Goal: Transaction & Acquisition: Purchase product/service

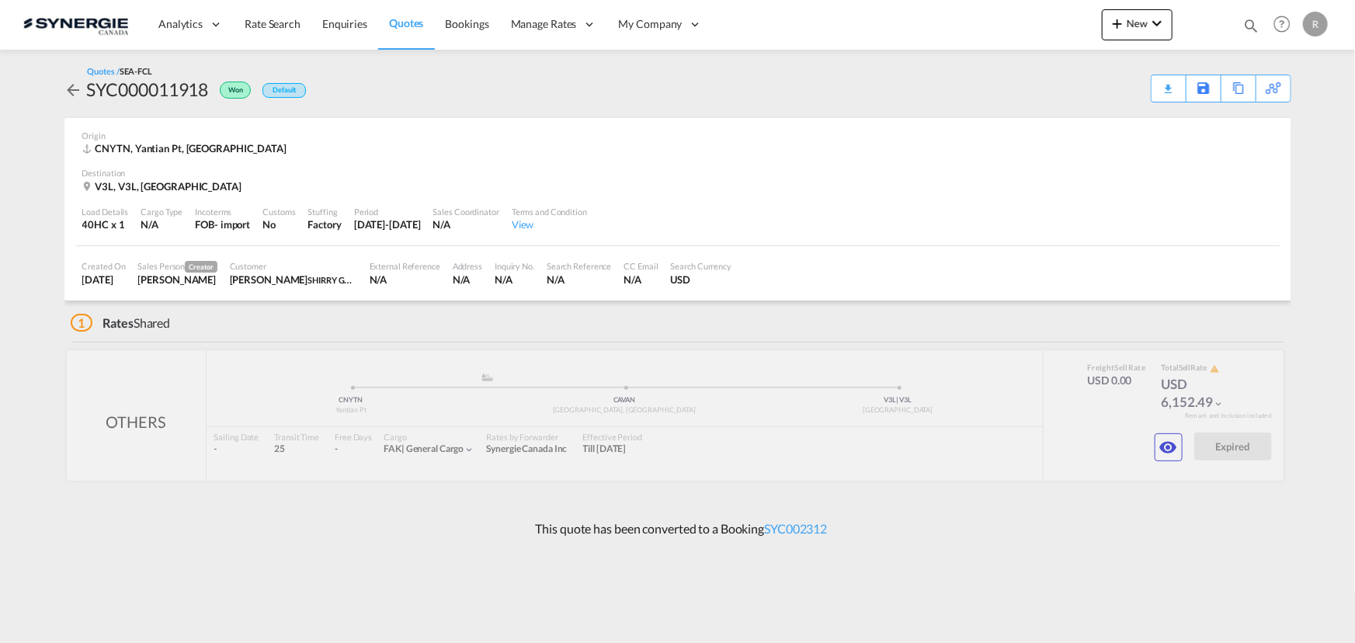
click at [1246, 23] on md-icon "icon-magnify" at bounding box center [1251, 25] width 17 height 17
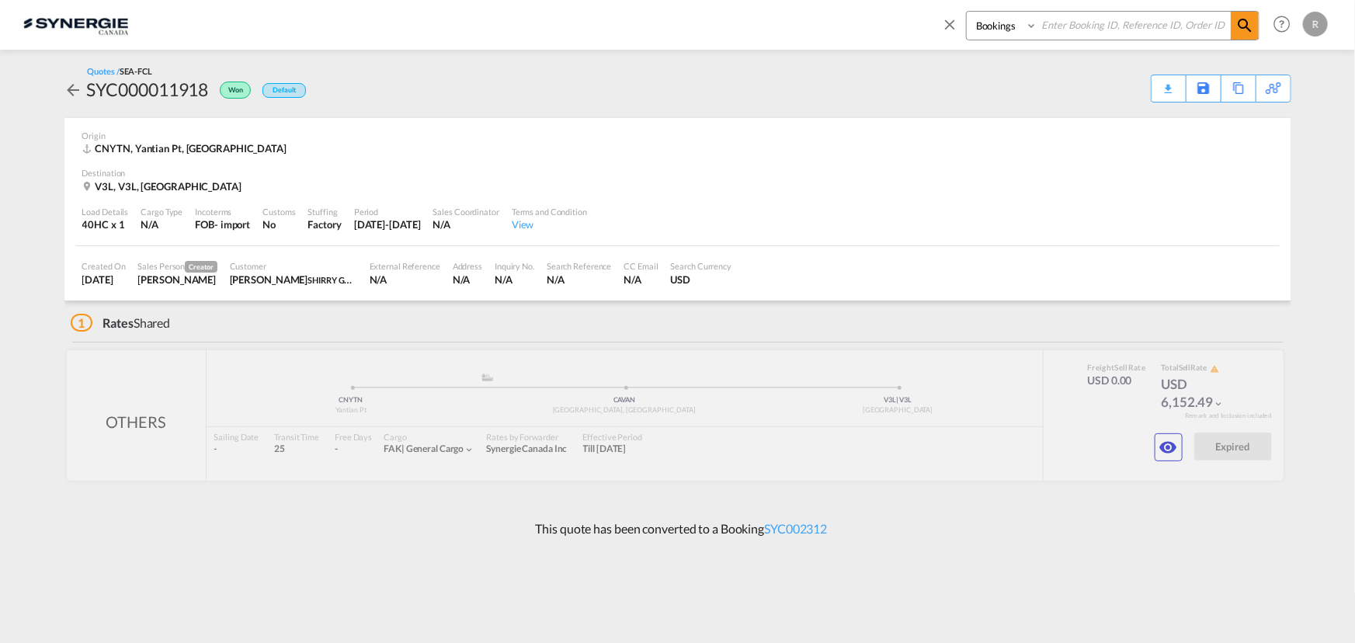
click at [1033, 28] on select "Bookings Quotes Enquiries" at bounding box center [1004, 26] width 74 height 28
select select "Quotes"
click at [967, 12] on select "Bookings Quotes Enquiries" at bounding box center [1004, 26] width 74 height 28
click at [1098, 23] on input at bounding box center [1134, 25] width 193 height 27
type input "14301"
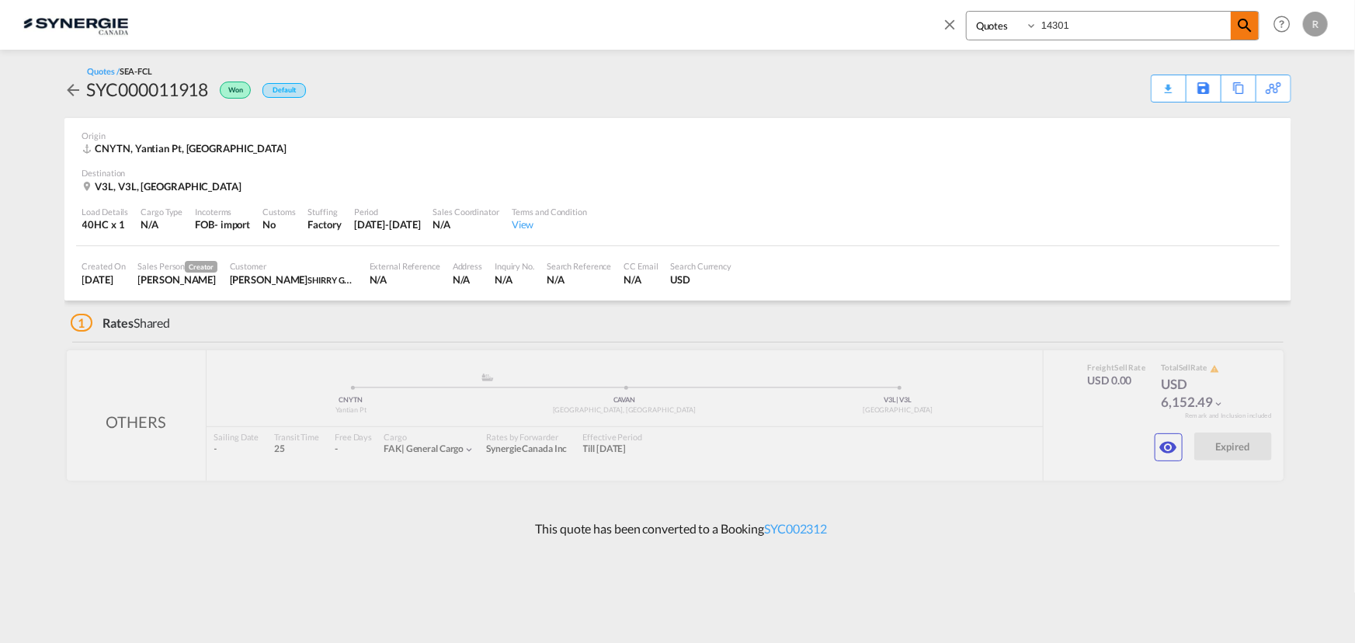
click at [1239, 25] on md-icon "icon-magnify" at bounding box center [1245, 25] width 19 height 19
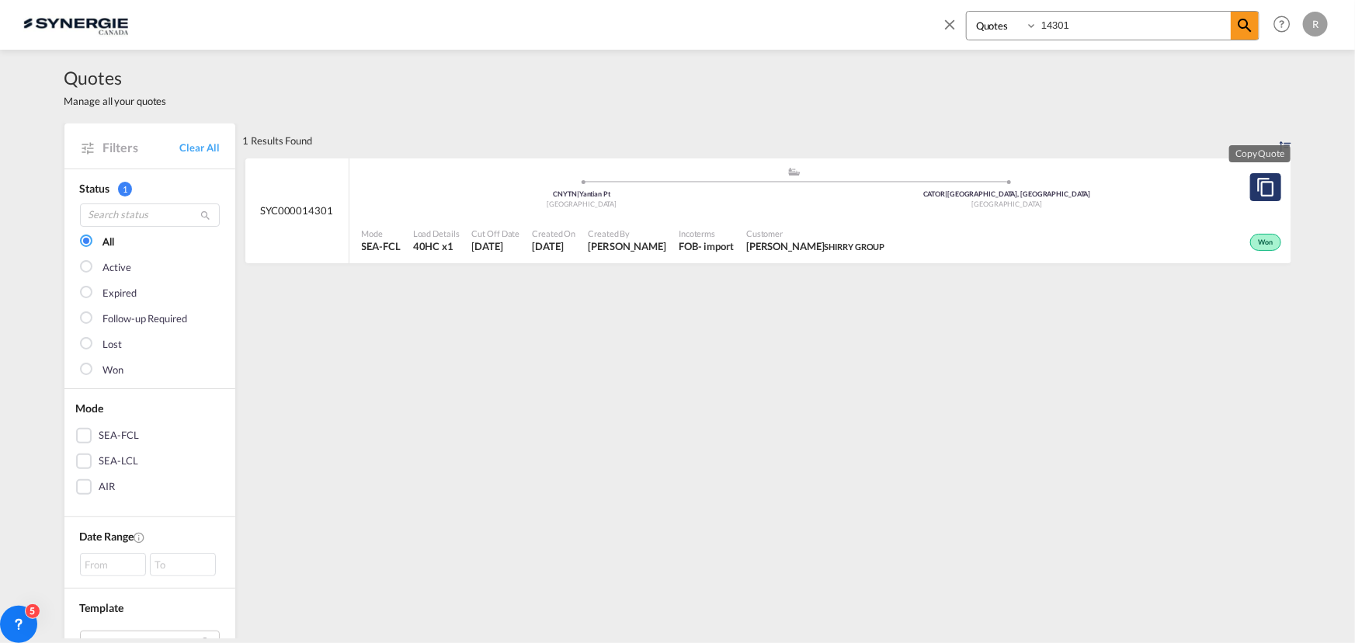
click at [1262, 189] on md-icon "assets/icons/custom/copyQuote.svg" at bounding box center [1266, 187] width 19 height 19
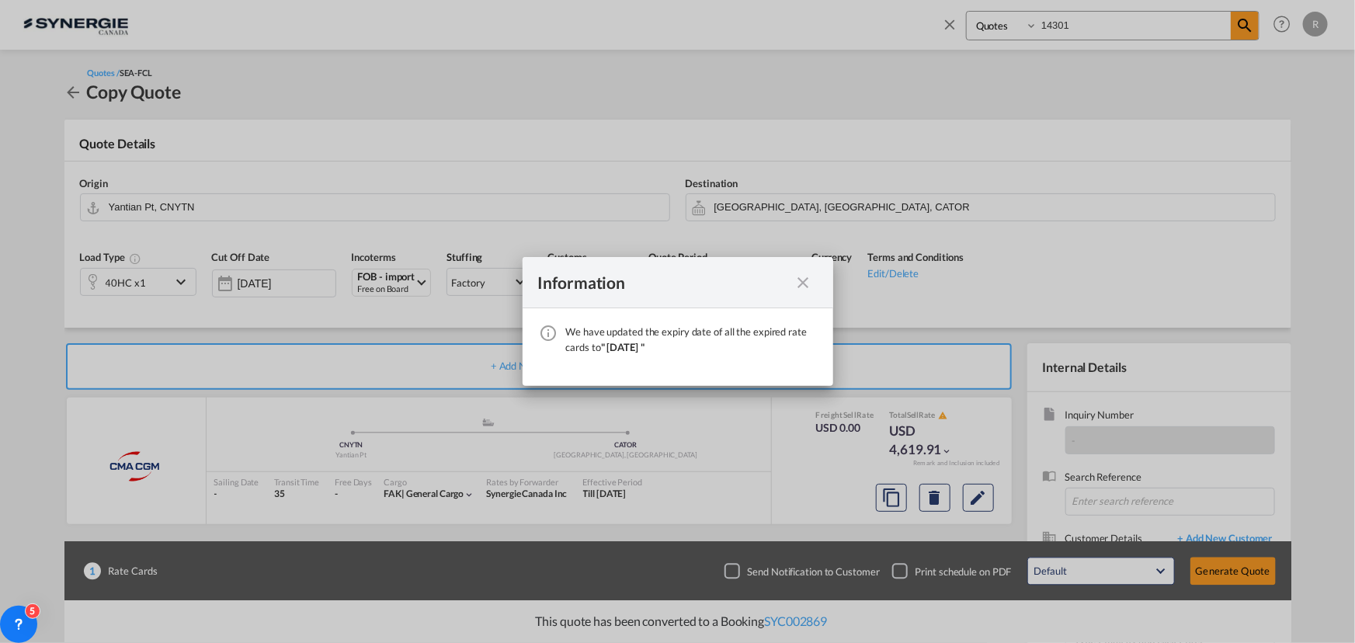
click at [801, 284] on md-icon "icon-close fg-AAA8AD cursor" at bounding box center [803, 282] width 19 height 19
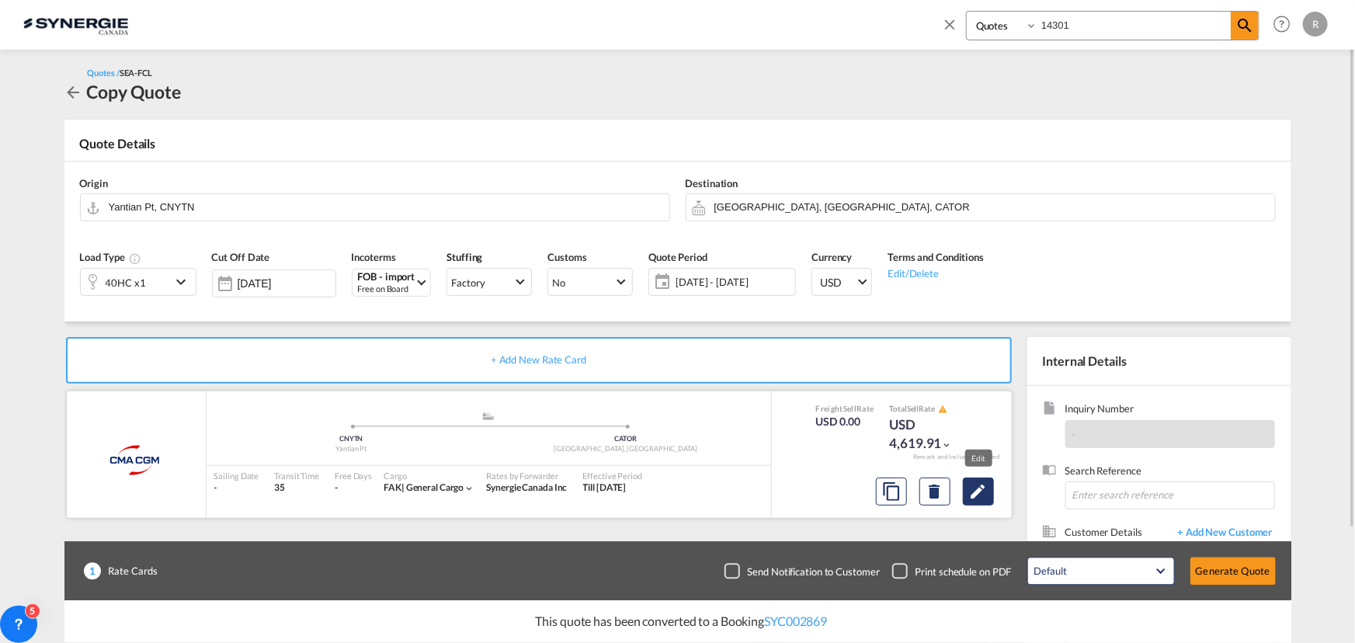
click at [984, 495] on md-icon "Edit" at bounding box center [978, 491] width 19 height 19
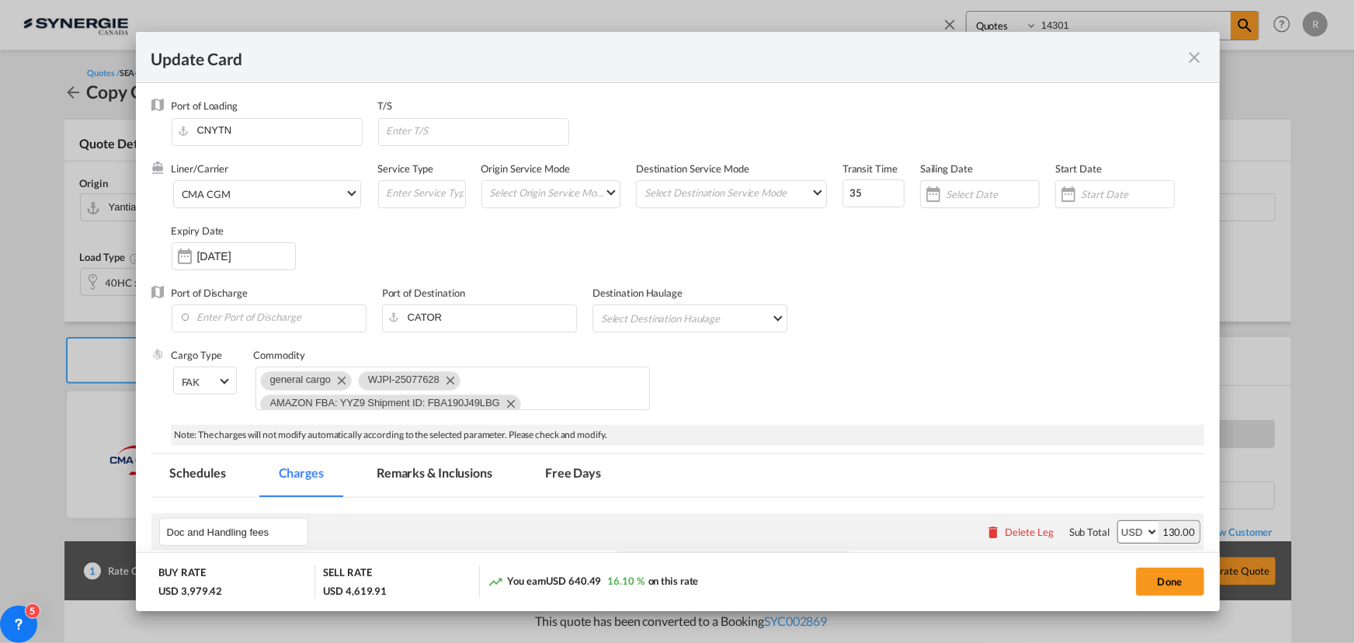
select select "per B/L"
select select "per container"
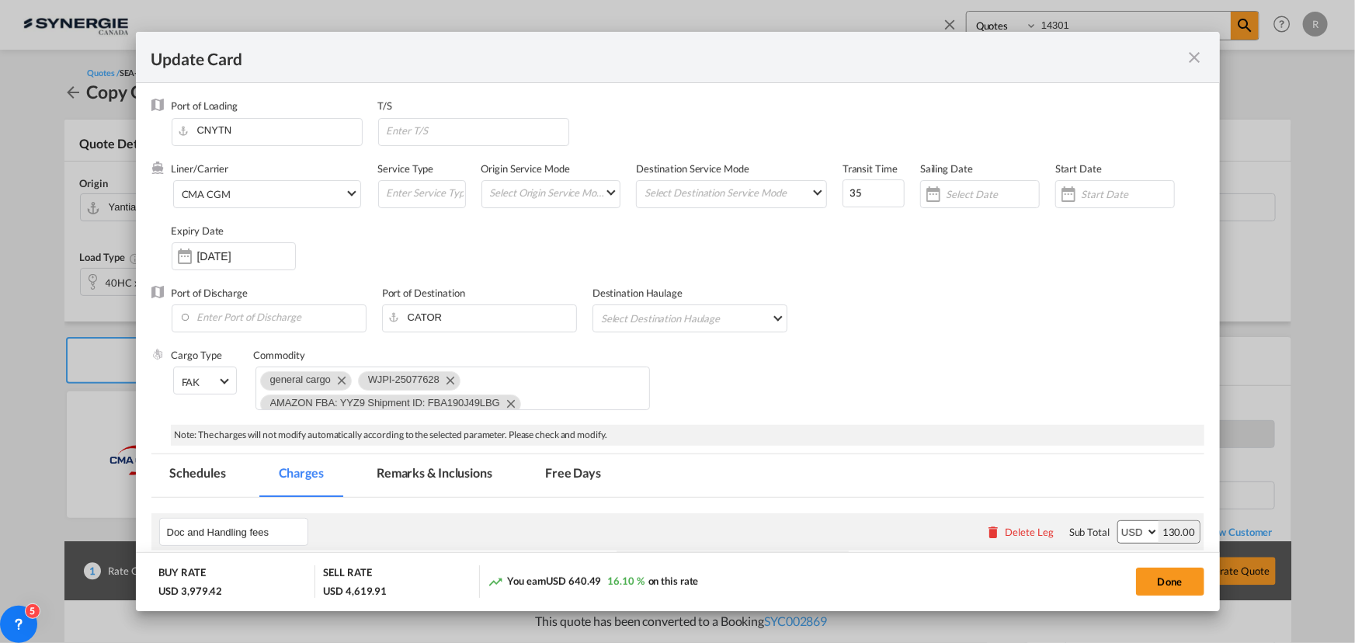
select select "per container"
select select "per shipment"
select select "per equipment"
click at [230, 254] on input "03 Oct 2025" at bounding box center [246, 256] width 98 height 12
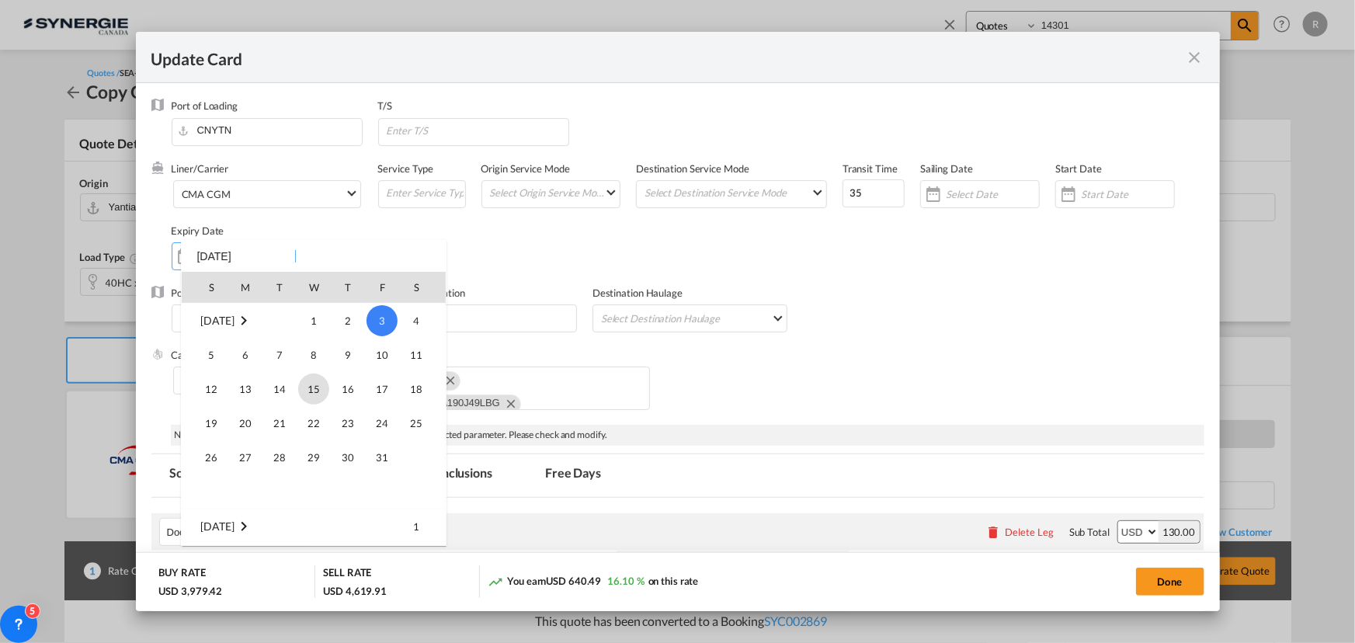
scroll to position [359797, 0]
click at [220, 356] on span "14" at bounding box center [211, 358] width 31 height 31
type input "14 Sep 2025"
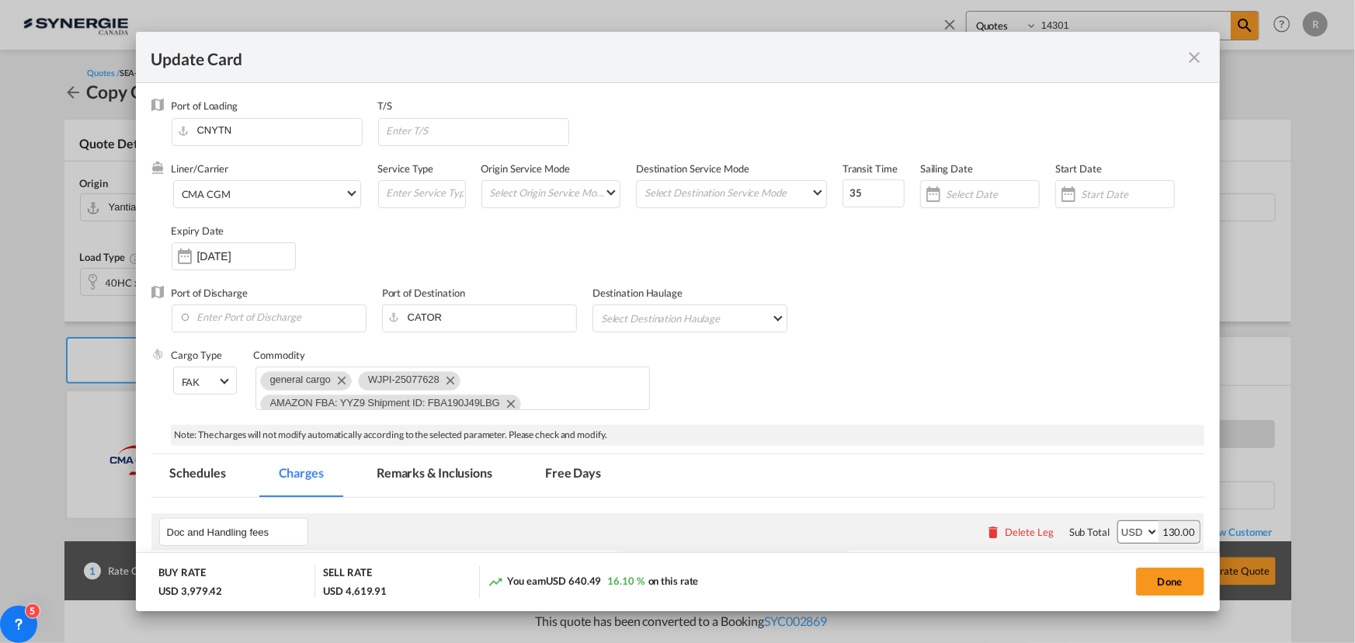
click at [867, 253] on div "Liner/Carrier CMA CGM 2HM LOGISTICS D.O.O AAXL GLOBAL SHIPPING LINES LLC ABDUL …" at bounding box center [688, 224] width 1033 height 124
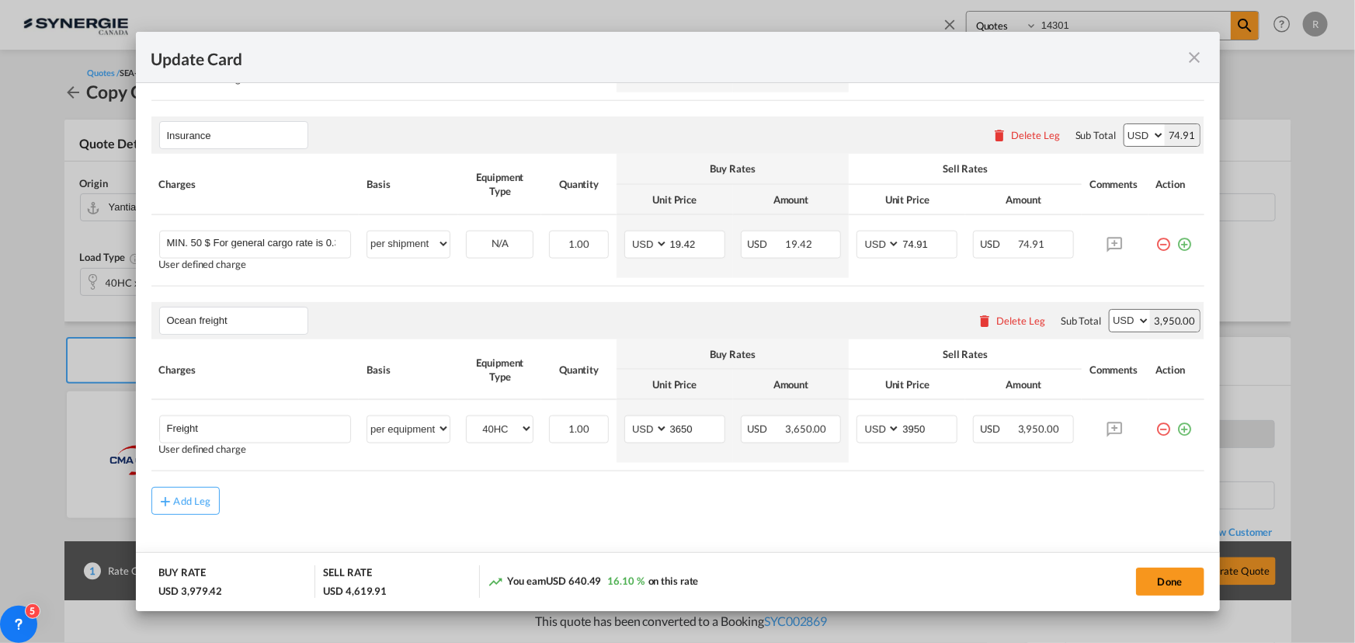
scroll to position [1003, 0]
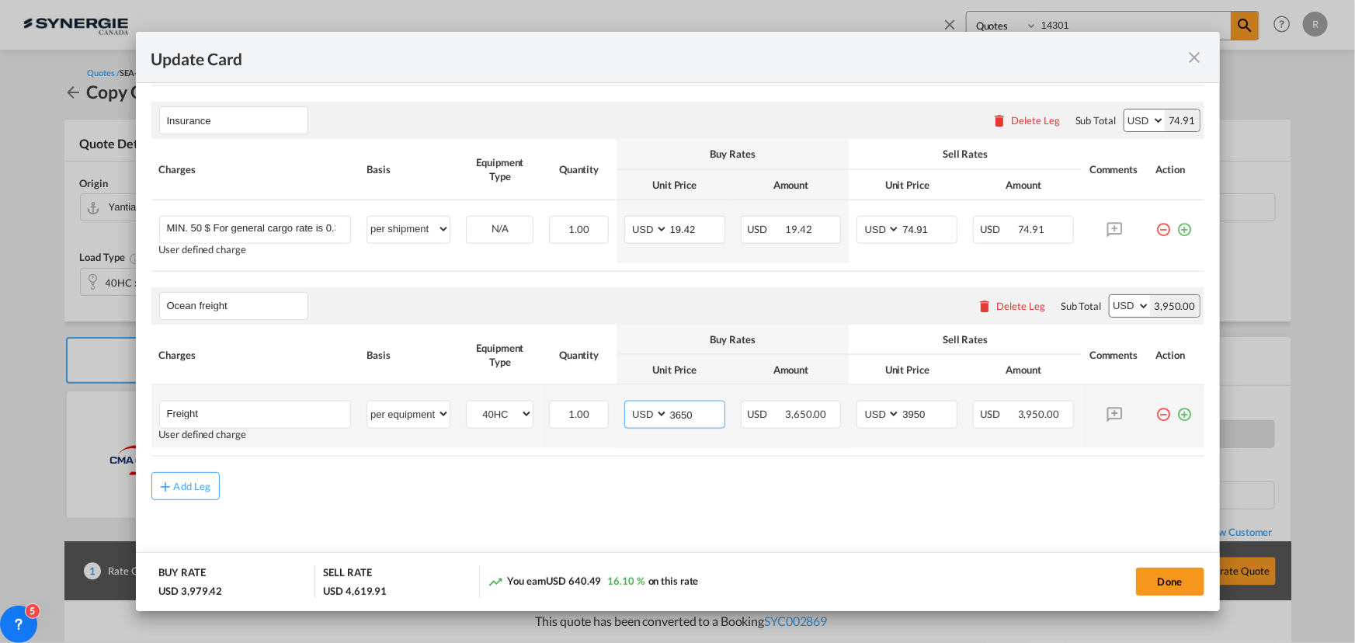
drag, startPoint x: 698, startPoint y: 415, endPoint x: 637, endPoint y: 396, distance: 64.3
click at [638, 397] on td "AED AFN ALL AMD ANG AOA ARS AUD AWG AZN BAM BBD BDT BGN BHD BIF BMD BND BOB BRL…" at bounding box center [675, 416] width 116 height 63
type input "3936"
drag, startPoint x: 935, startPoint y: 412, endPoint x: 867, endPoint y: 405, distance: 67.8
click at [867, 405] on md-input-container "AED AFN ALL AMD ANG AOA ARS AUD AWG AZN BAM BBD BDT BGN BHD BIF BMD BND BOB BRL…" at bounding box center [907, 415] width 101 height 28
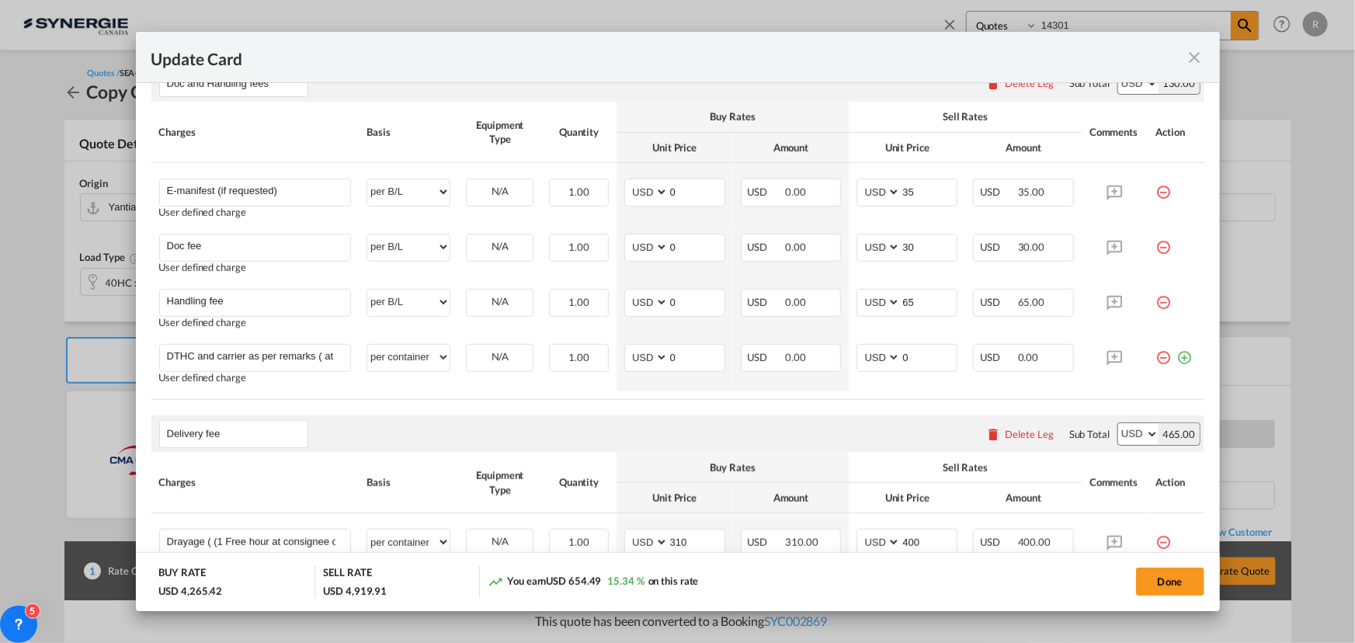
scroll to position [438, 0]
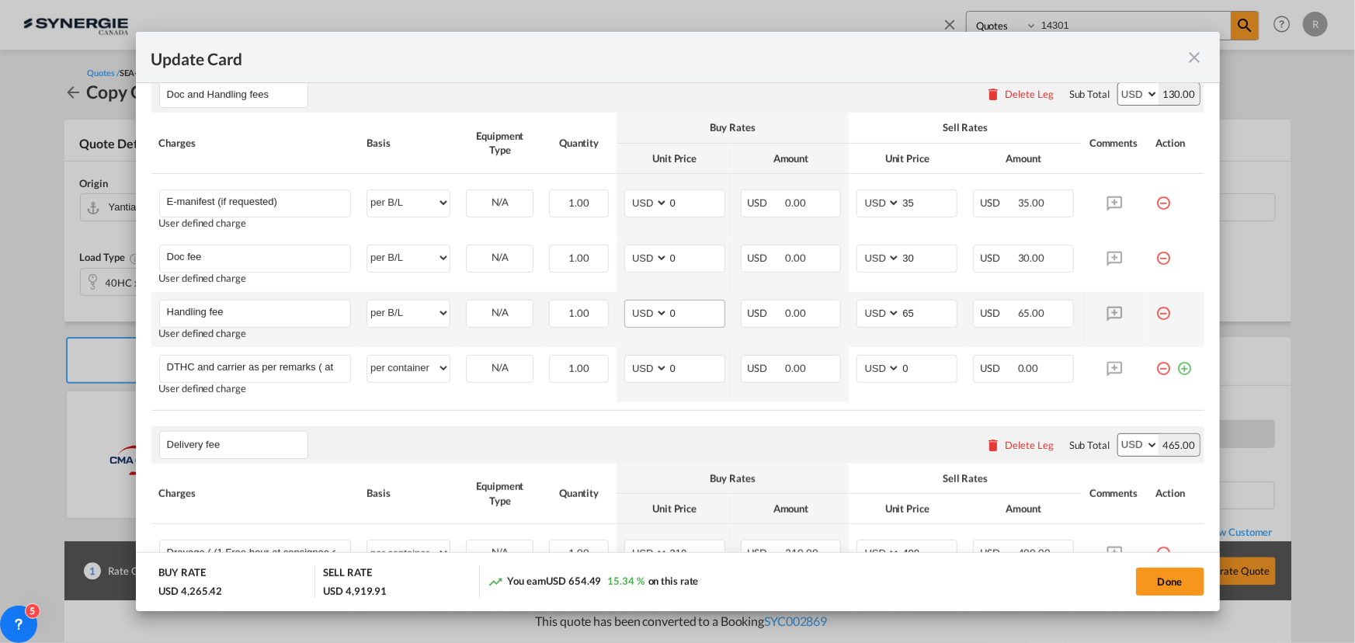
type input "4250"
drag, startPoint x: 702, startPoint y: 316, endPoint x: 611, endPoint y: 302, distance: 91.9
click at [617, 302] on td "AED AFN ALL AMD ANG AOA ARS AUD AWG AZN BAM BBD BDT BGN BHD BIF BMD BND BOB BRL…" at bounding box center [675, 319] width 116 height 55
type input "30"
click at [1170, 587] on button "Done" at bounding box center [1170, 582] width 68 height 28
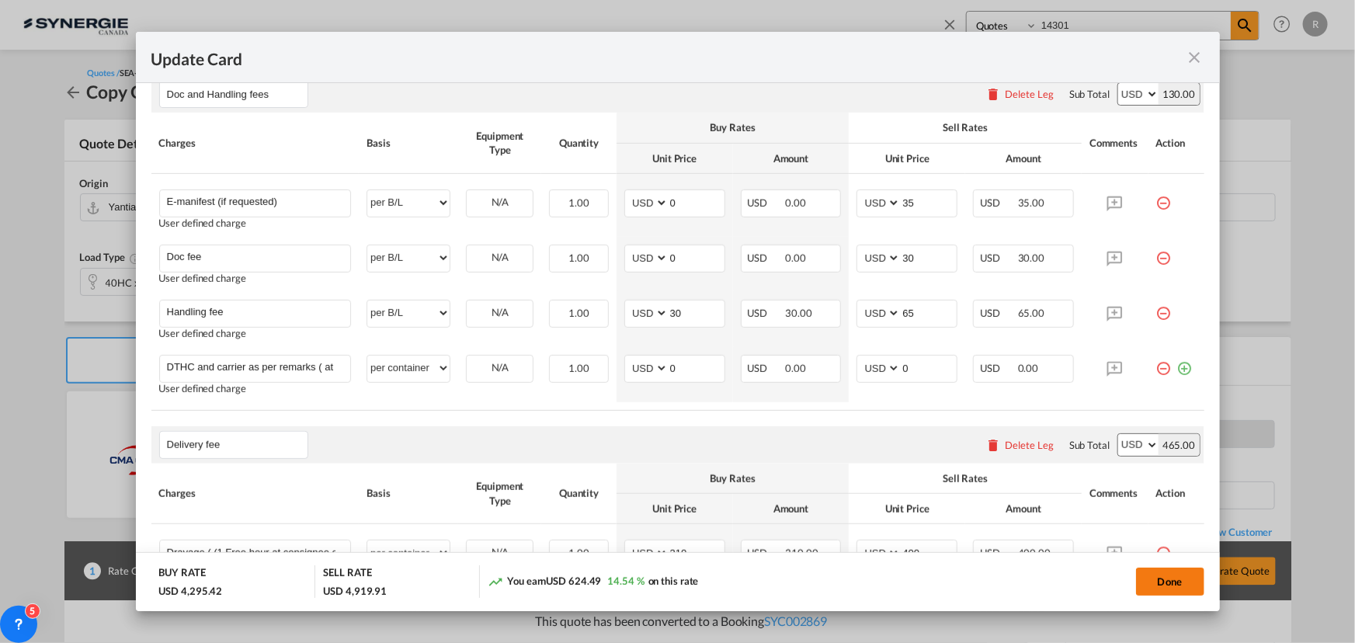
type input "13 Sep 2025"
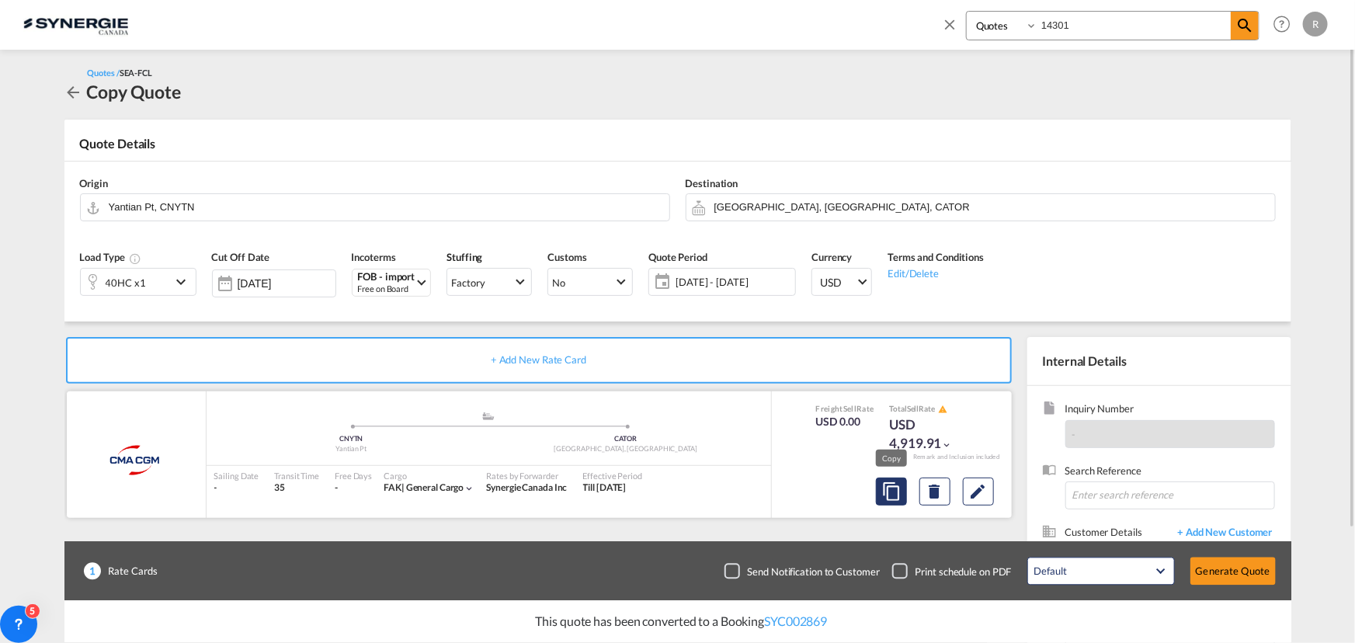
click at [894, 497] on md-icon "assets/icons/custom/copyQuote.svg" at bounding box center [891, 491] width 19 height 19
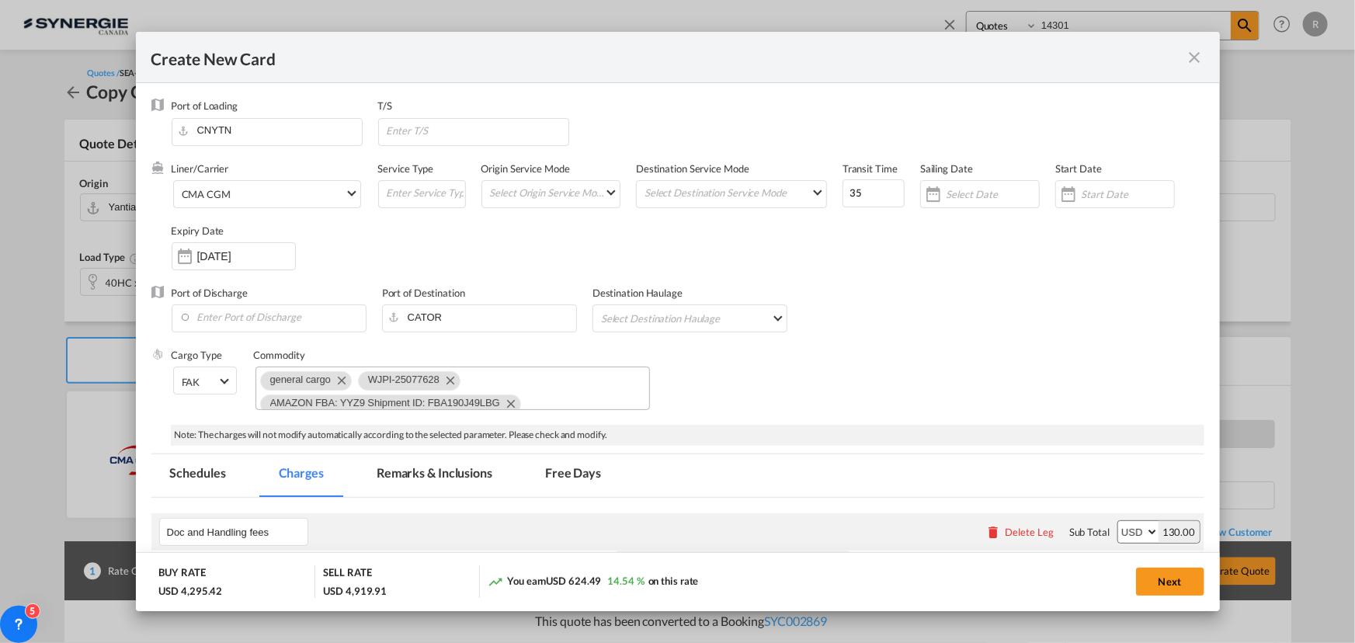
scroll to position [30, 0]
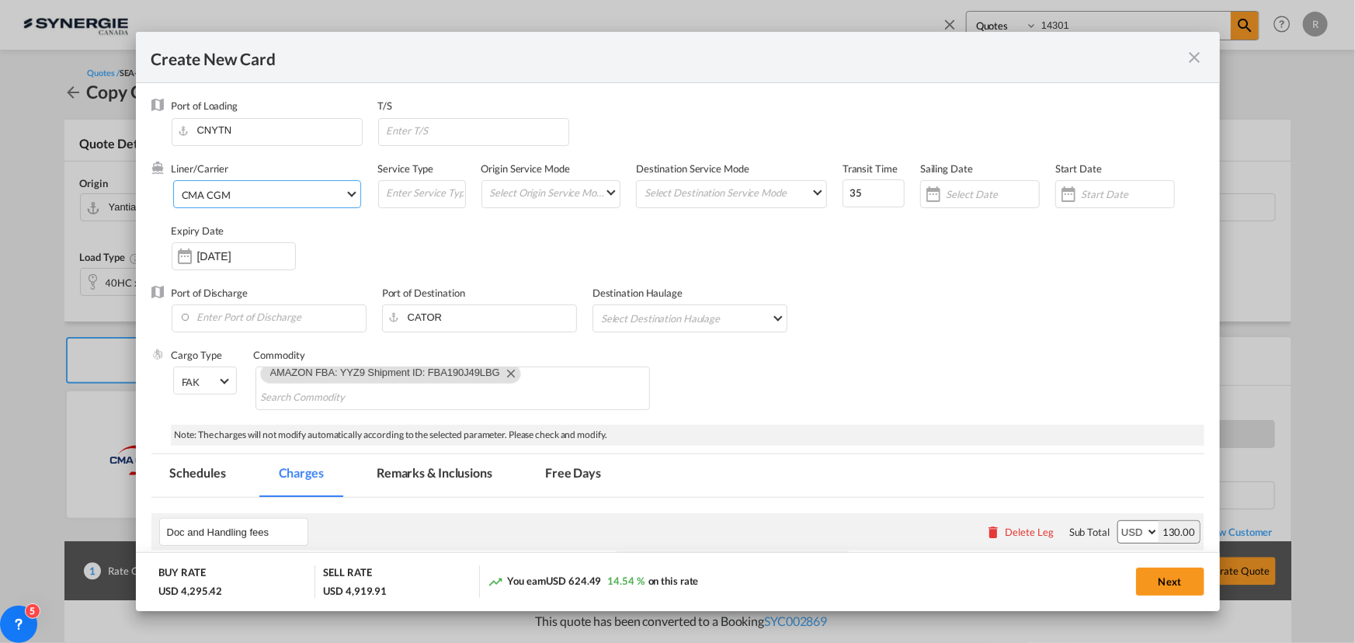
click at [266, 195] on span "CMA CGM" at bounding box center [263, 195] width 163 height 14
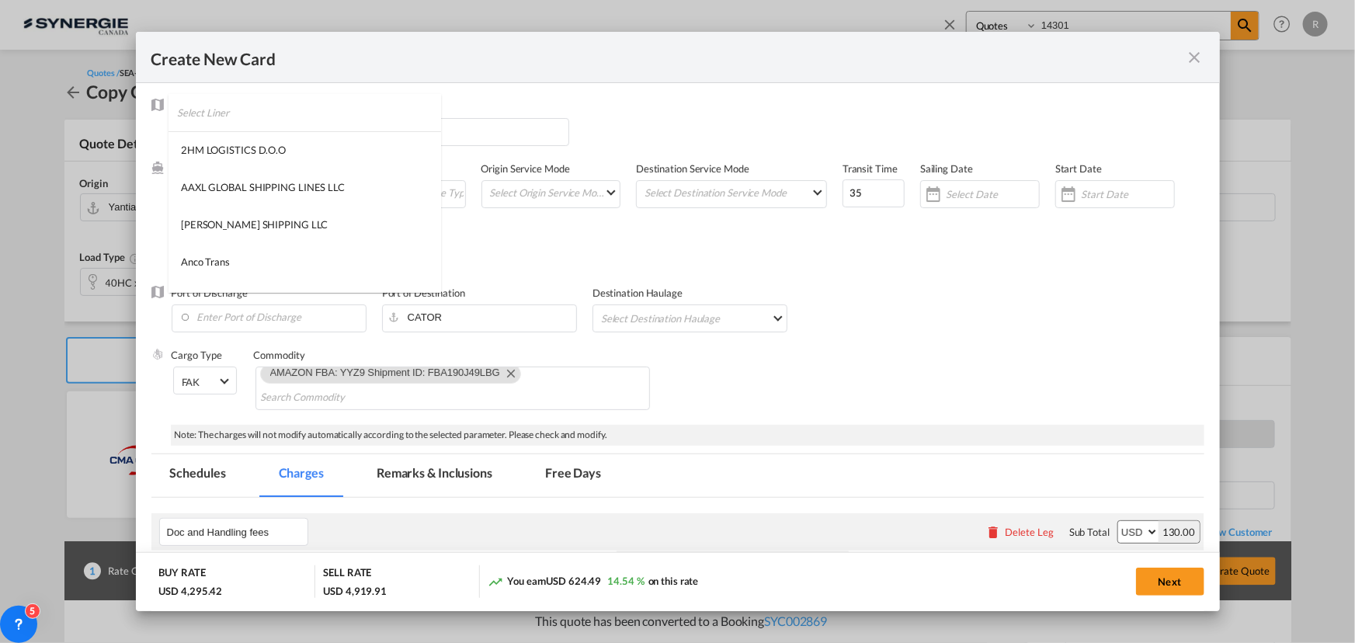
click at [353, 103] on input "search" at bounding box center [309, 112] width 264 height 37
type input "zim"
click at [210, 224] on md-option "ZIM" at bounding box center [270, 224] width 203 height 37
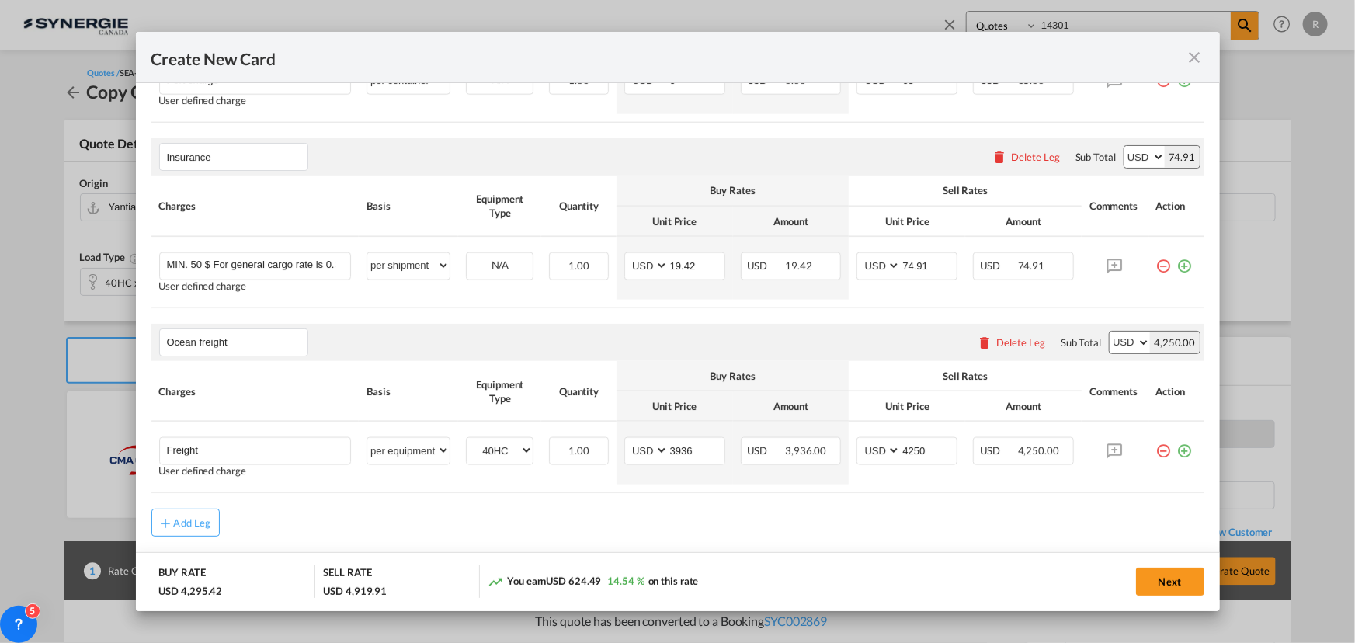
scroll to position [988, 0]
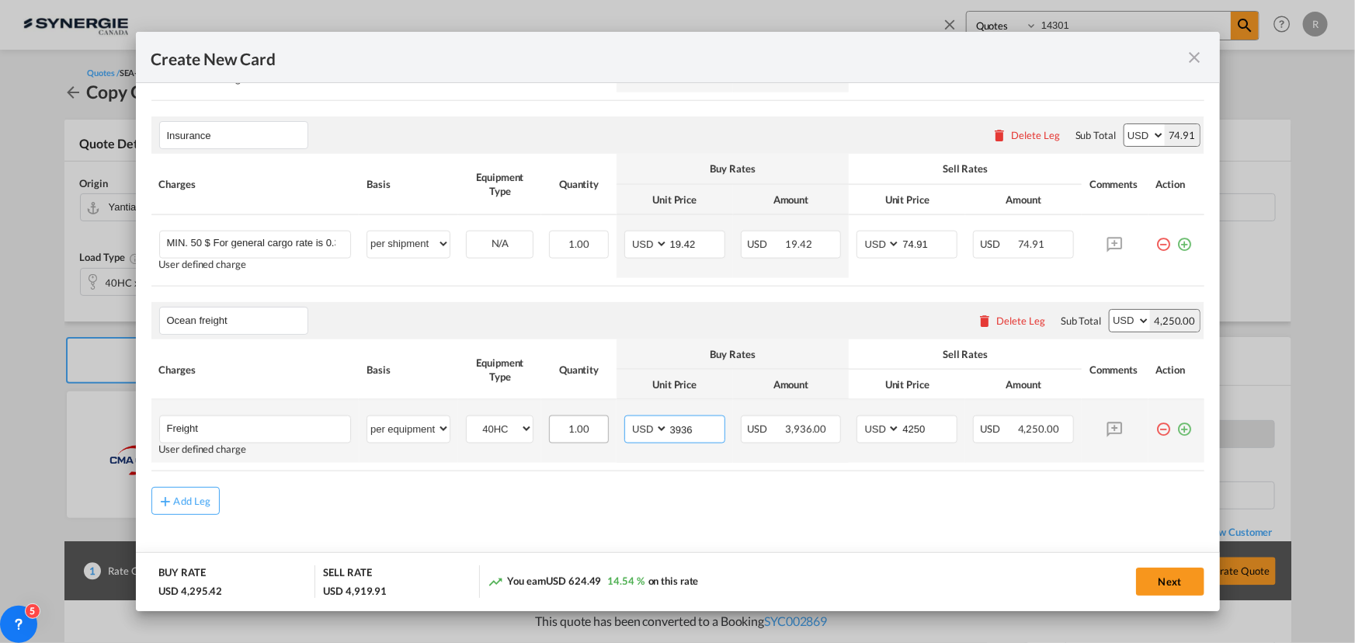
drag, startPoint x: 706, startPoint y: 427, endPoint x: 575, endPoint y: 416, distance: 131.7
click at [575, 416] on tr "Freight Please Enter User Defined Charges Cannot Be Published User defined char…" at bounding box center [677, 431] width 1053 height 63
type input "4200"
drag, startPoint x: 932, startPoint y: 427, endPoint x: 850, endPoint y: 422, distance: 82.5
click at [857, 422] on md-input-container "AED AFN ALL AMD ANG AOA ARS AUD AWG AZN BAM BBD BDT BGN BHD BIF BMD BND BOB BRL…" at bounding box center [907, 429] width 101 height 28
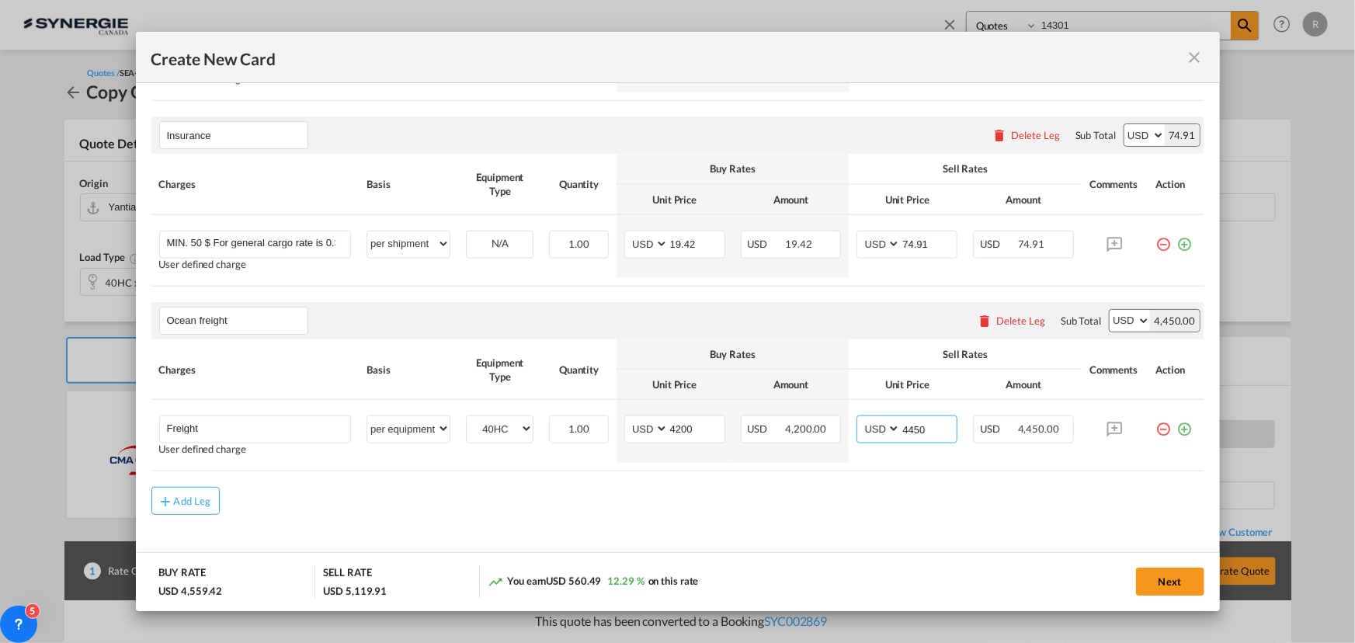
type input "4450"
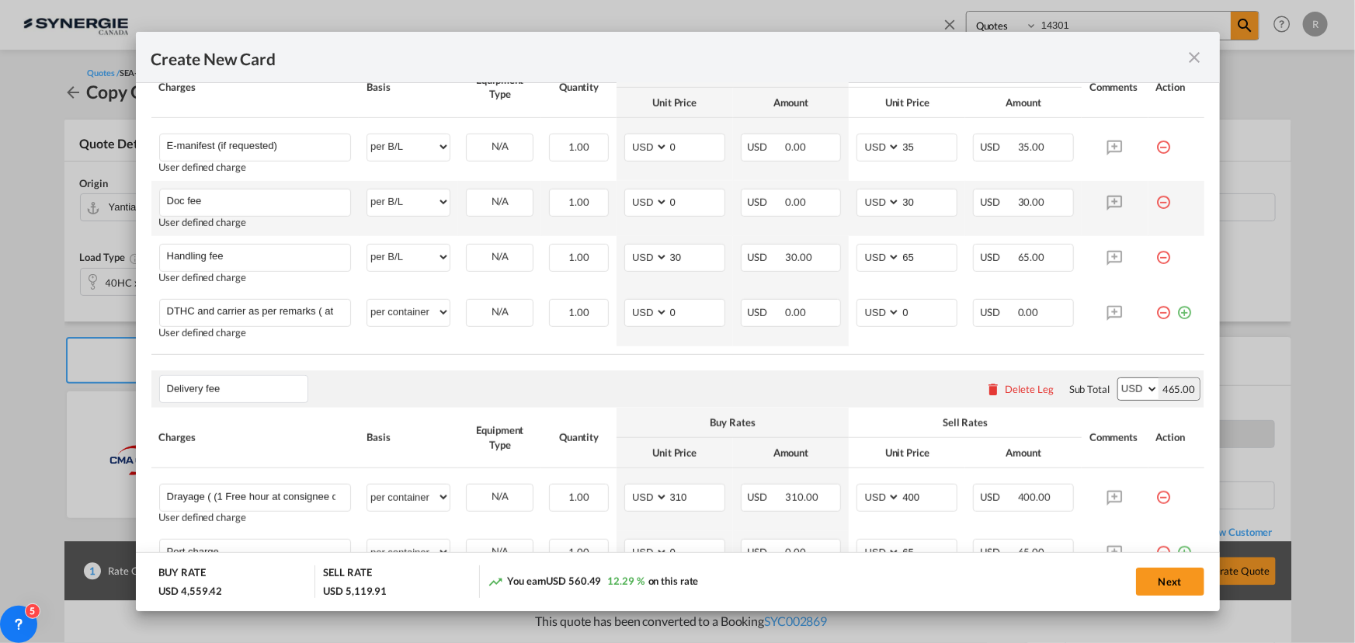
scroll to position [211, 0]
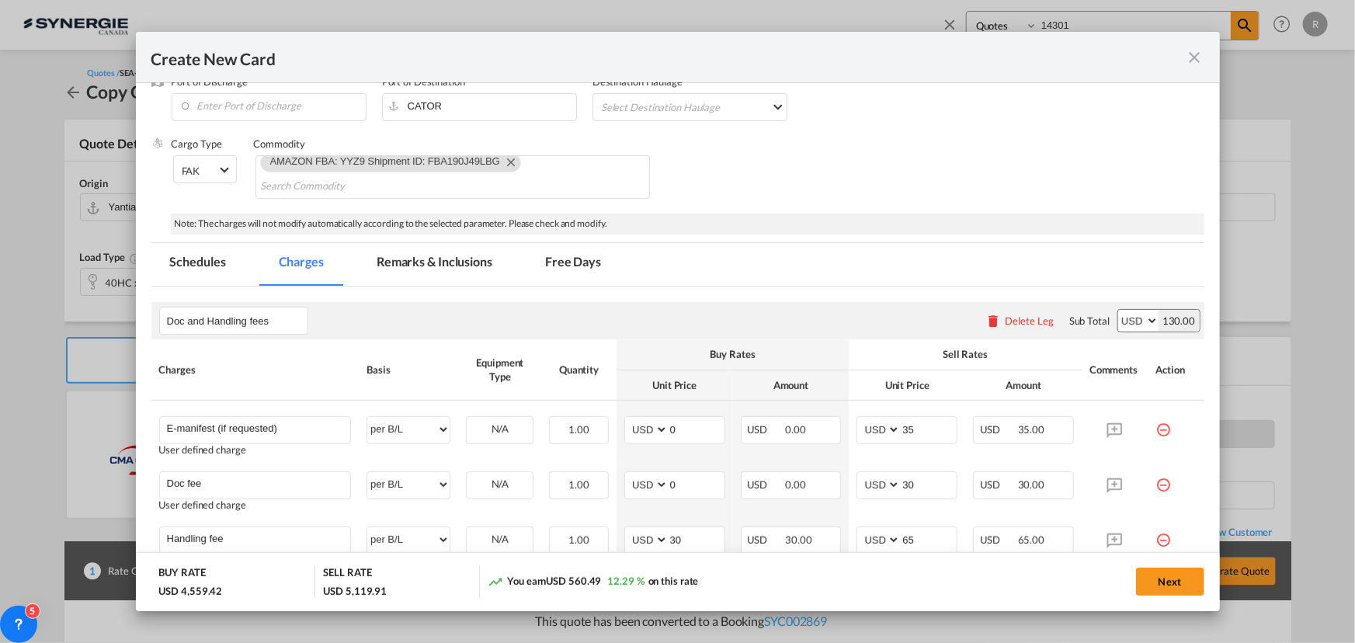
click at [436, 254] on md-tab-item "Remarks & Inclusions" at bounding box center [434, 264] width 153 height 43
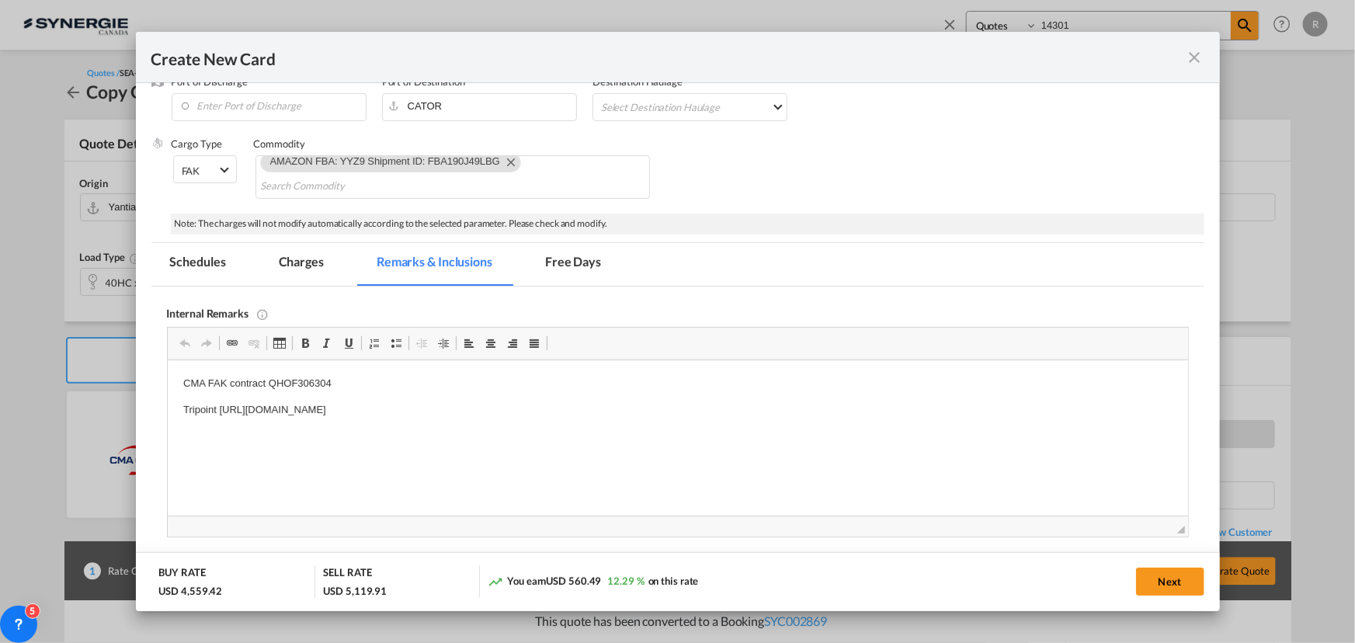
scroll to position [0, 0]
drag, startPoint x: 177, startPoint y: 380, endPoint x: 395, endPoint y: 384, distance: 217.5
click at [680, 386] on p "everok https://app.frontapp.com/open/msg_1hepbe1b?key=wtBi-e55klH4unL5IKht99csj…" at bounding box center [676, 384] width 989 height 16
click at [652, 374] on html "everok https://app.frontapp.com/open/msg_1hepbe1b?key=wtBi-e55klH4unL5IKht99csj…" at bounding box center [677, 423] width 1020 height 126
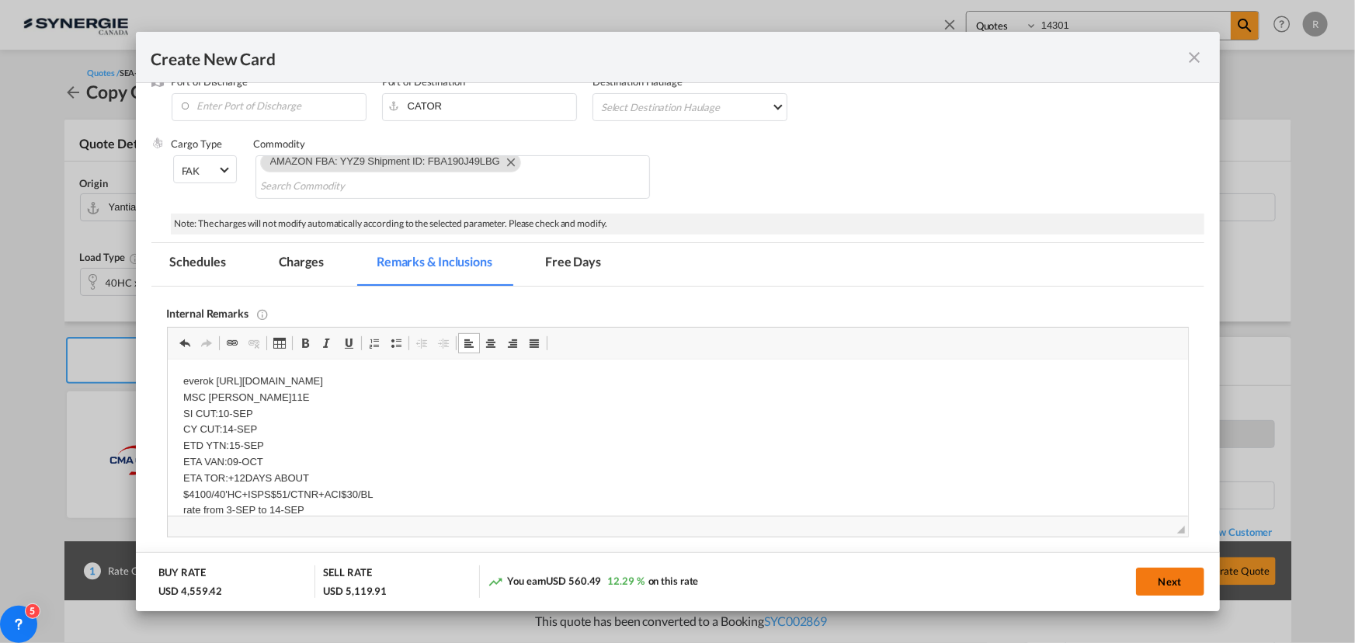
click at [1175, 586] on button "Next" at bounding box center [1170, 582] width 68 height 28
type input "13 Sep 2025"
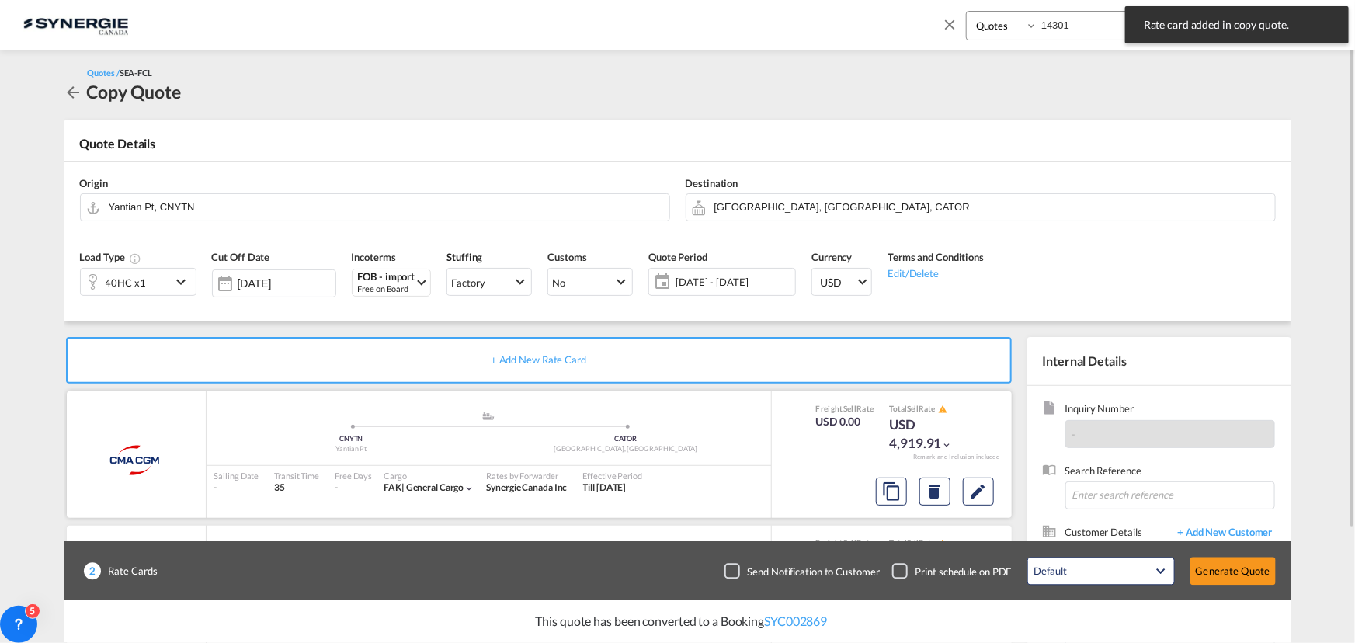
scroll to position [139, 0]
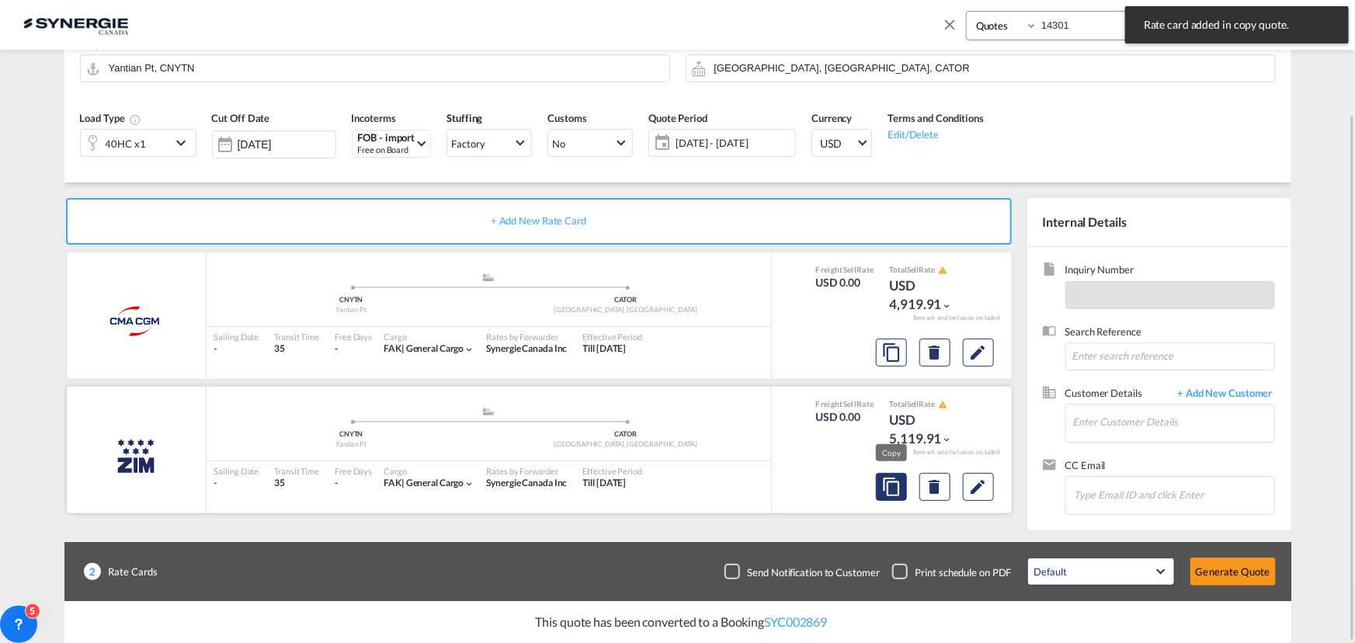
click at [895, 493] on md-icon "assets/icons/custom/copyQuote.svg" at bounding box center [891, 487] width 19 height 19
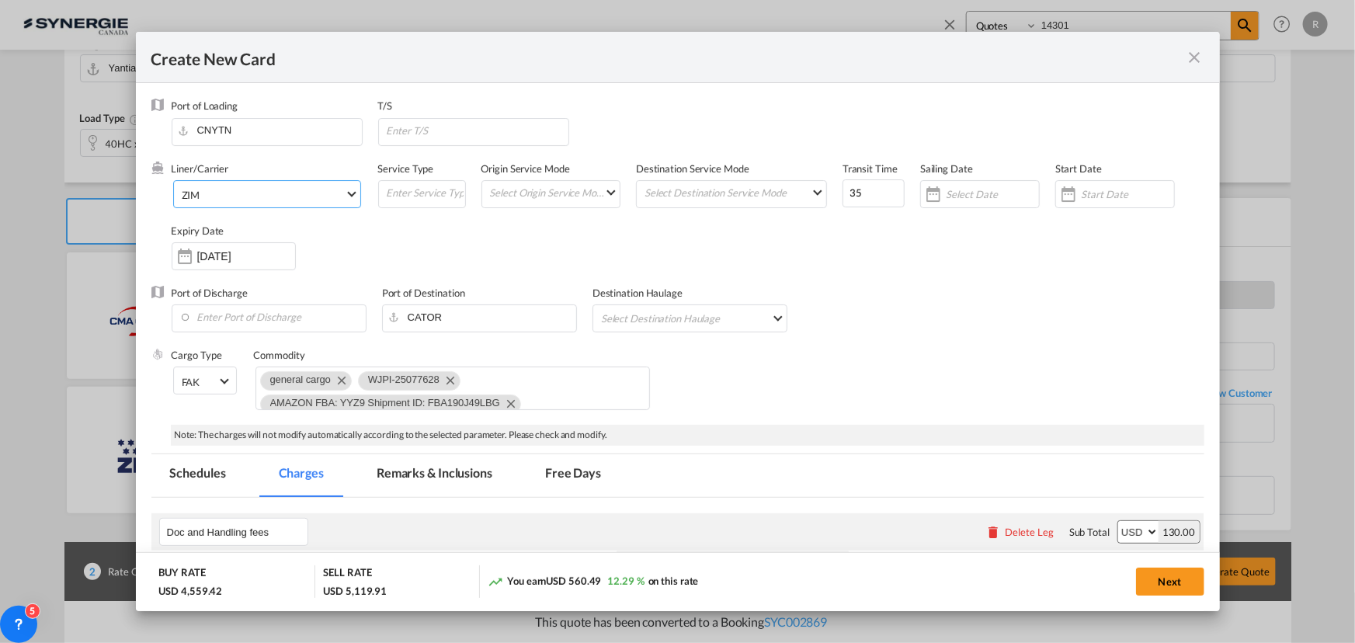
click at [309, 186] on md-select-value "ZIM" at bounding box center [270, 193] width 180 height 25
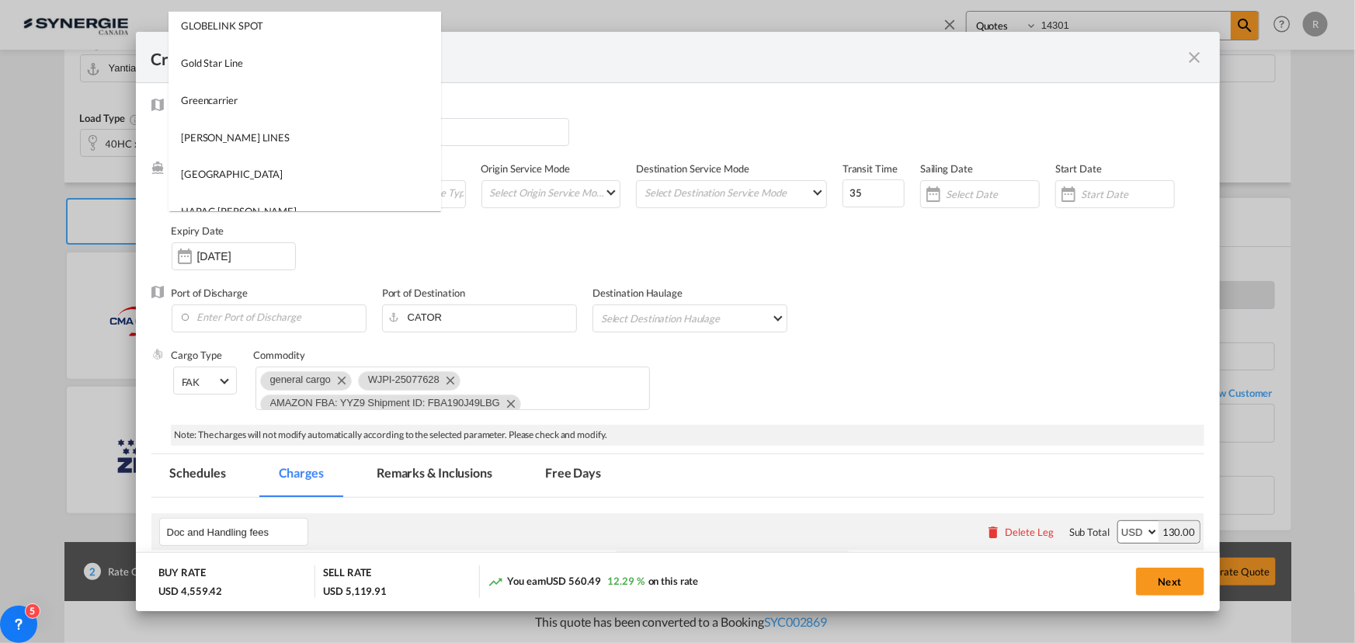
scroll to position [0, 0]
click at [327, 31] on input "search" at bounding box center [309, 30] width 264 height 37
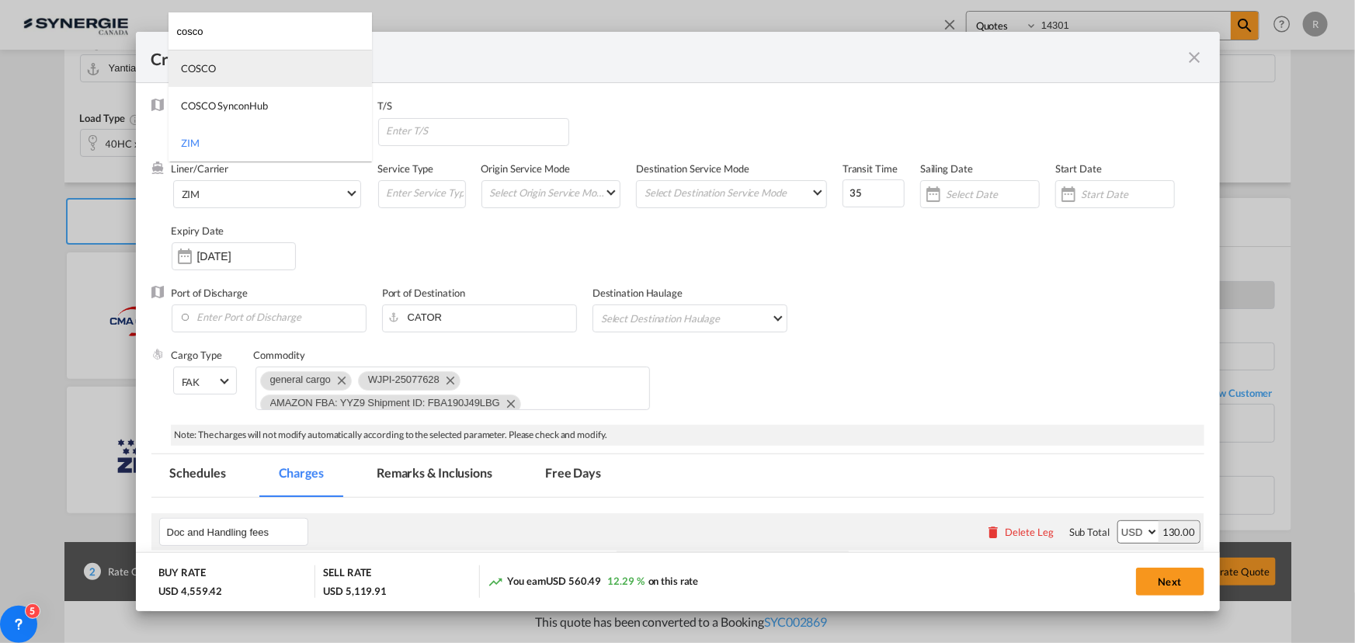
type input "cosco"
click at [228, 64] on md-option "COSCO" at bounding box center [270, 68] width 203 height 37
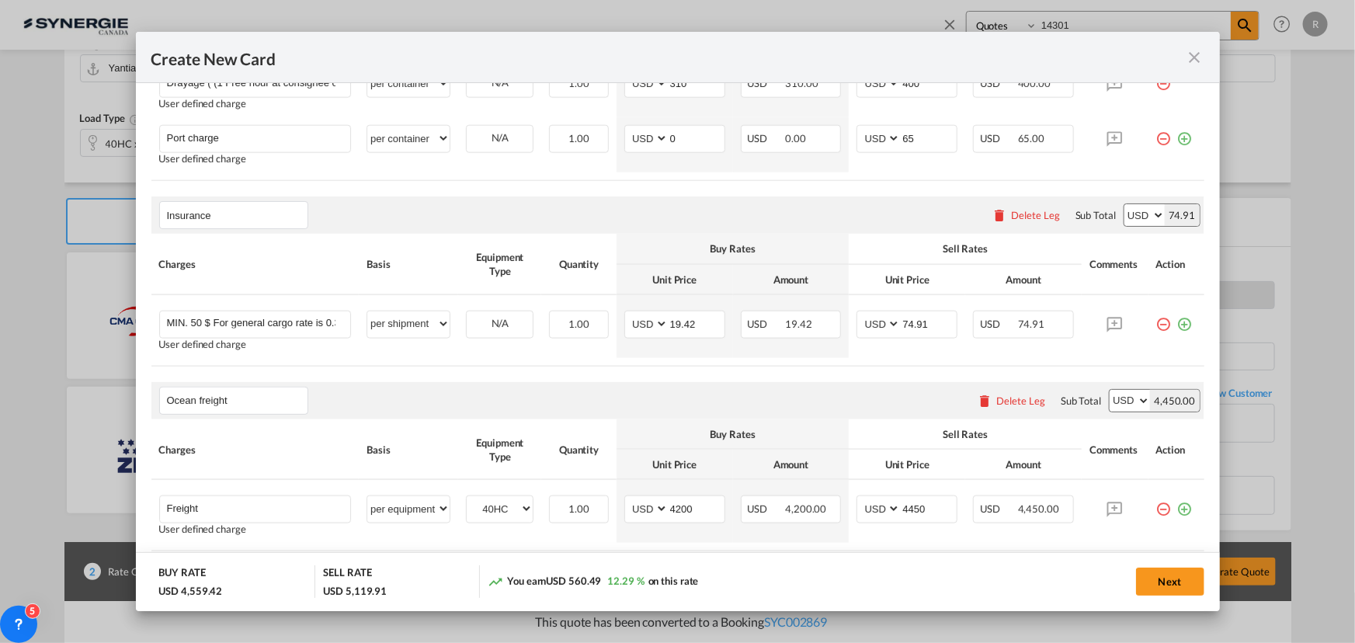
scroll to position [917, 0]
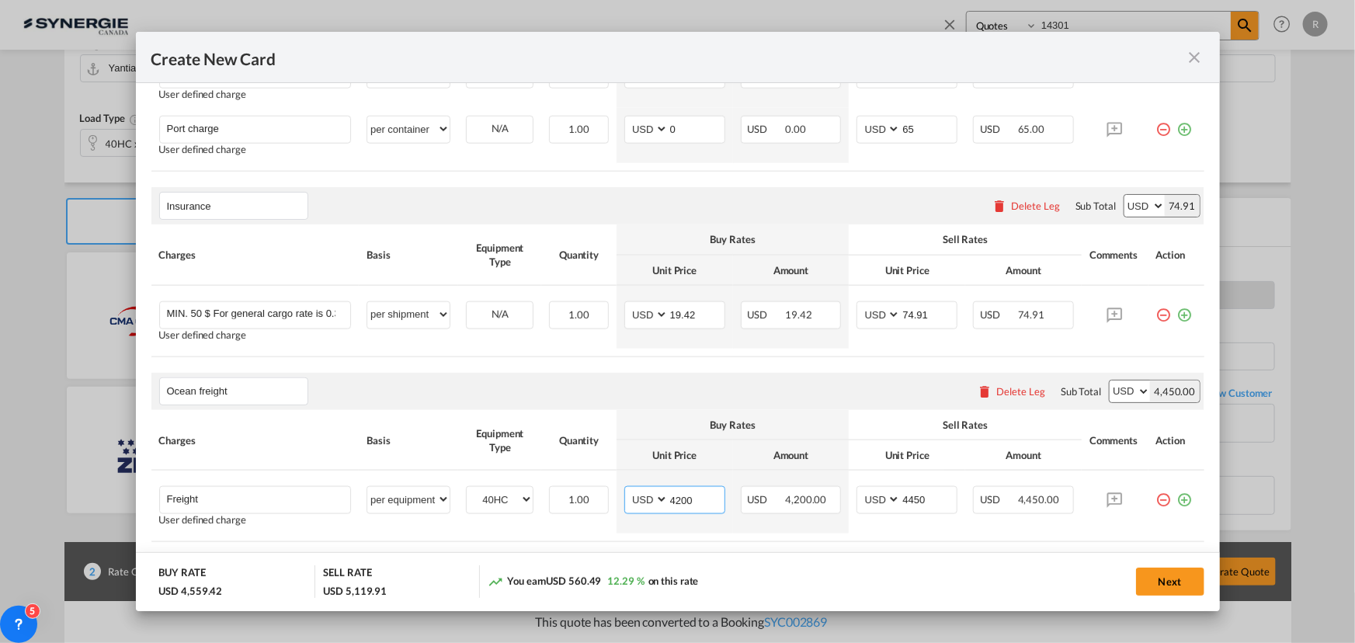
drag, startPoint x: 704, startPoint y: 501, endPoint x: 581, endPoint y: 450, distance: 133.4
click at [590, 465] on table "Charges Basis Equipment Type Quantity Buy Rates Sell Rates Comments Action Unit…" at bounding box center [677, 476] width 1053 height 132
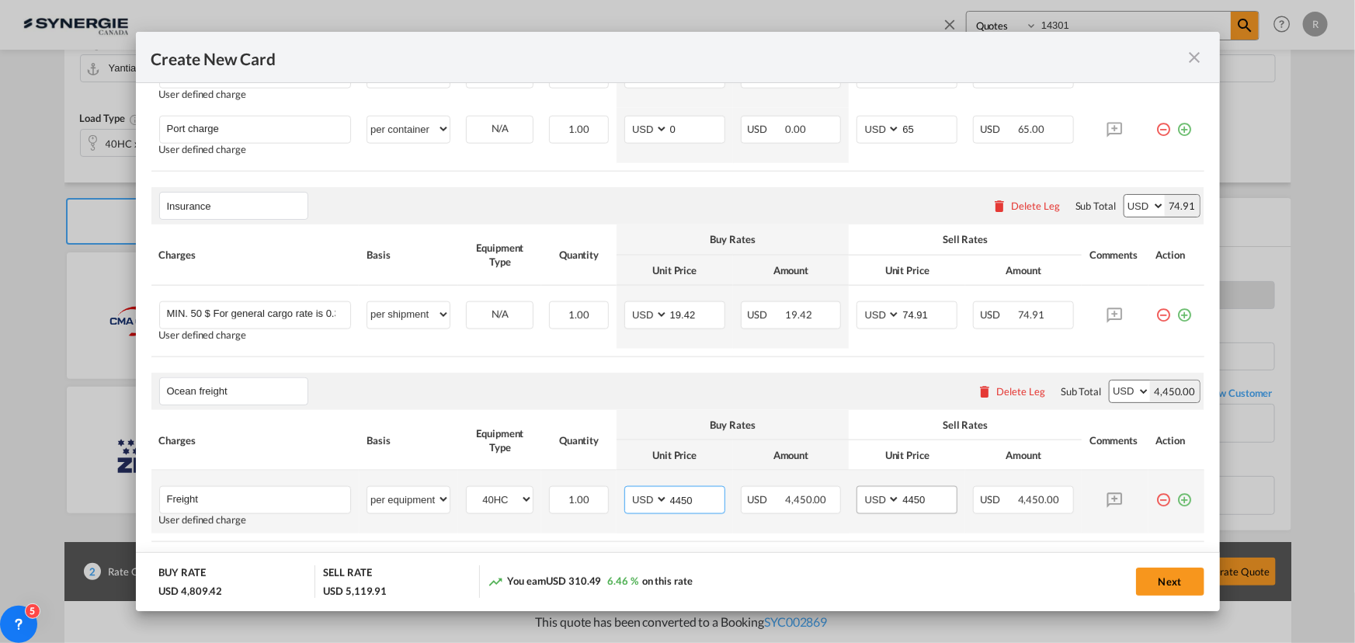
type input "4450"
drag, startPoint x: 935, startPoint y: 495, endPoint x: 827, endPoint y: 480, distance: 109.1
click at [827, 480] on tr "Freight Please Enter User Defined Charges Cannot Be Published User defined char…" at bounding box center [677, 502] width 1053 height 63
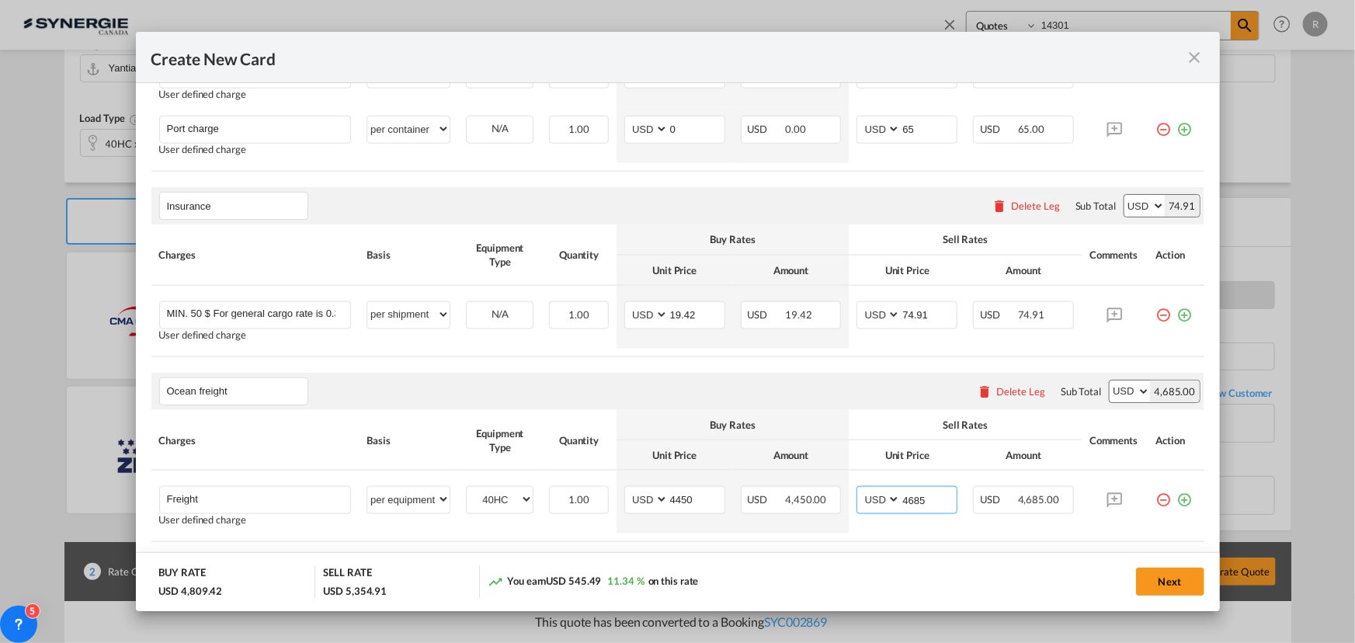
type input "4685"
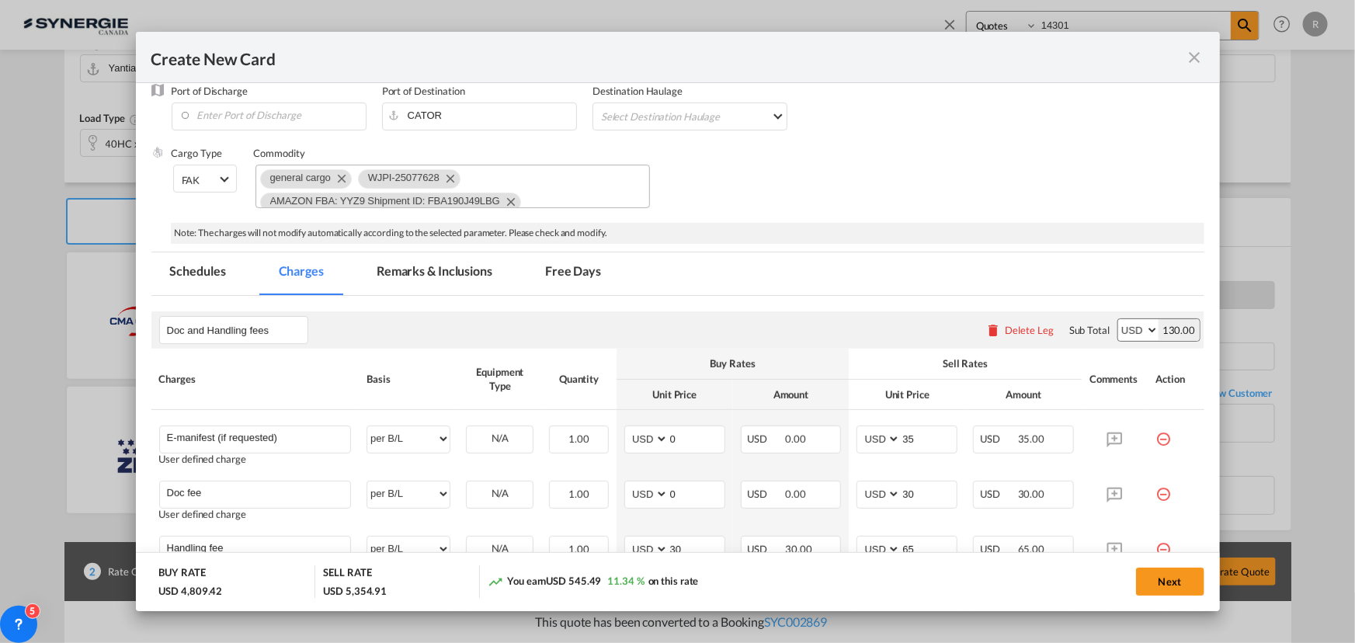
scroll to position [70, 0]
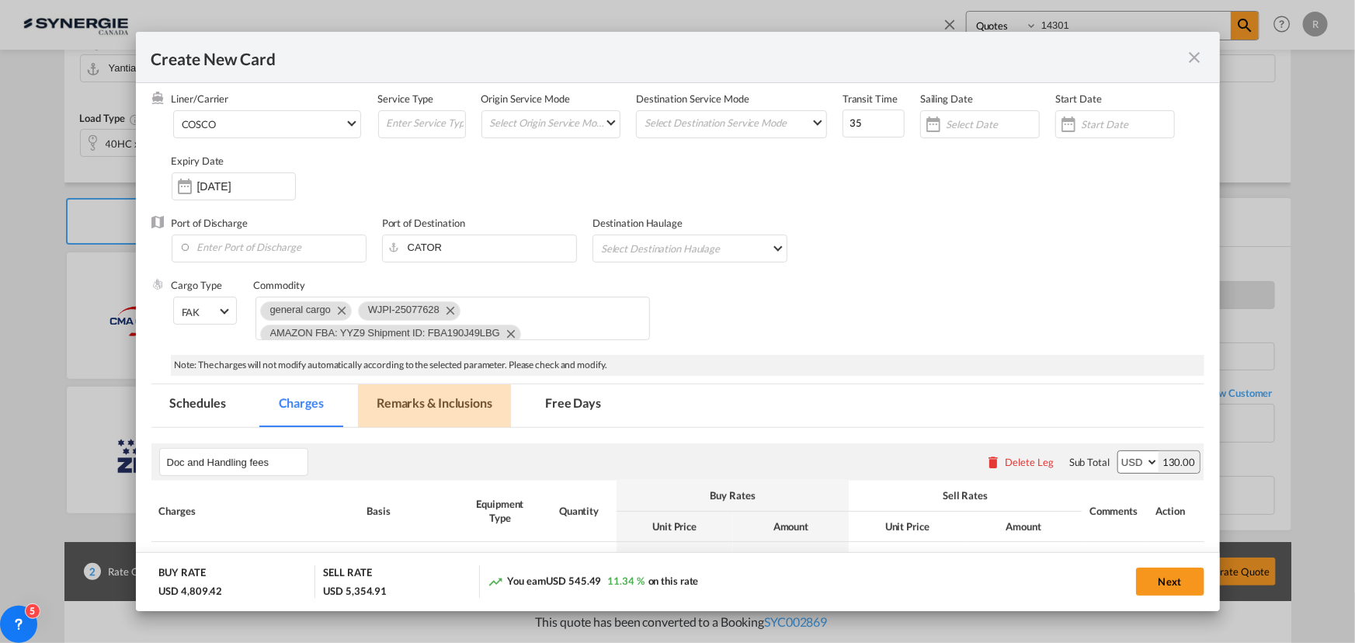
click at [439, 396] on md-tab-item "Remarks & Inclusions" at bounding box center [434, 405] width 153 height 43
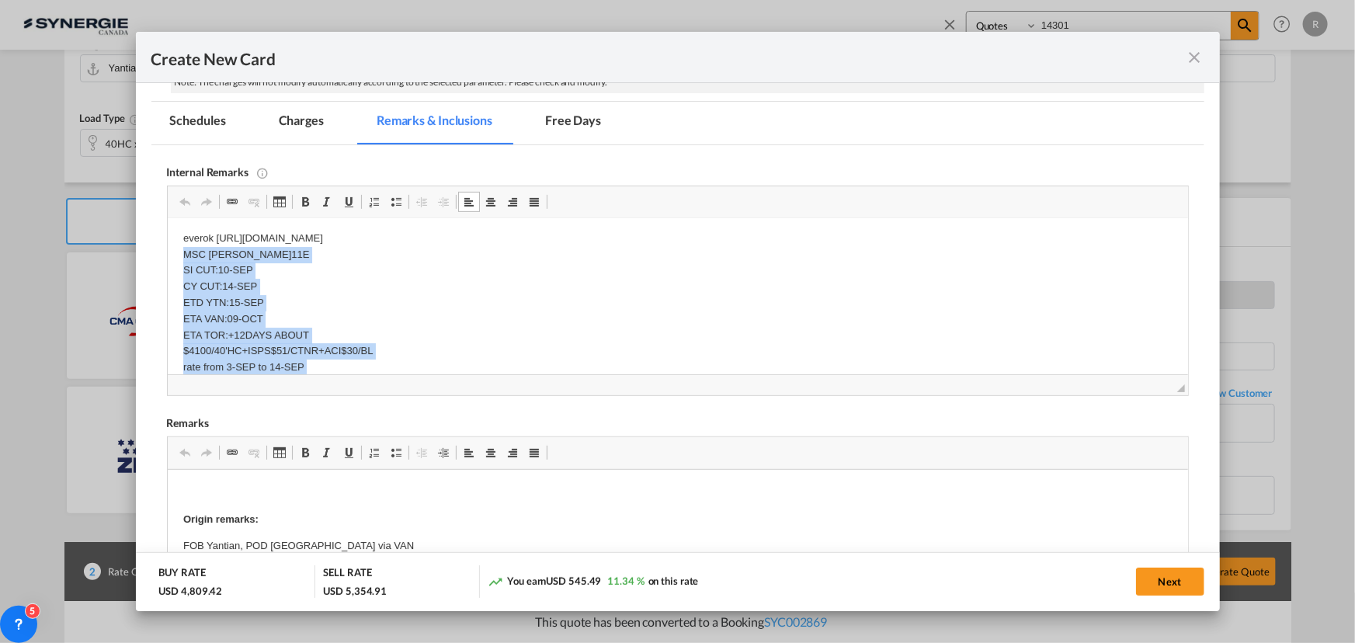
scroll to position [109, 0]
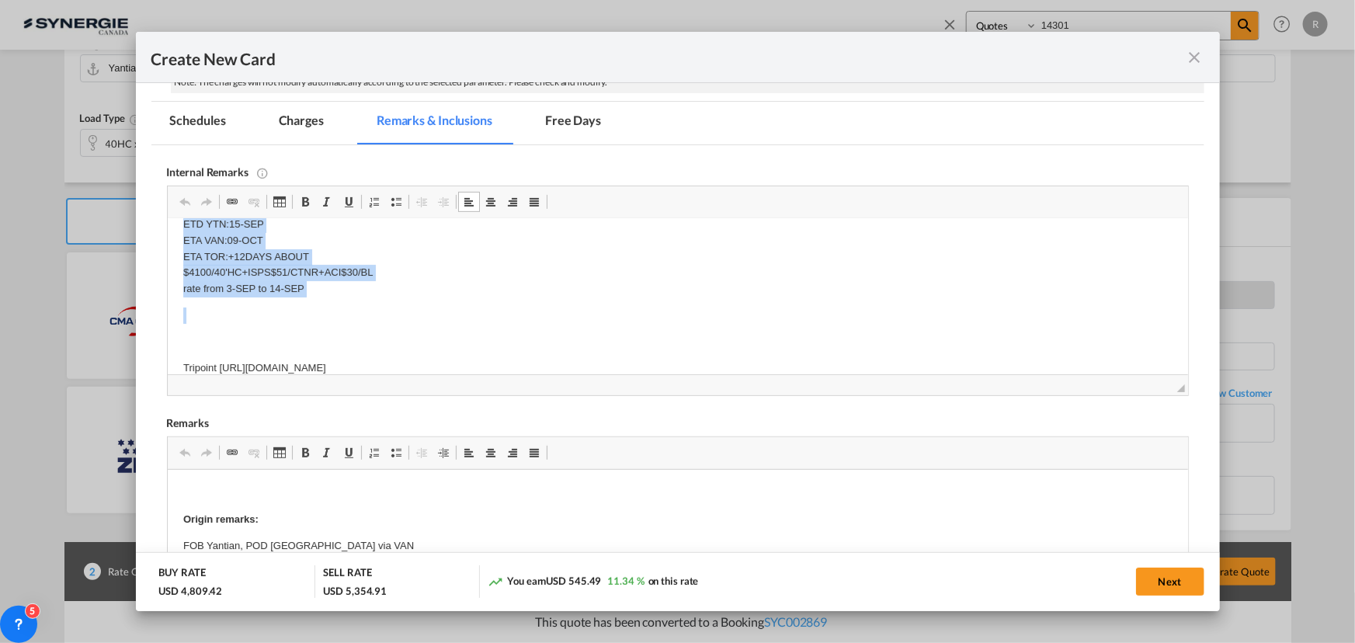
drag, startPoint x: 178, startPoint y: 282, endPoint x: 351, endPoint y: 299, distance: 174.0
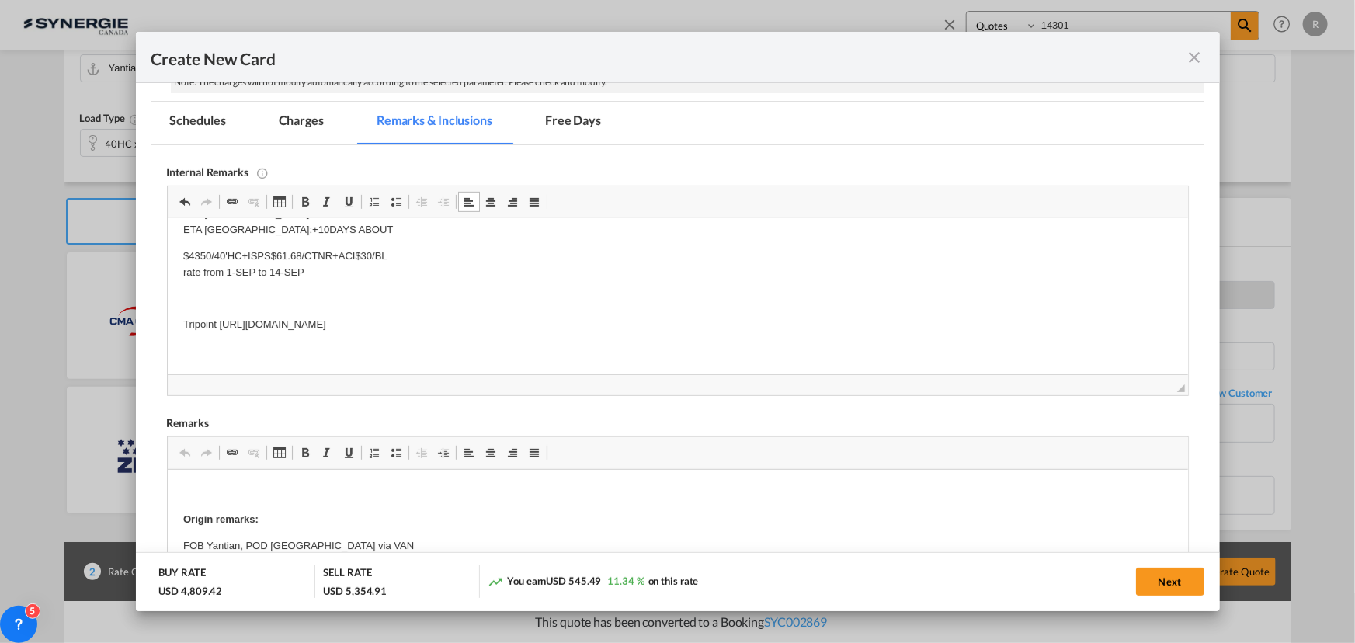
scroll to position [162, 0]
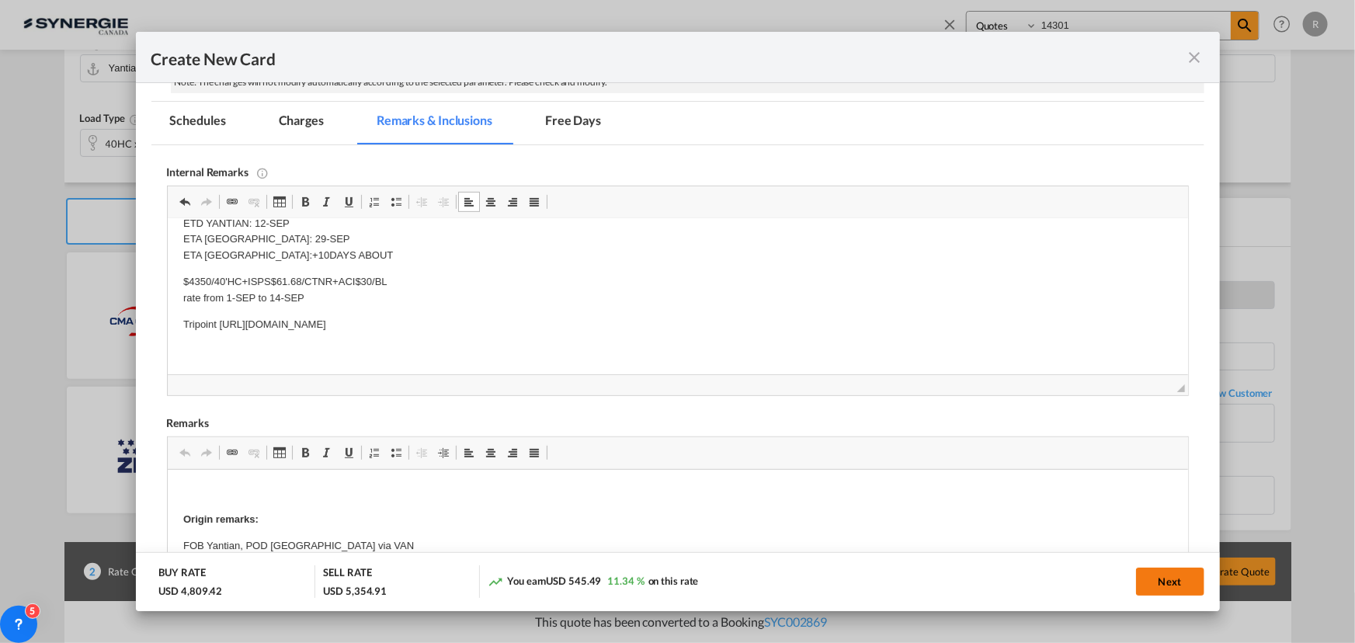
click at [1164, 589] on button "Next" at bounding box center [1170, 582] width 68 height 28
type input "13 Sep 2025"
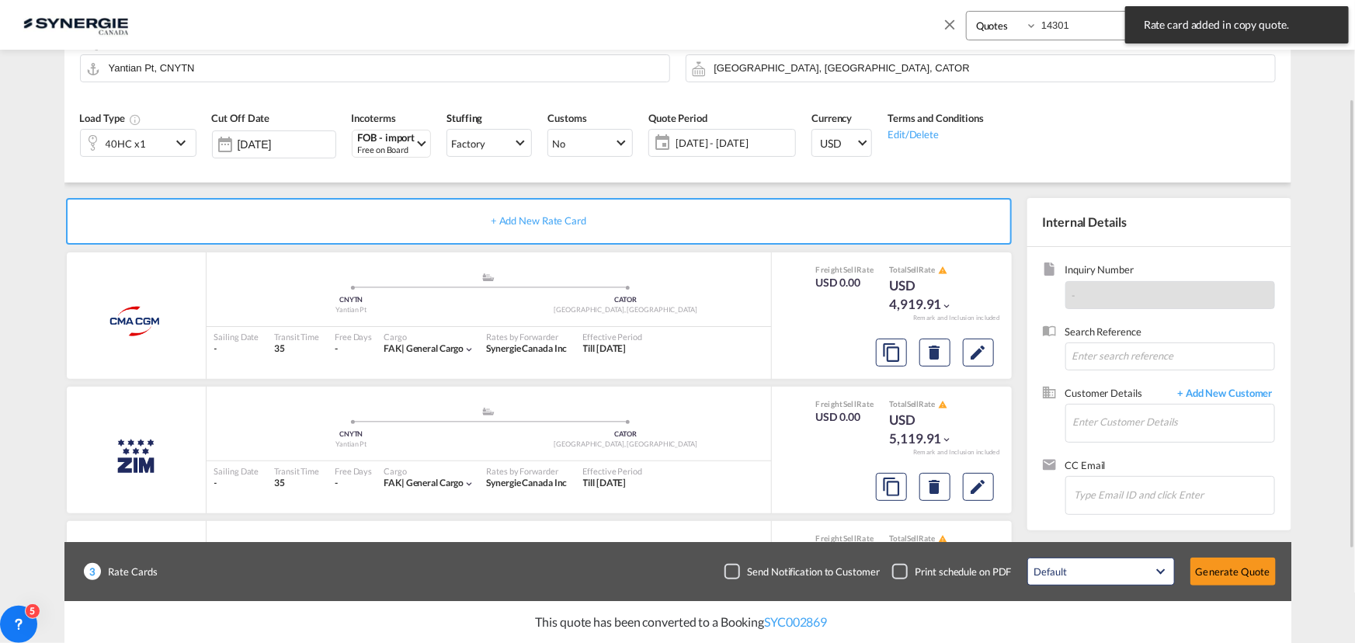
scroll to position [271, 0]
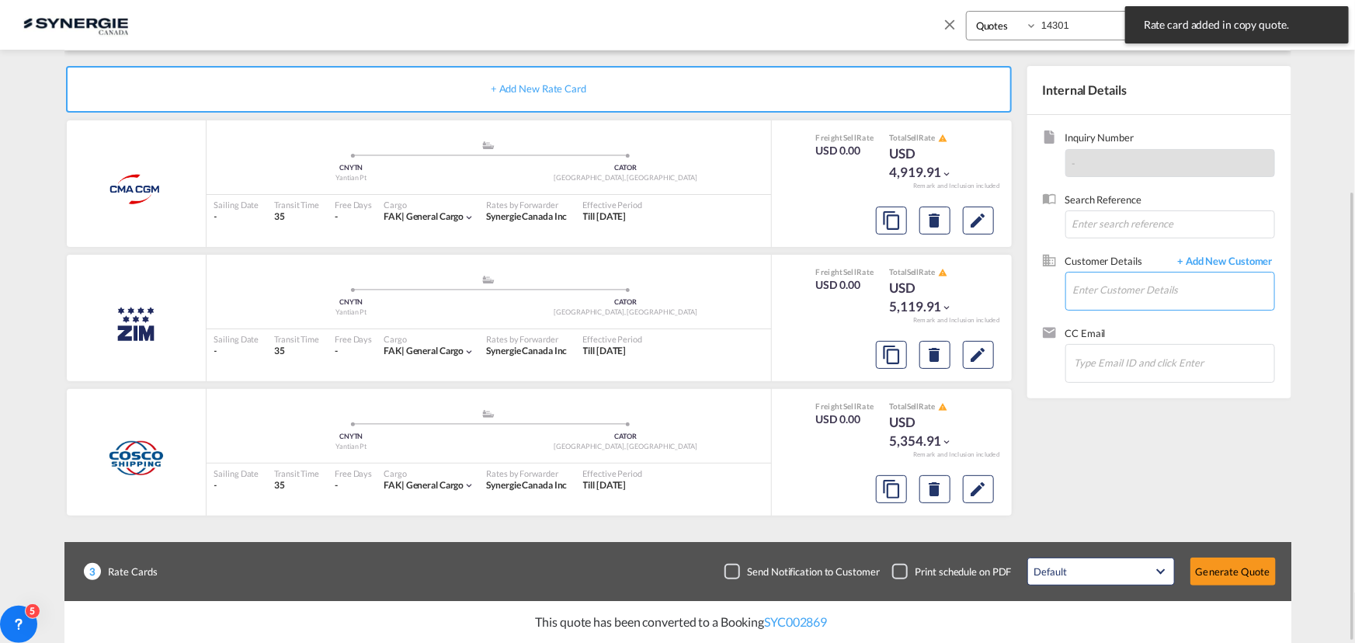
click at [1092, 290] on input "Enter Customer Details" at bounding box center [1173, 290] width 201 height 35
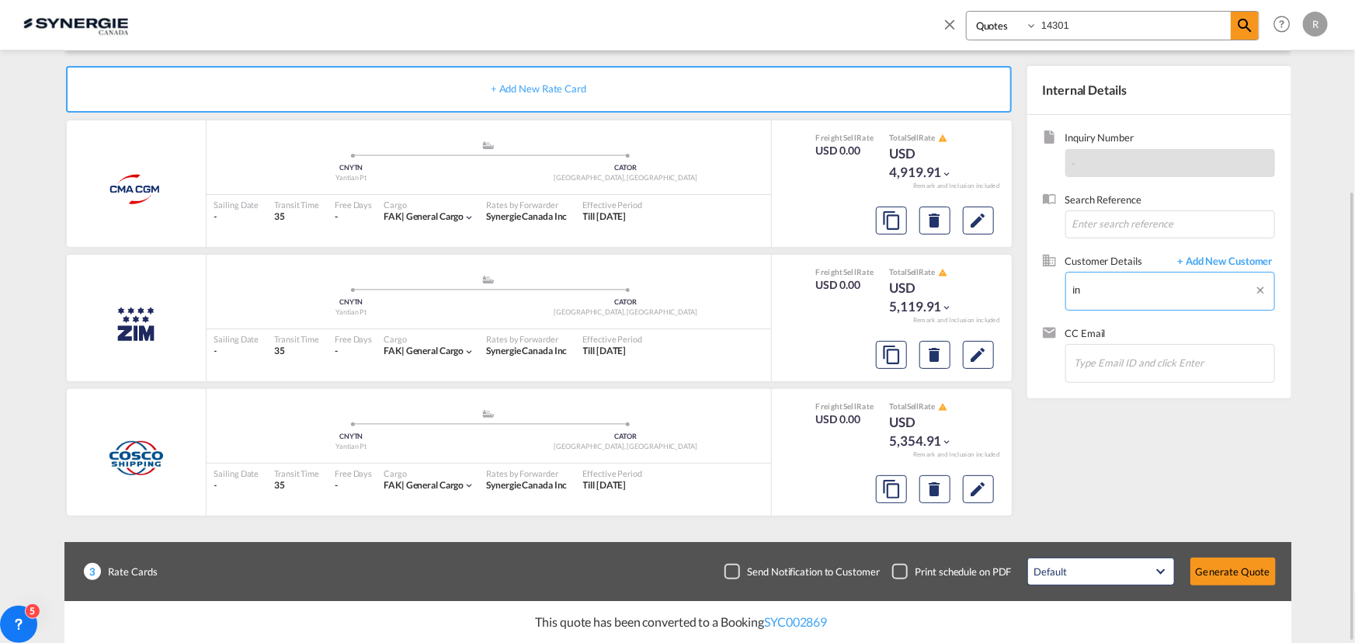
type input "i"
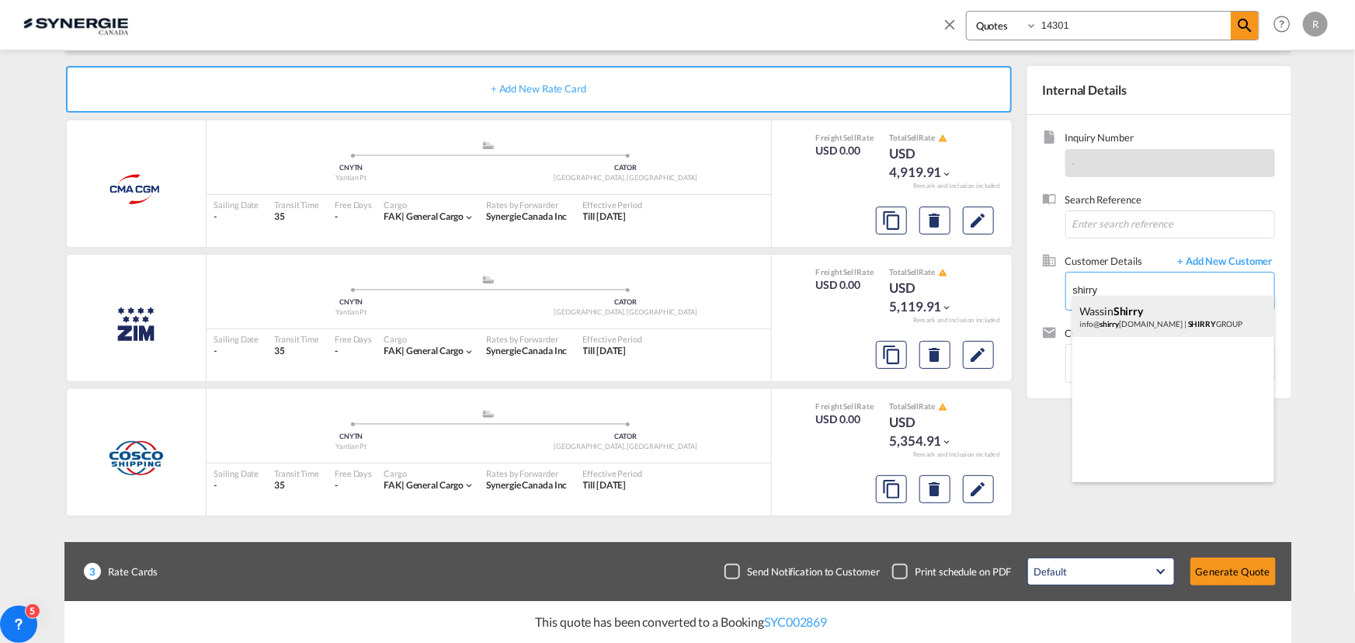
click at [1111, 313] on div "Wassin Shirry info@ shirry group.com | SHIRRY GROUP" at bounding box center [1173, 317] width 202 height 42
type input "SHIRRY GROUP, Wassin Shirry, info@shirrygroup.com"
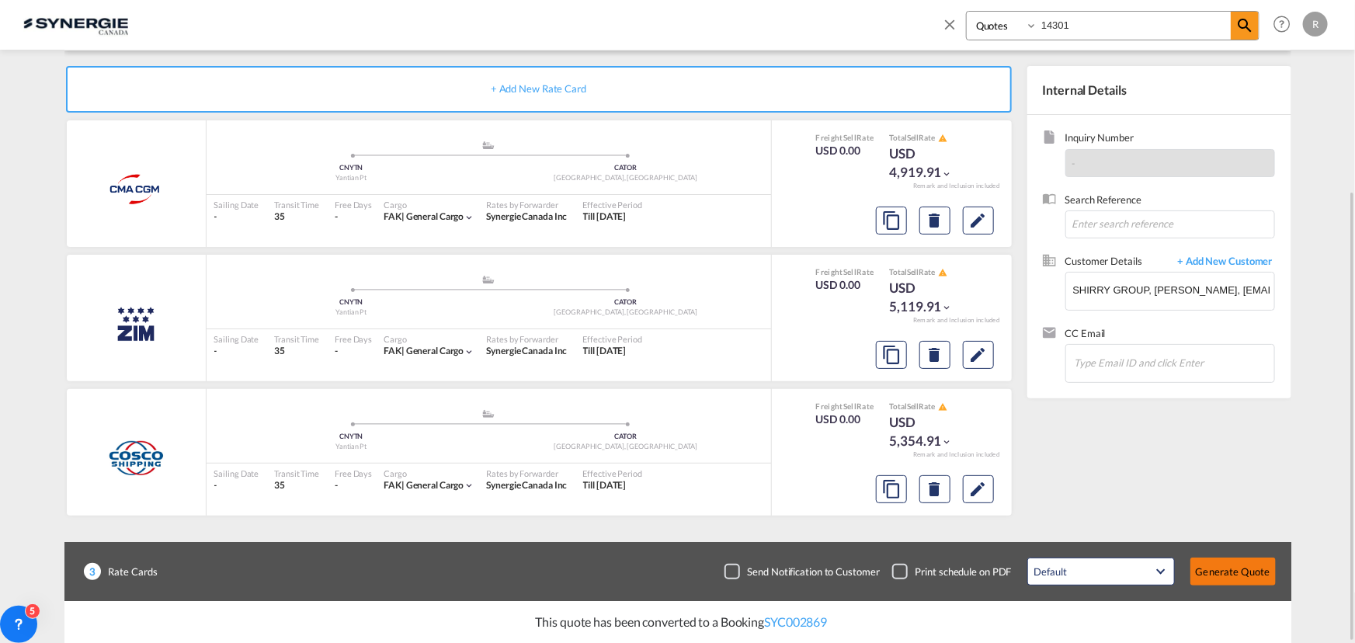
click at [1235, 567] on button "Generate Quote" at bounding box center [1233, 572] width 85 height 28
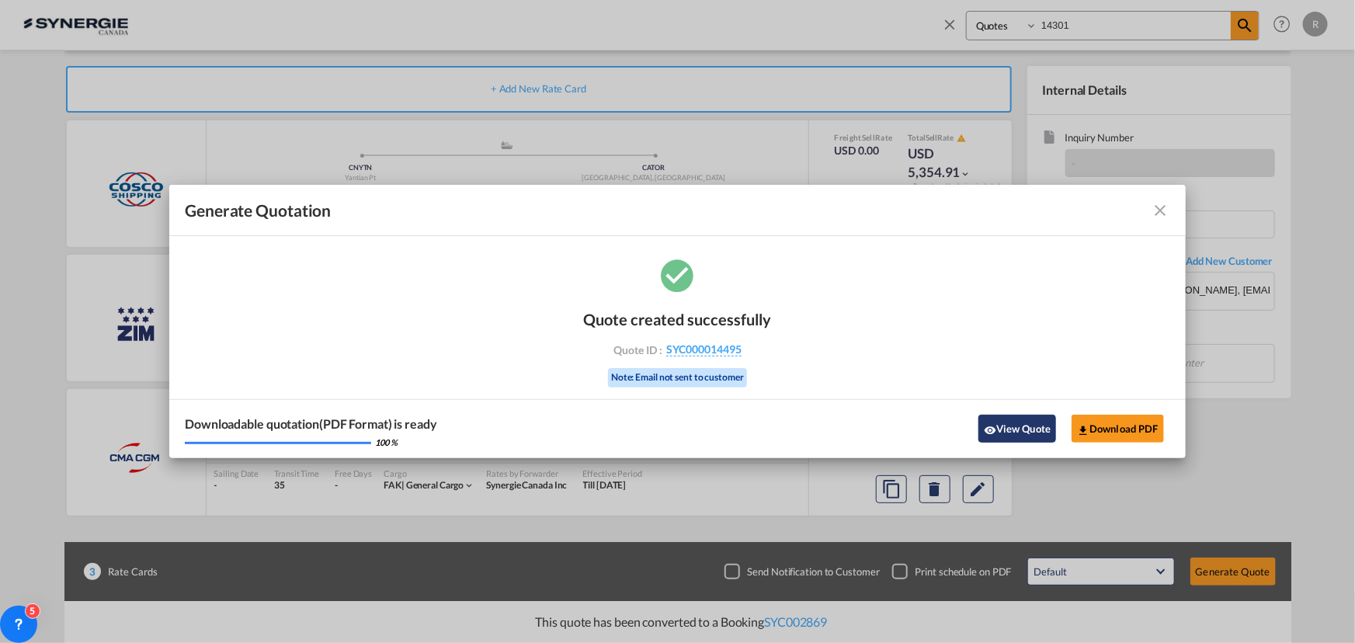
click at [1031, 421] on button "View Quote" at bounding box center [1018, 429] width 78 height 28
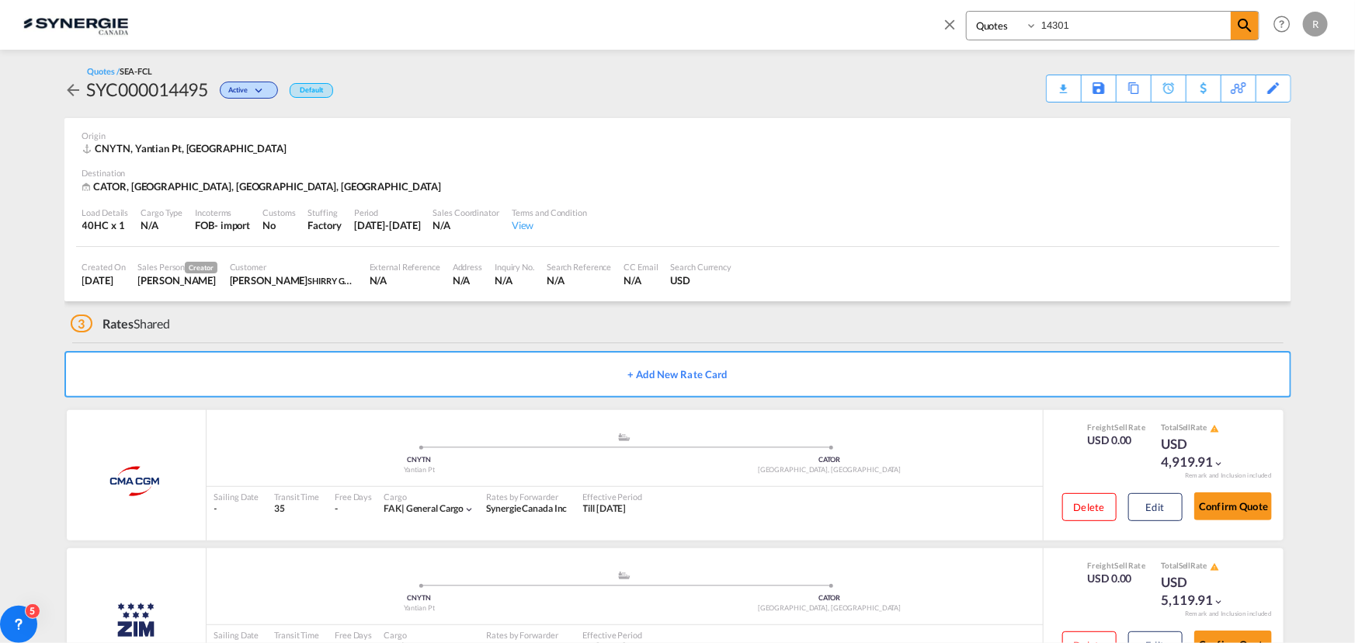
click at [0, 0] on div "Download Quote" at bounding box center [0, 0] width 0 height 0
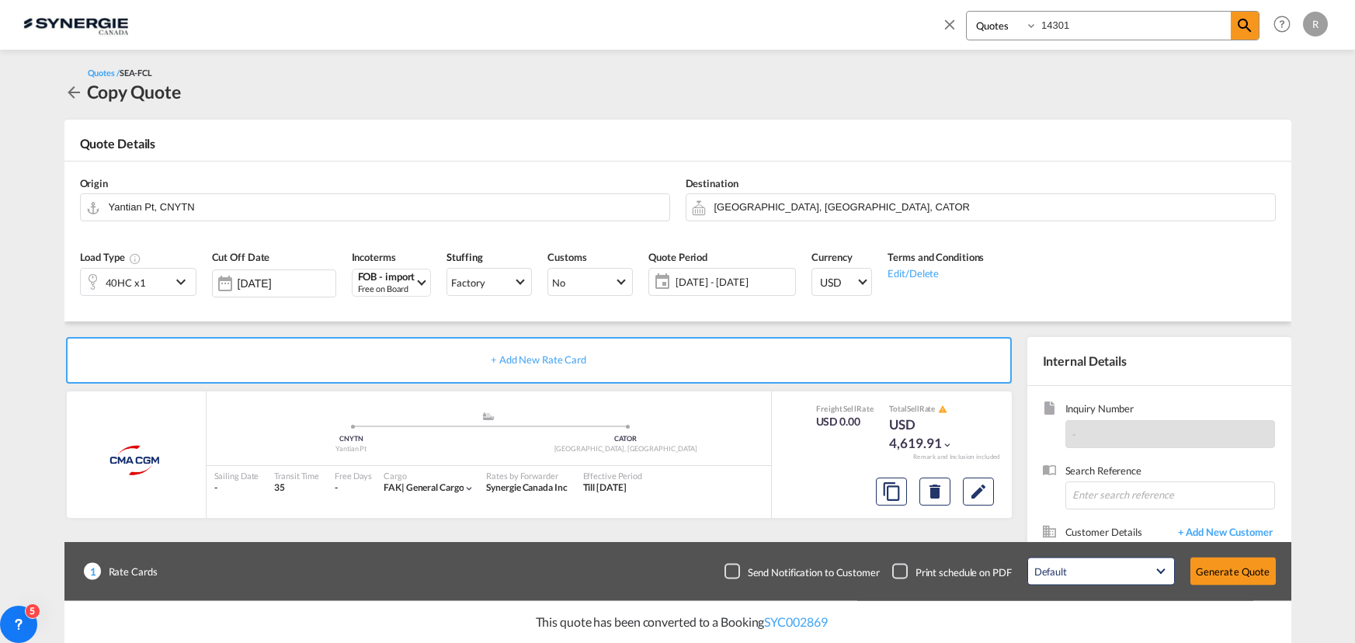
select select "Quotes"
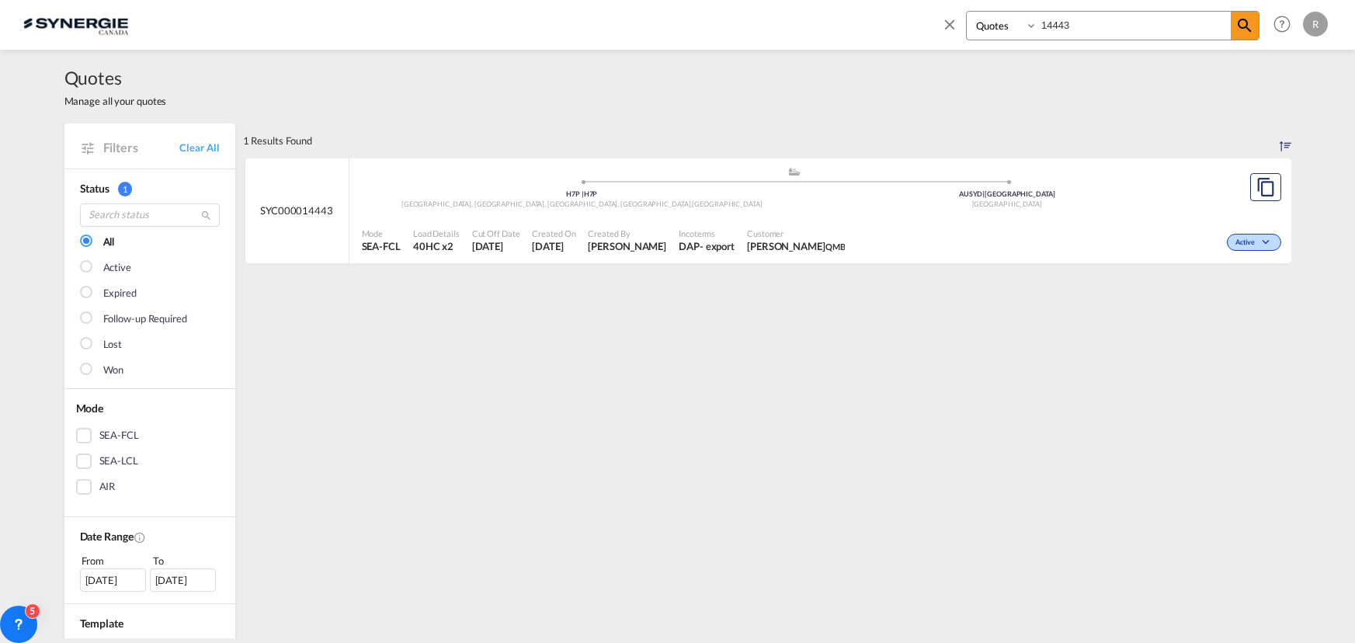
select select "Quotes"
click at [947, 21] on md-icon "icon-close" at bounding box center [949, 24] width 17 height 17
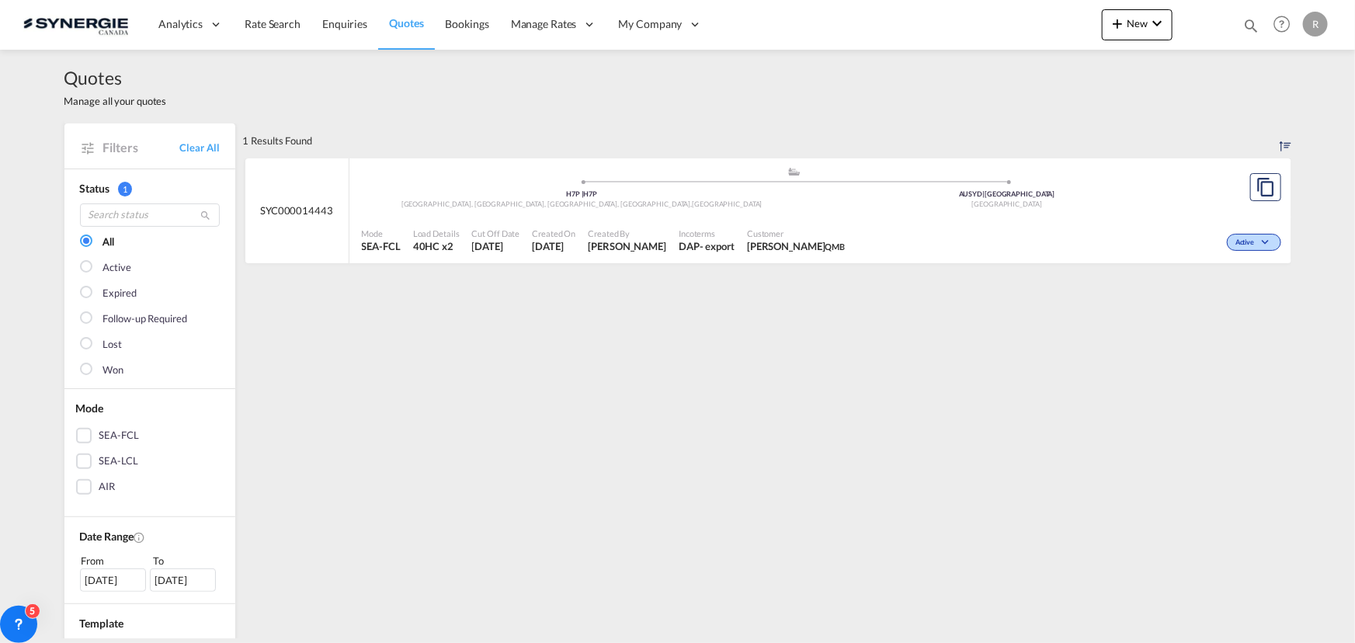
click at [416, 22] on span "Quotes" at bounding box center [406, 22] width 34 height 13
click at [398, 17] on span "Quotes" at bounding box center [406, 22] width 34 height 13
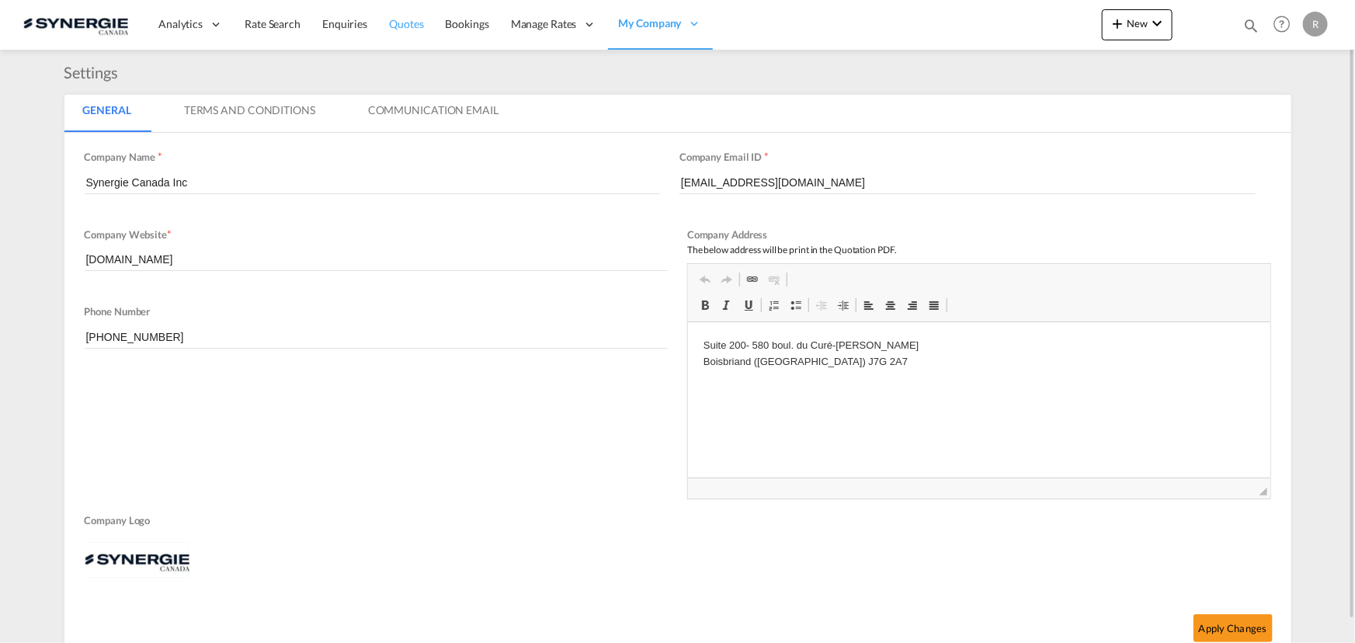
click at [406, 24] on span "Quotes" at bounding box center [406, 23] width 34 height 13
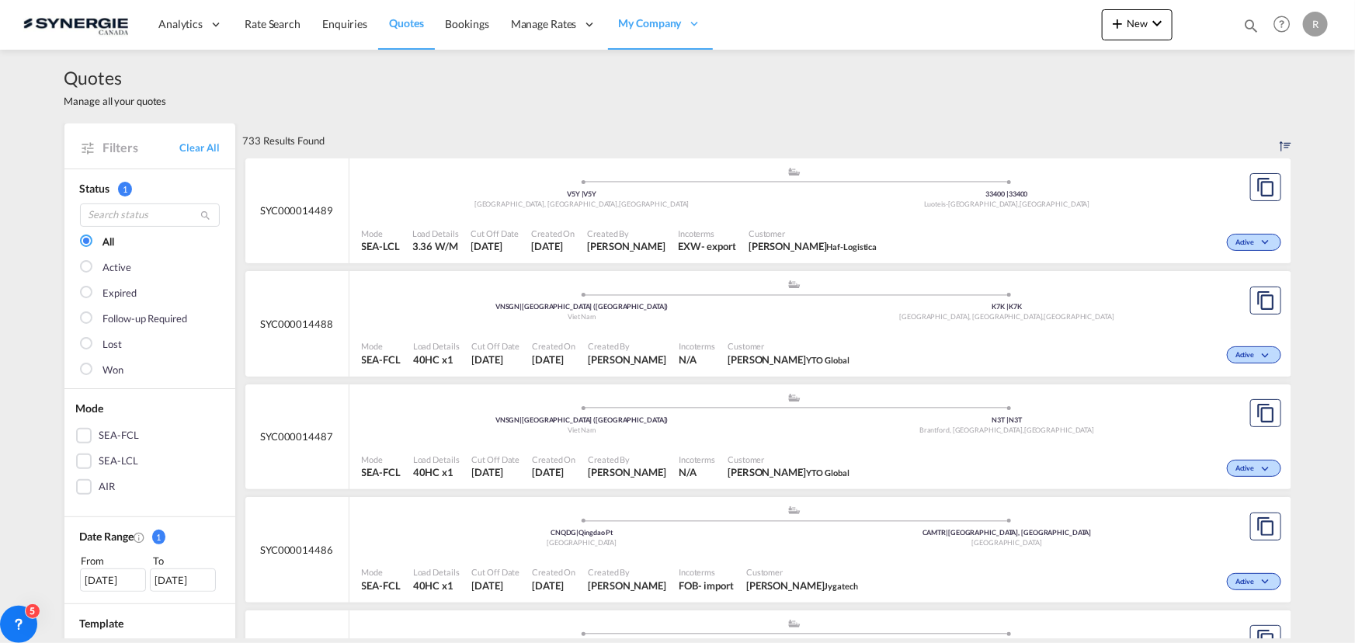
click at [102, 579] on div "[DATE]" at bounding box center [113, 579] width 66 height 23
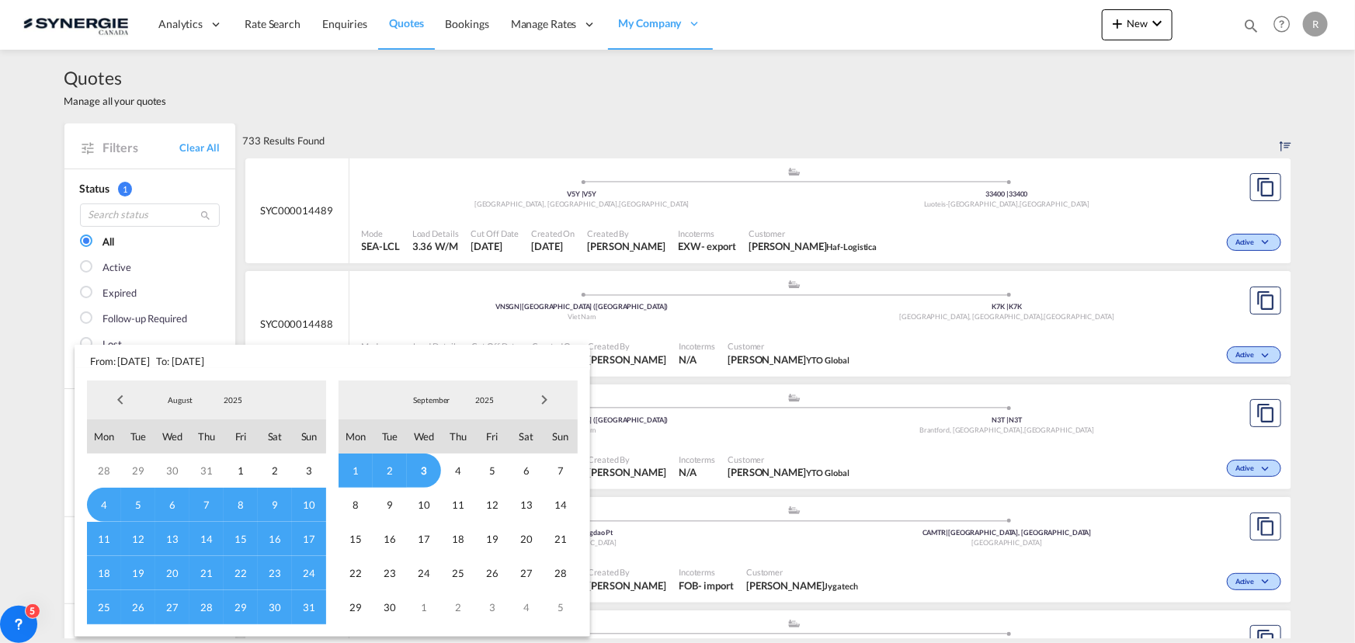
click at [117, 398] on span "Previous Month" at bounding box center [120, 399] width 31 height 31
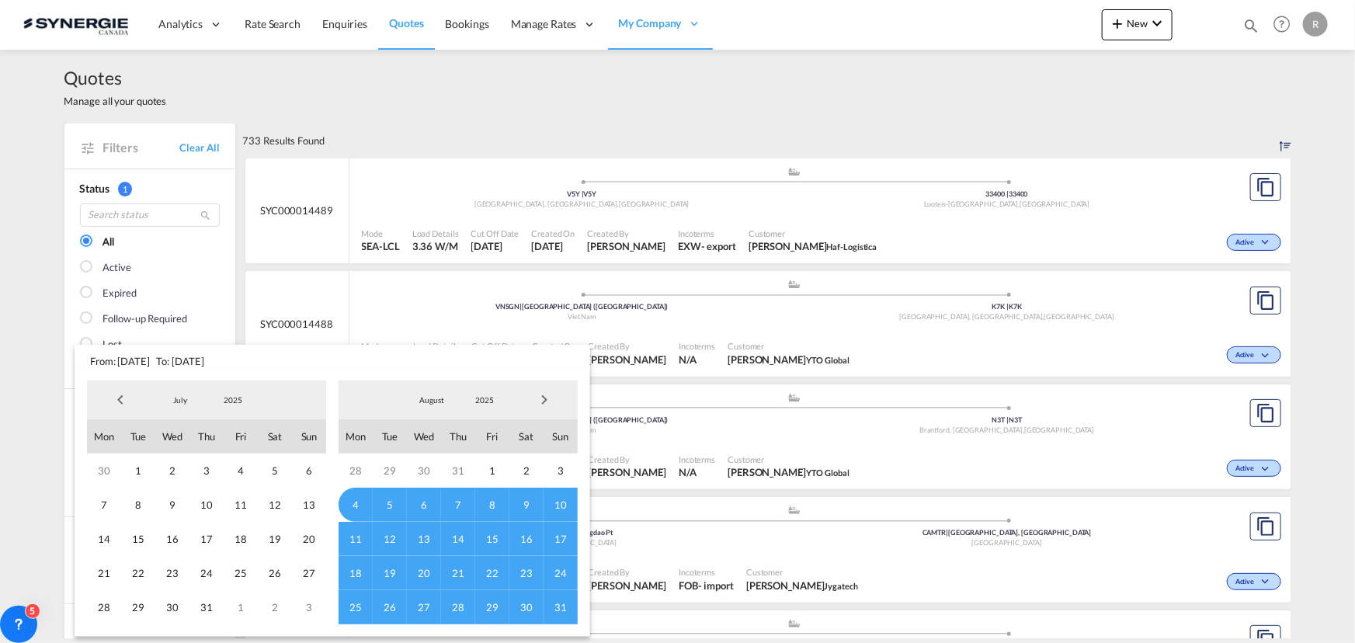
click at [117, 398] on span "Previous Month" at bounding box center [120, 399] width 31 height 31
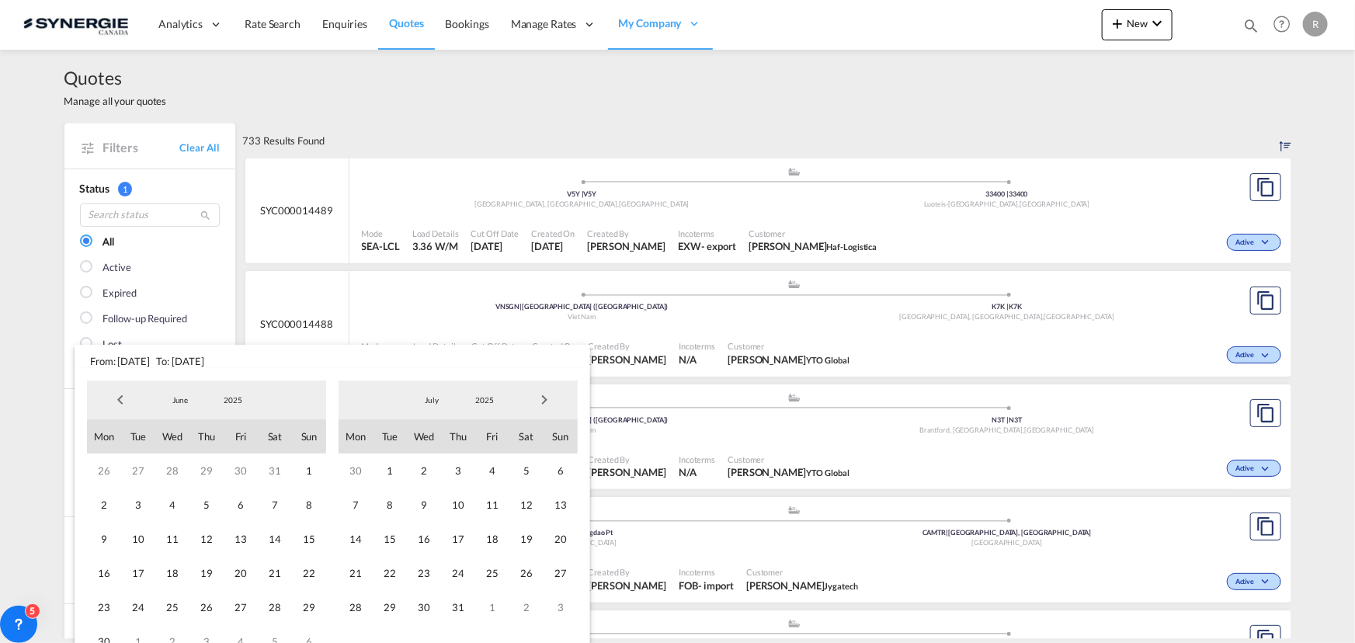
click at [117, 398] on span "Previous Month" at bounding box center [120, 399] width 31 height 31
click at [278, 476] on span "1" at bounding box center [275, 471] width 34 height 34
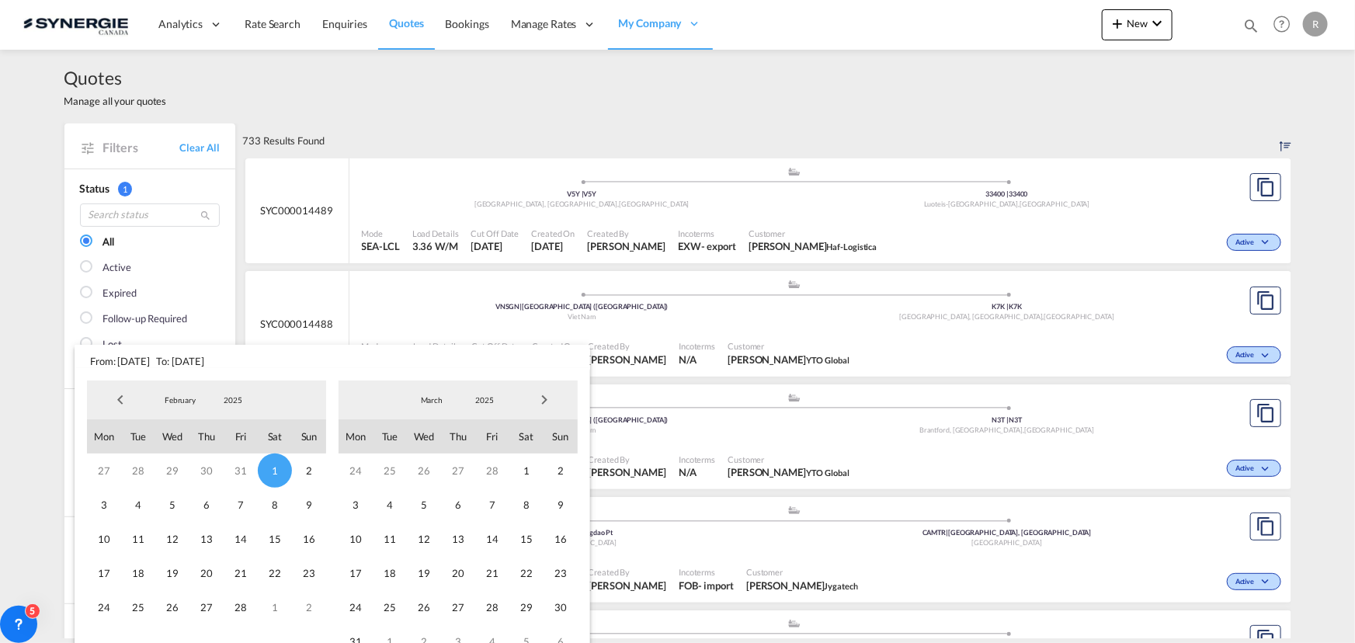
click at [541, 403] on span "Next Month" at bounding box center [544, 399] width 31 height 31
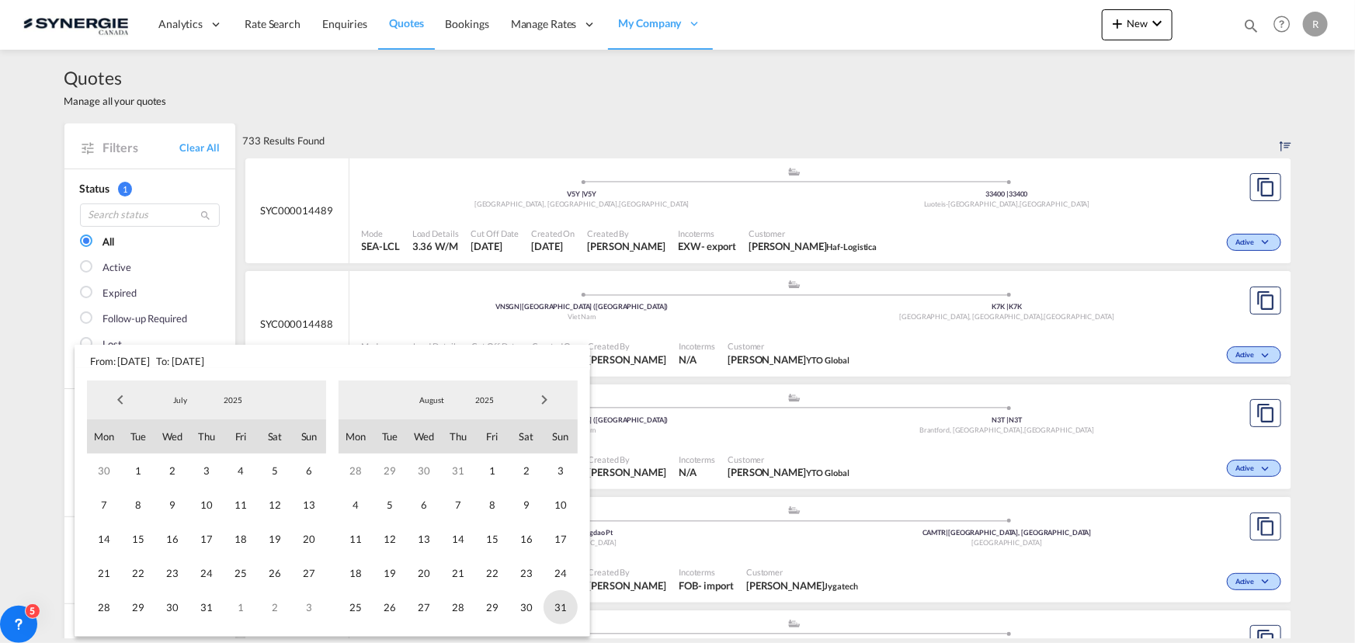
click at [561, 610] on span "31" at bounding box center [561, 607] width 34 height 34
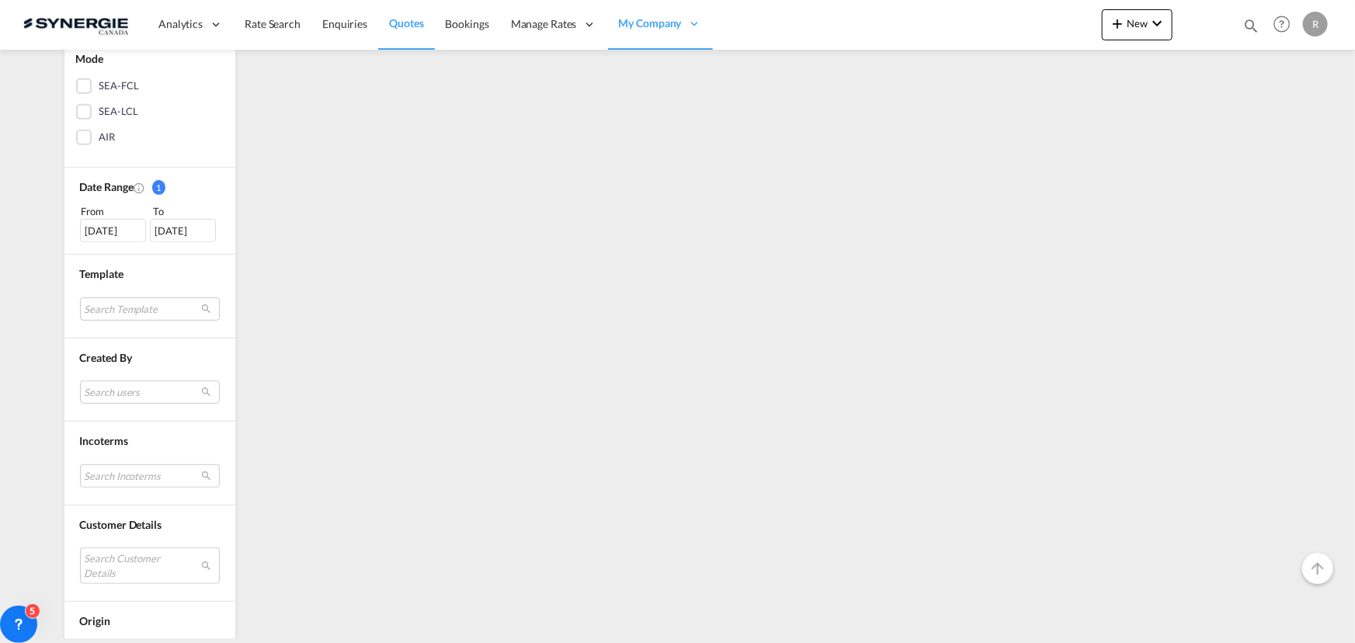
scroll to position [353, 0]
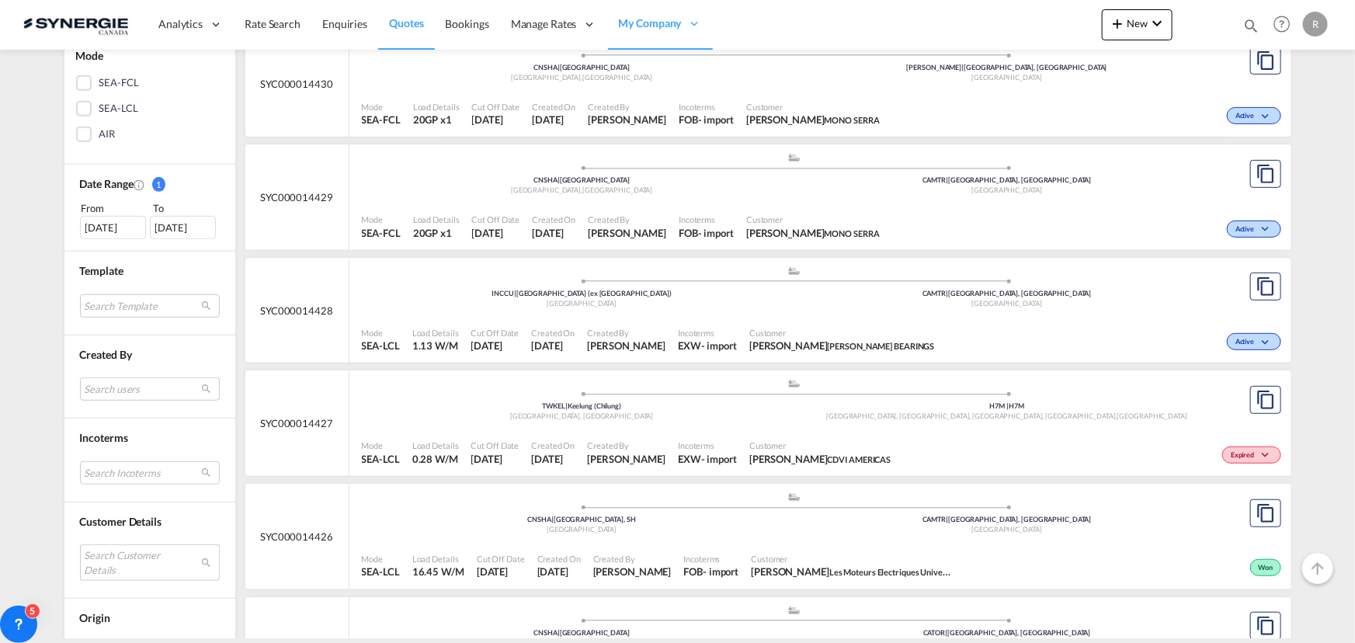
click at [160, 560] on md-select "Search Customer Details user name user ivan Santana ivan.santana@haf-logistica.…" at bounding box center [150, 562] width 140 height 36
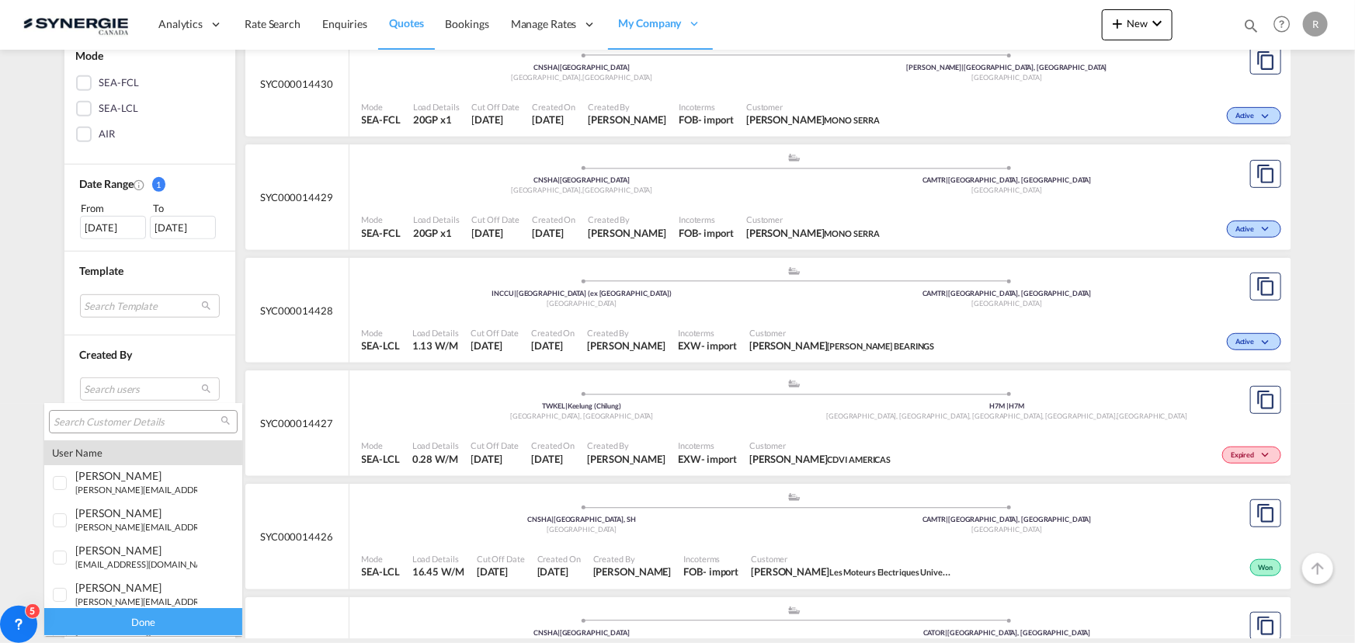
click at [98, 232] on md-backdrop at bounding box center [677, 321] width 1355 height 643
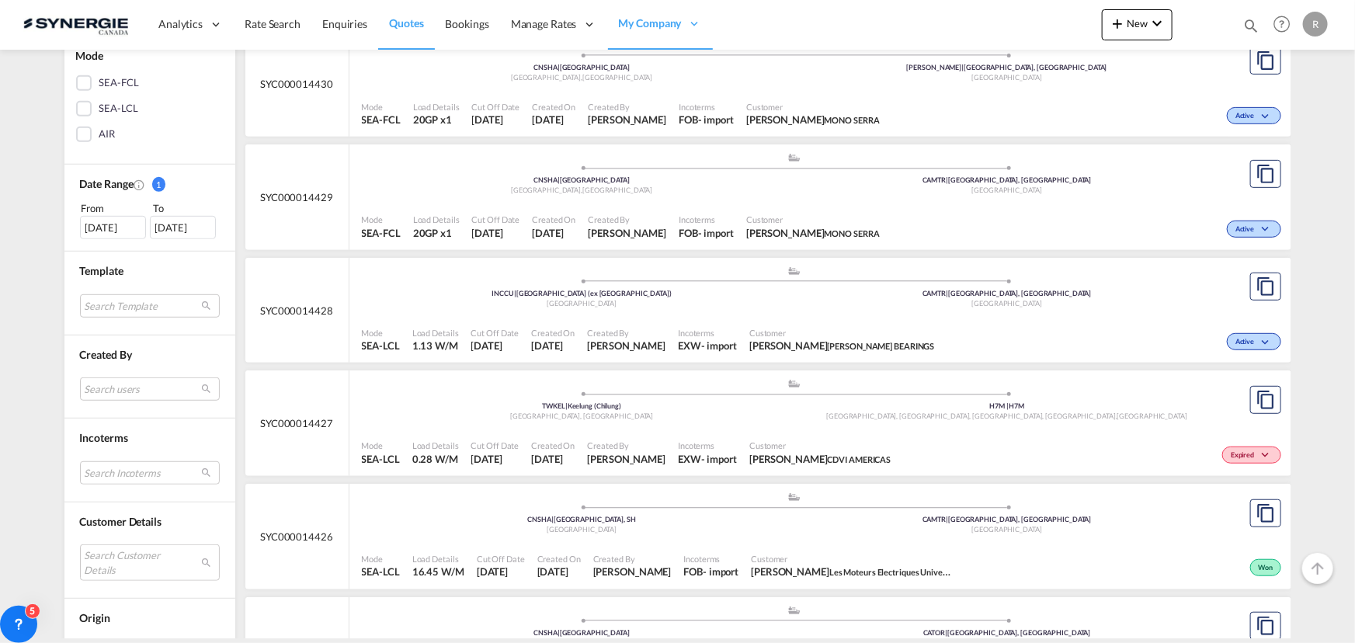
click at [98, 230] on div "01 Feb 2025" at bounding box center [113, 227] width 66 height 23
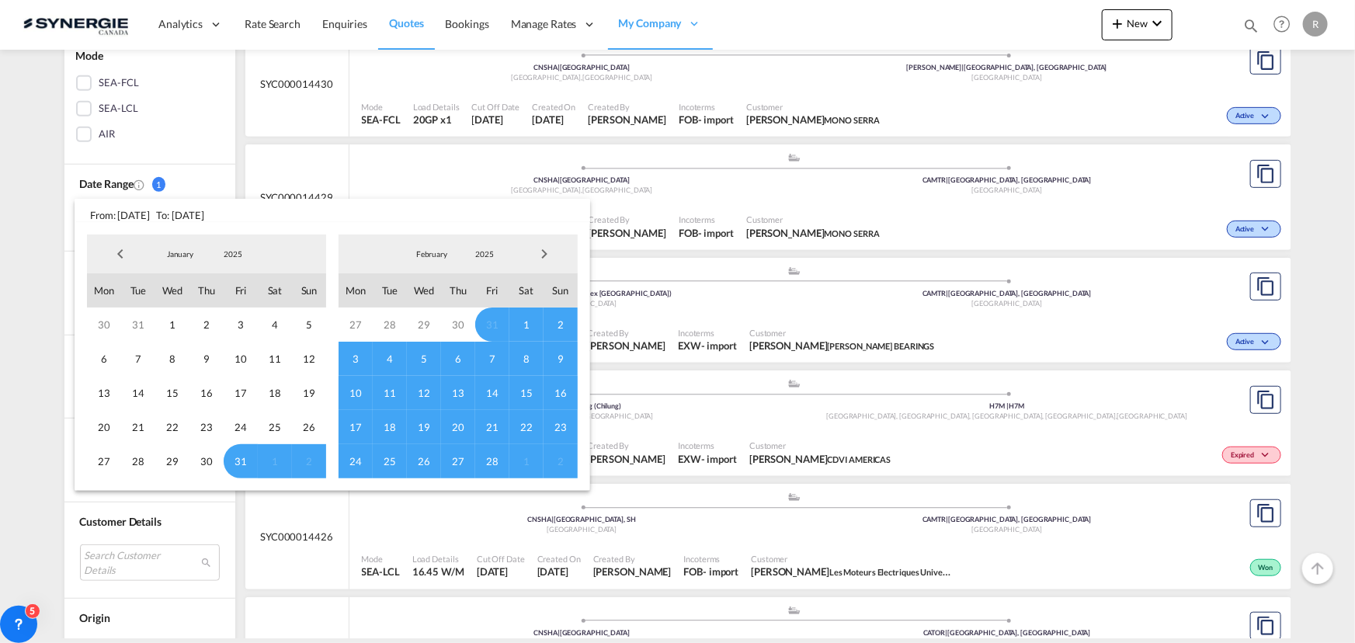
click at [119, 256] on span "Previous Month" at bounding box center [120, 253] width 31 height 31
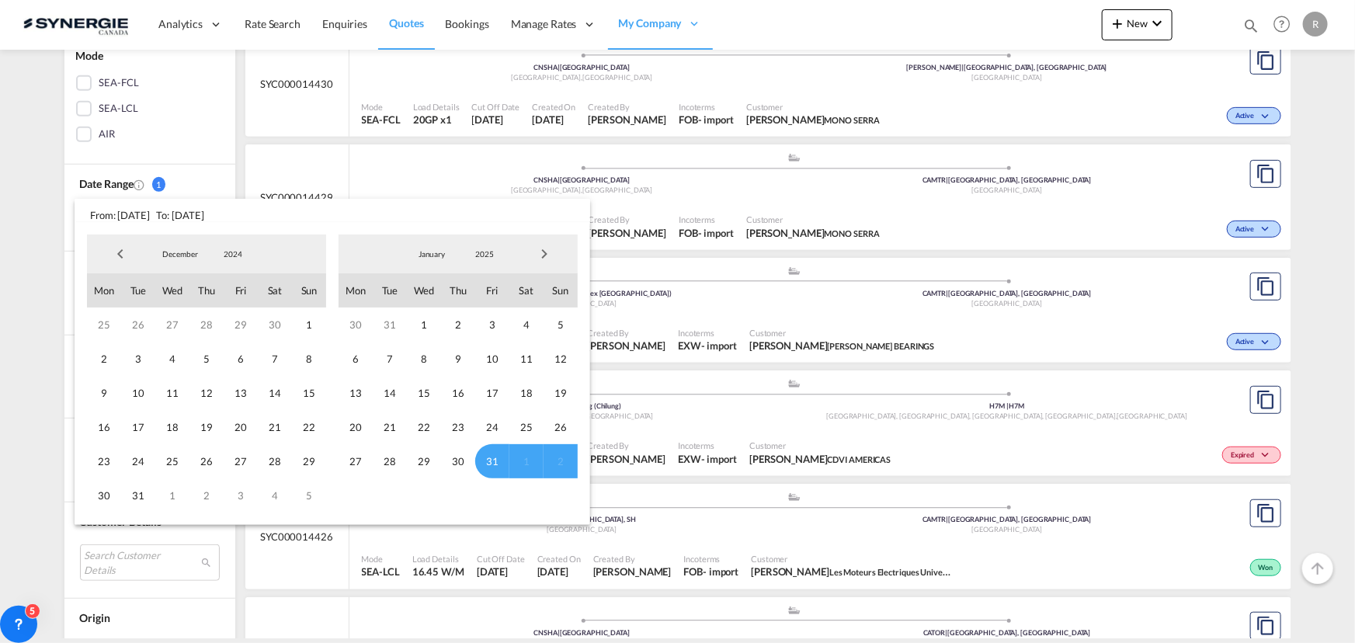
click at [119, 256] on span "Previous Month" at bounding box center [120, 253] width 31 height 31
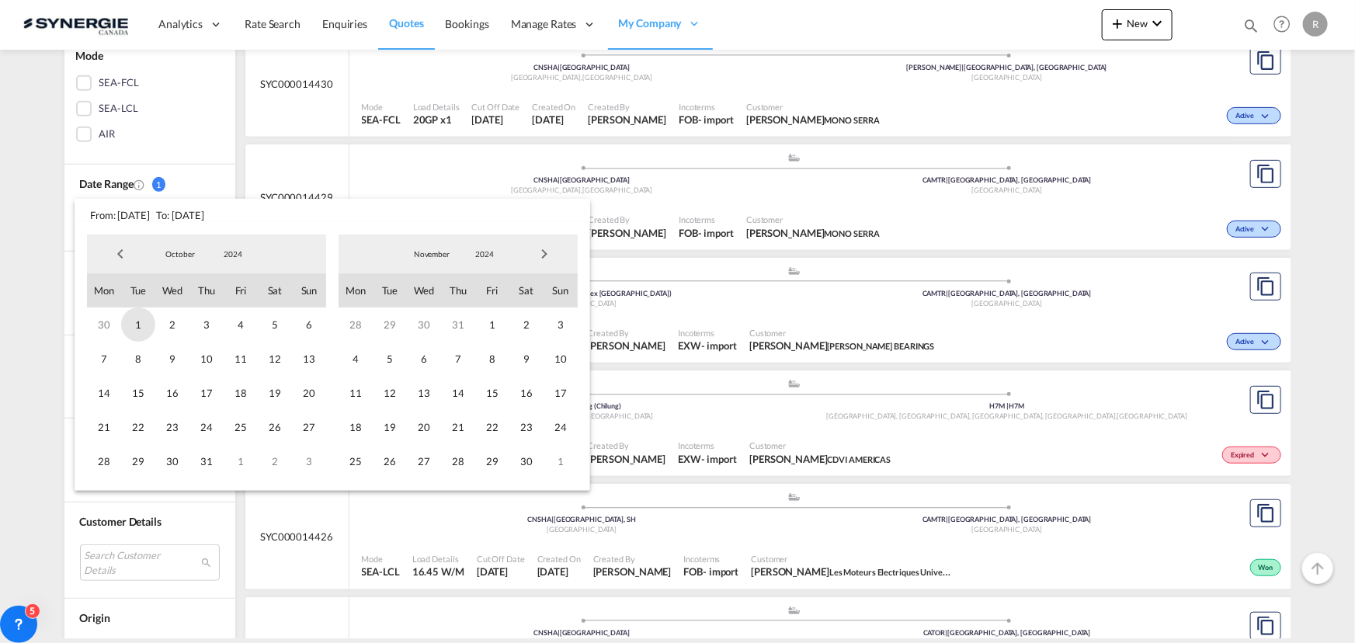
click at [137, 327] on span "1" at bounding box center [138, 325] width 34 height 34
click at [415, 163] on md-backdrop at bounding box center [677, 321] width 1355 height 643
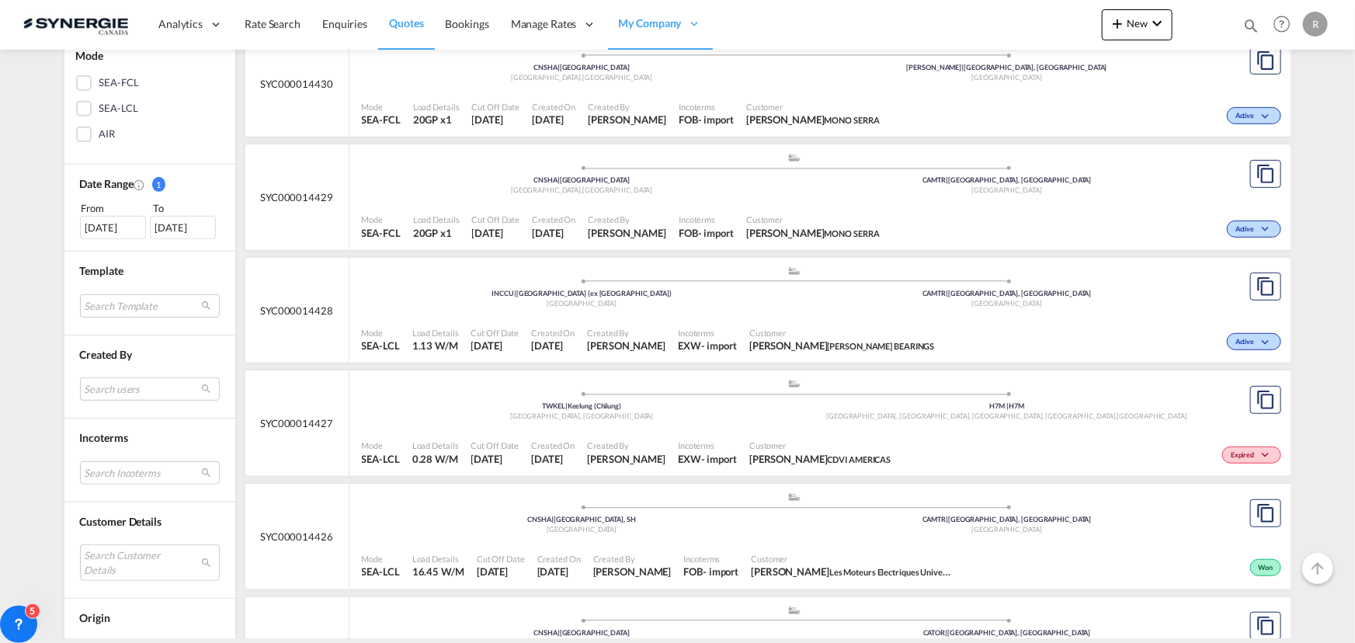
click at [193, 235] on div "01 Oct 2024" at bounding box center [183, 227] width 66 height 23
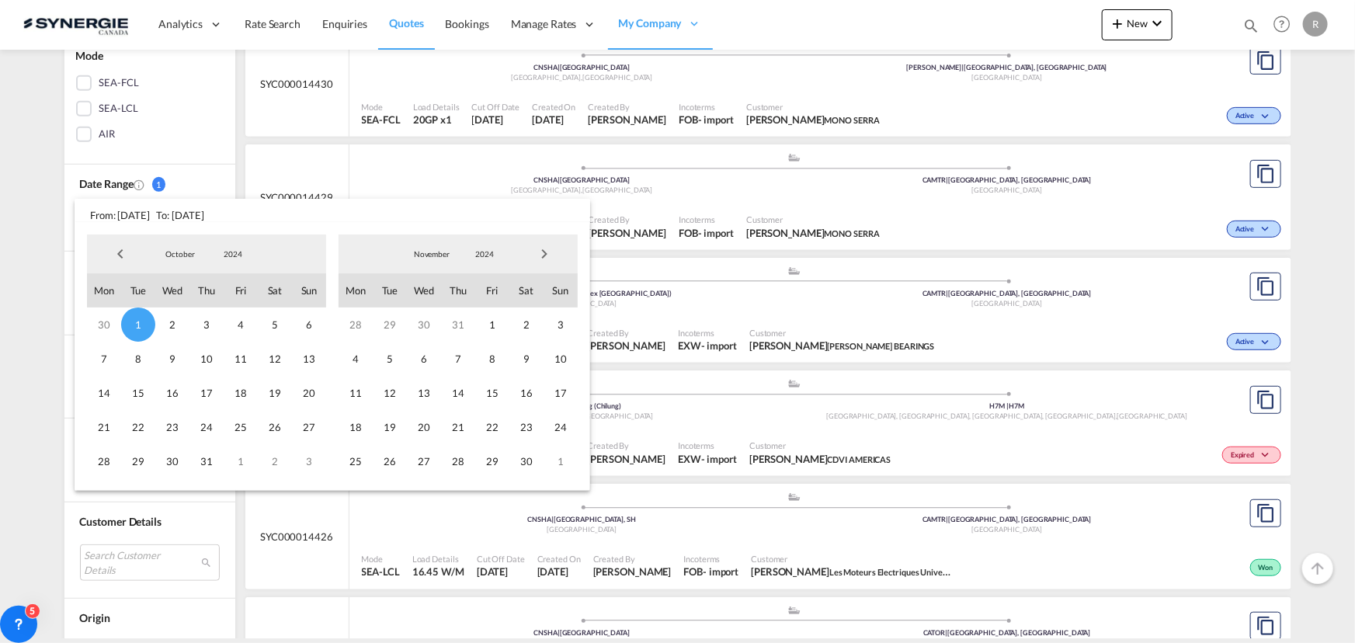
click at [549, 256] on span "Next Month" at bounding box center [544, 253] width 31 height 31
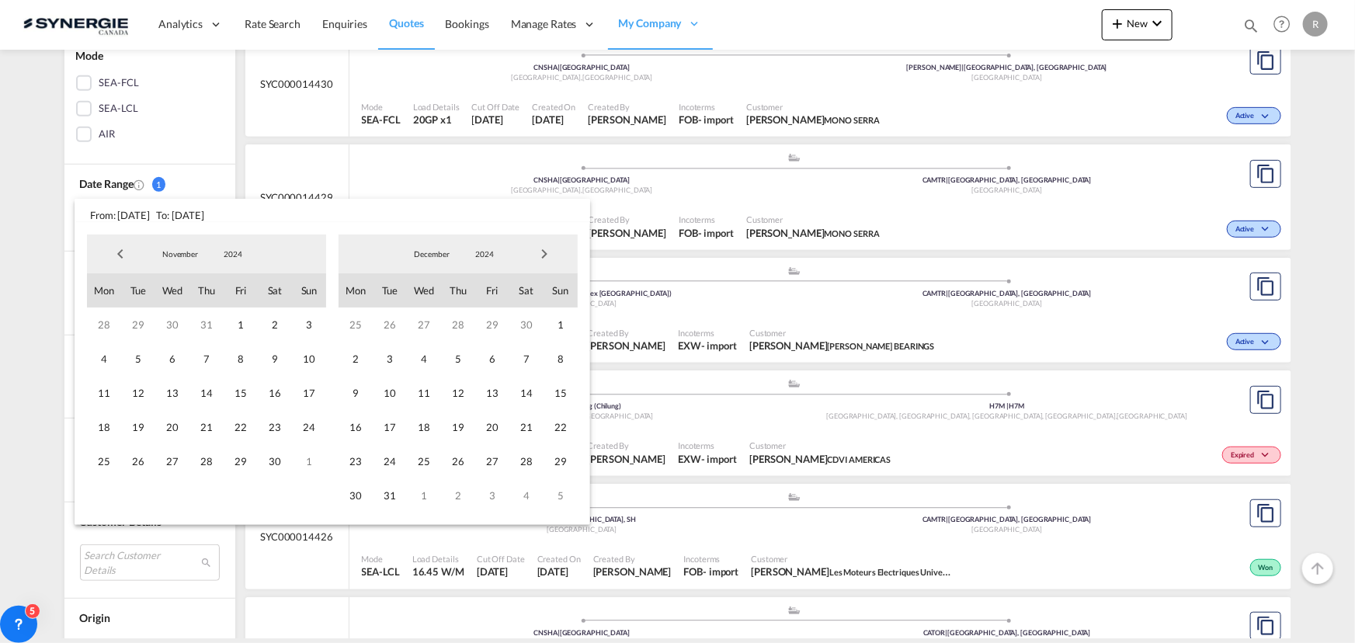
click at [549, 256] on span "Next Month" at bounding box center [544, 253] width 31 height 31
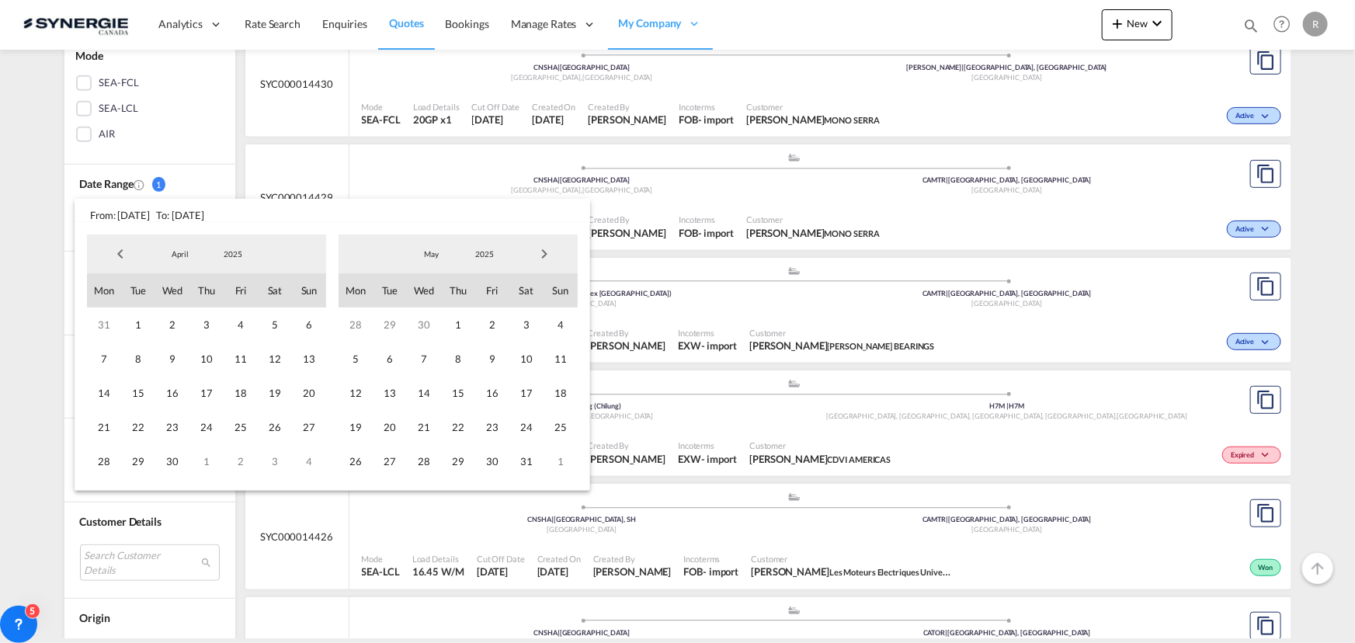
click at [549, 256] on span "Next Month" at bounding box center [544, 253] width 31 height 31
click at [555, 465] on span "31" at bounding box center [561, 461] width 34 height 34
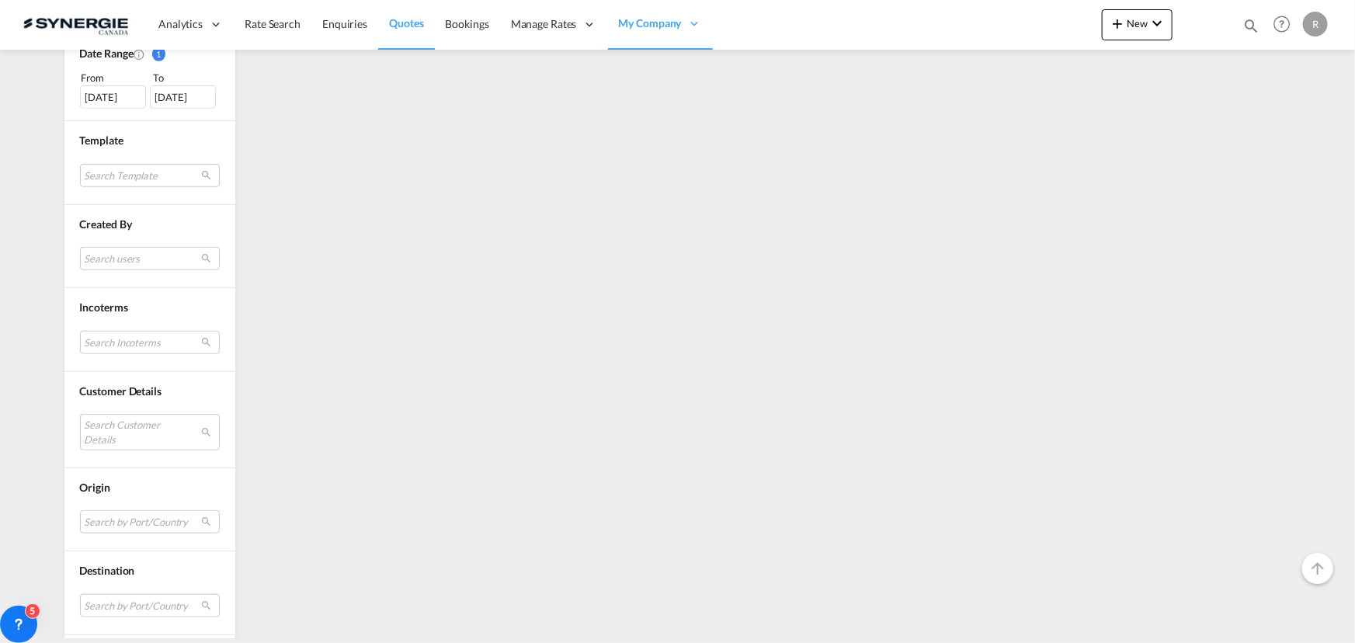
scroll to position [494, 0]
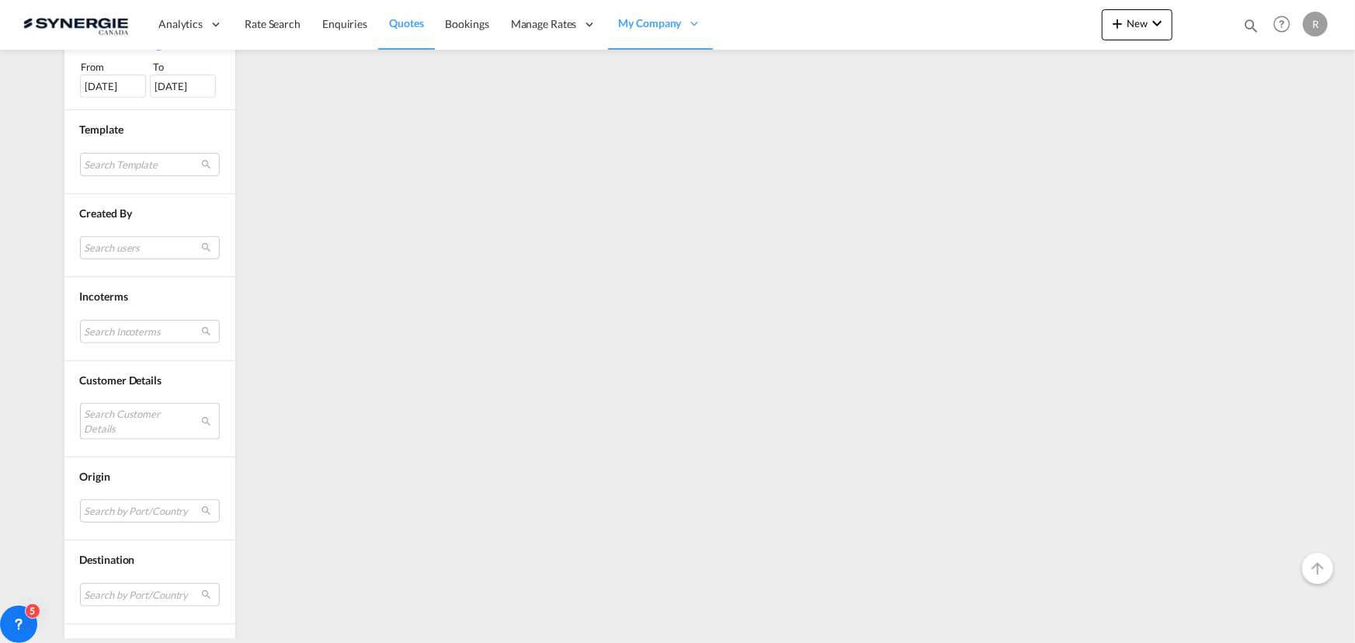
click at [130, 412] on md-select "Search Customer Details" at bounding box center [150, 421] width 140 height 36
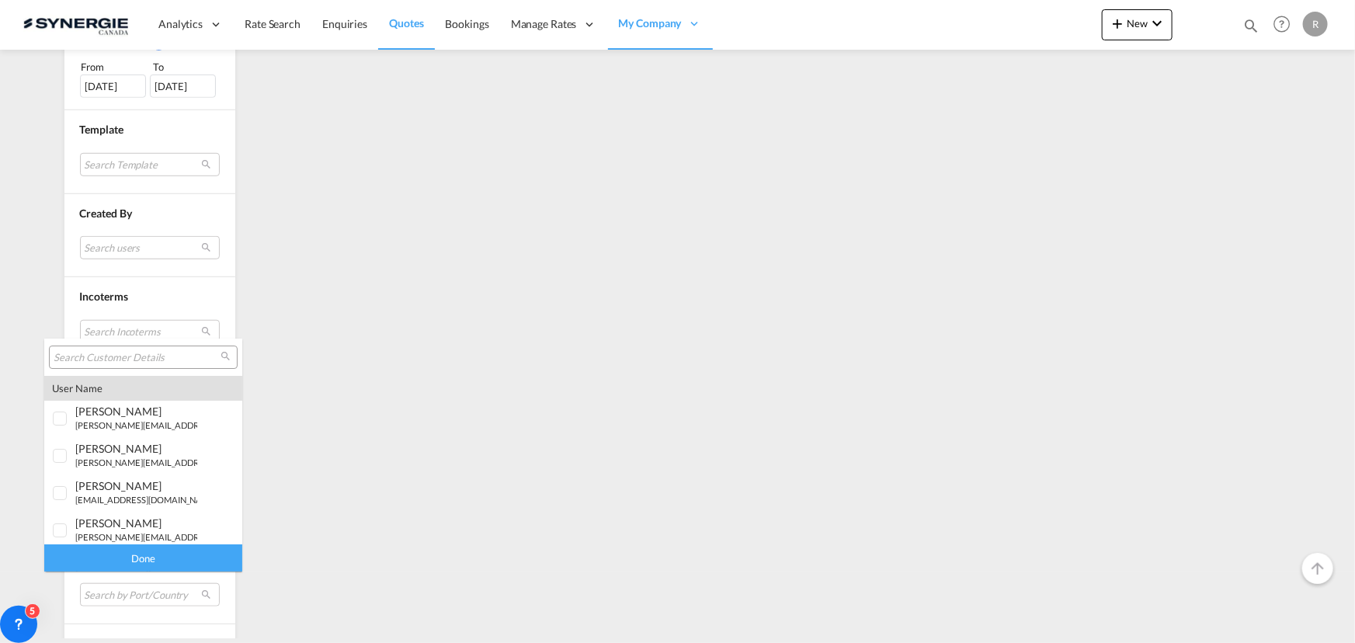
click at [140, 356] on input "search" at bounding box center [137, 358] width 167 height 14
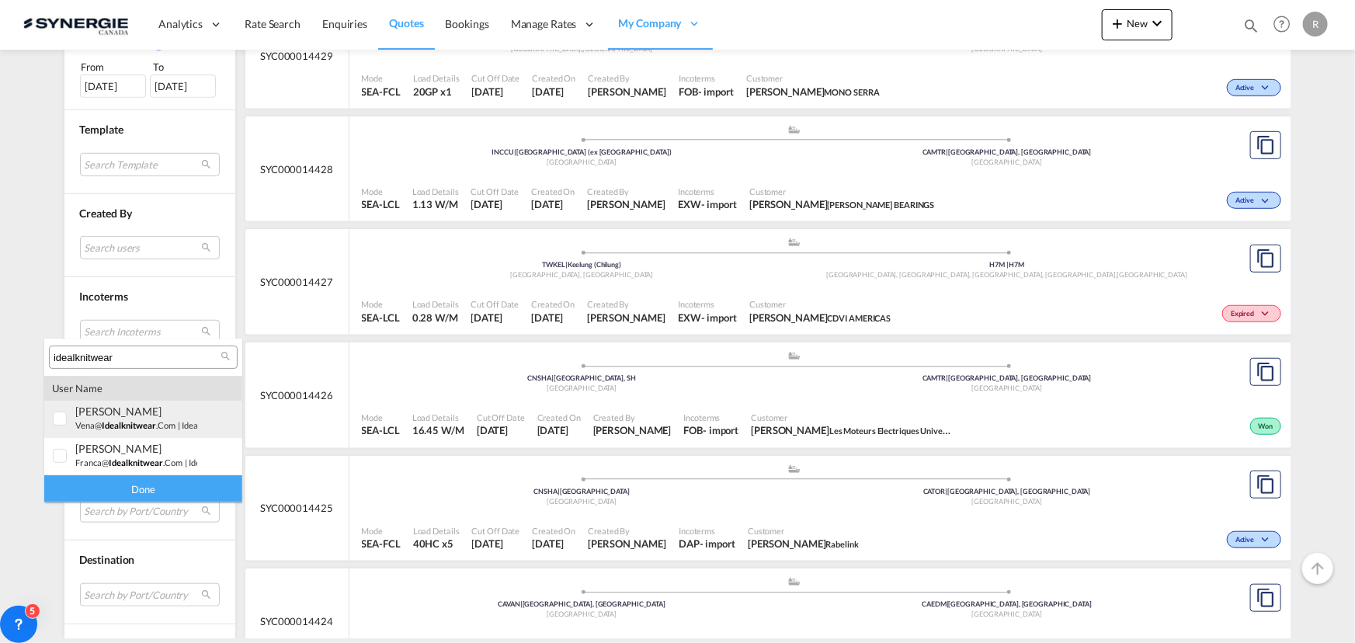
type input "idealknitwear"
click at [57, 414] on div at bounding box center [61, 420] width 16 height 16
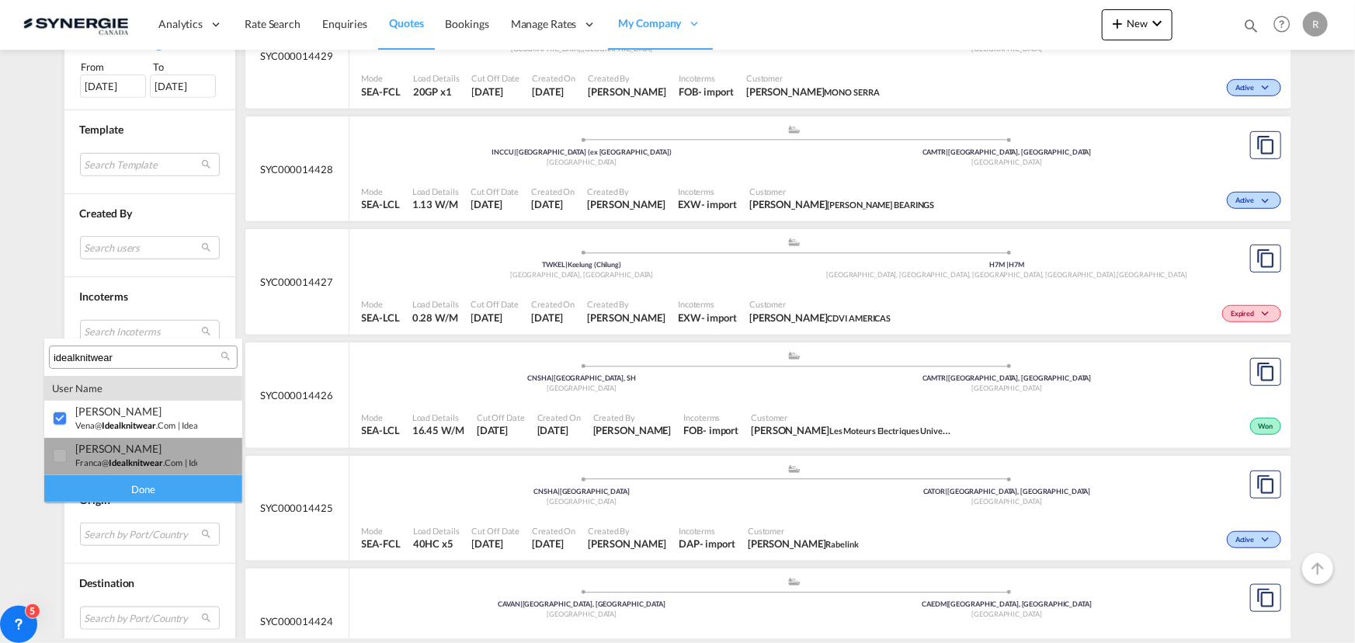
click at [60, 458] on div at bounding box center [61, 457] width 16 height 16
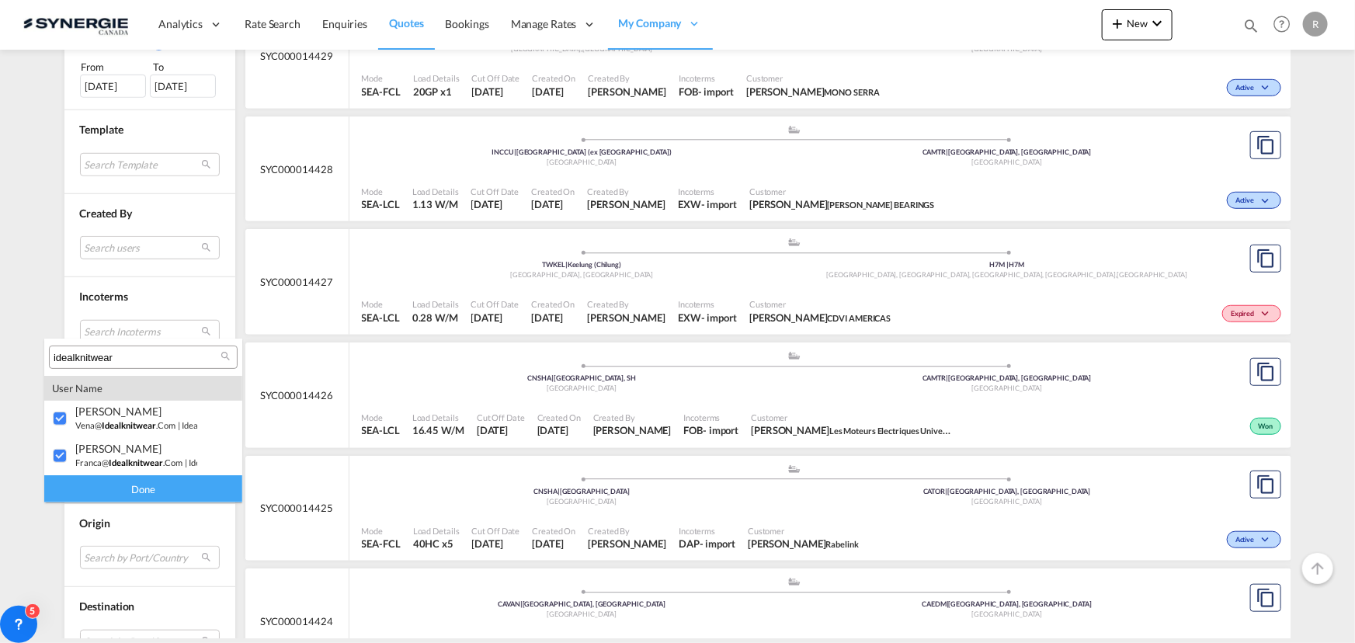
click at [114, 487] on div "Done" at bounding box center [143, 488] width 198 height 27
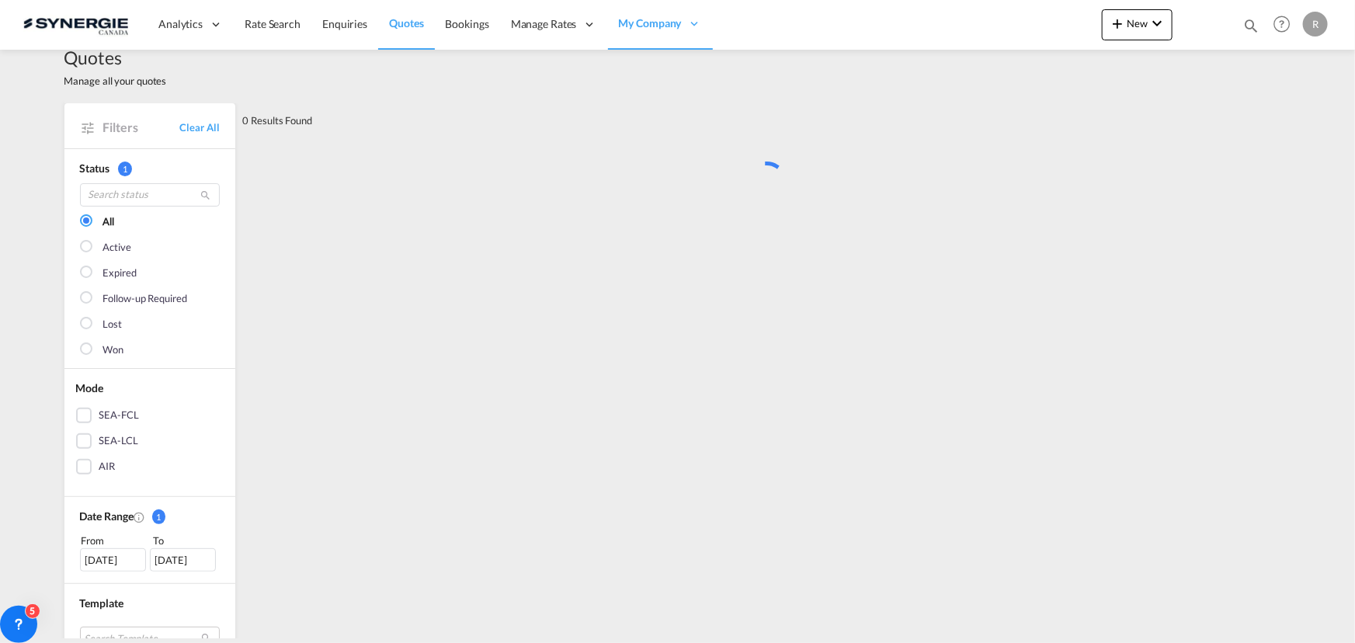
scroll to position [0, 0]
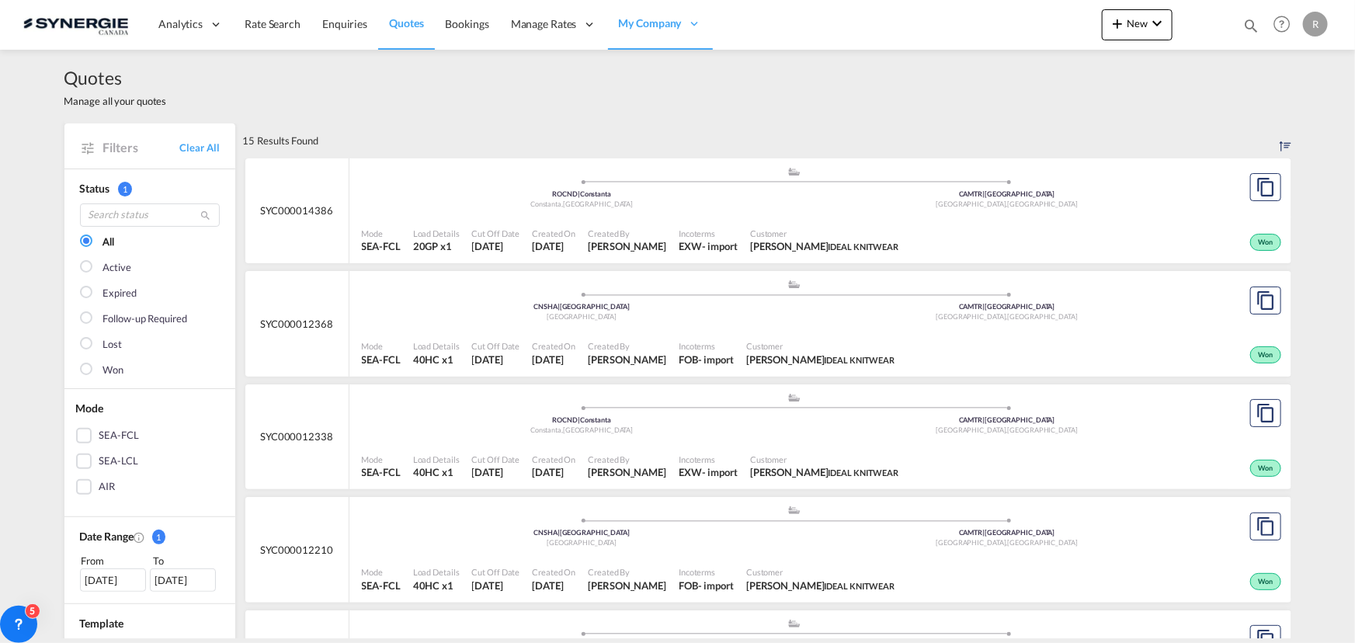
click at [845, 330] on div "Mode SEA-FCL Load Details 40HC x1 Cut Off Date 12 Jun 2025 Created On 12 Jun 20…" at bounding box center [820, 353] width 942 height 47
click at [1253, 27] on md-icon "icon-magnify" at bounding box center [1251, 25] width 17 height 17
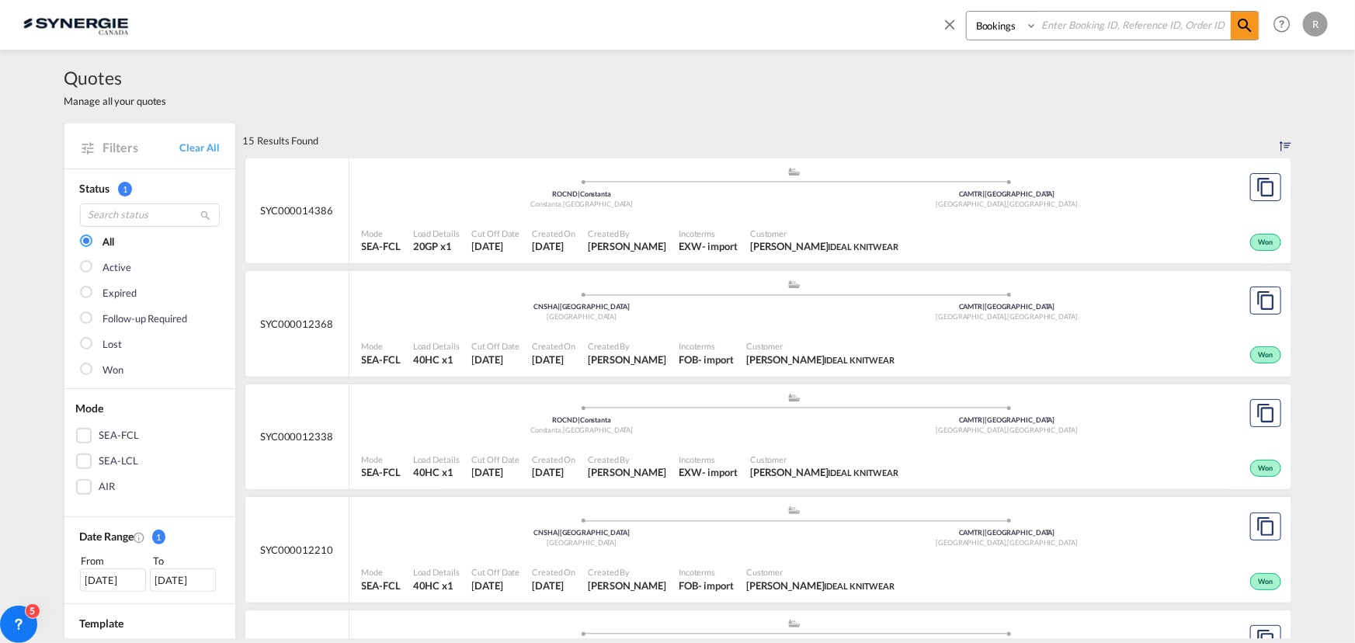
click at [1031, 30] on select "Bookings Quotes Enquiries" at bounding box center [1004, 26] width 74 height 28
select select "Quotes"
click at [967, 12] on select "Bookings Quotes Enquiries" at bounding box center [1004, 26] width 74 height 28
click at [1095, 29] on input at bounding box center [1134, 25] width 193 height 27
click at [1082, 32] on input "1" at bounding box center [1134, 25] width 193 height 27
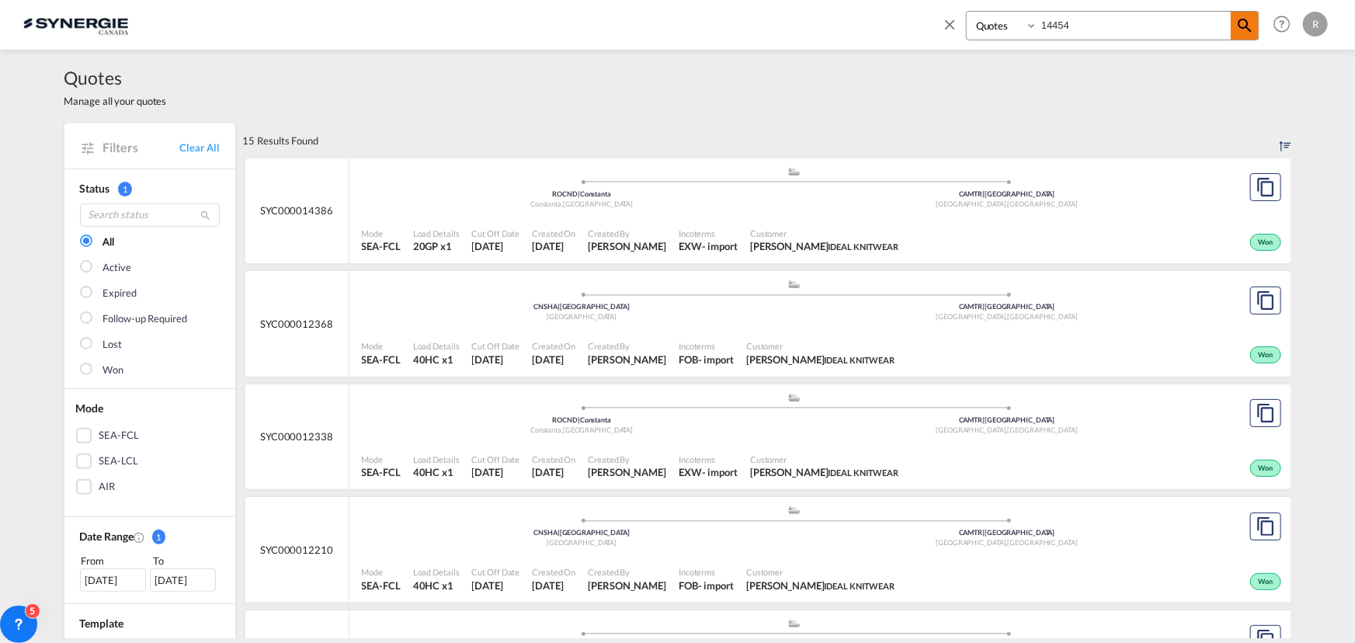
type input "14454"
click at [1244, 20] on md-icon "icon-magnify" at bounding box center [1245, 25] width 19 height 19
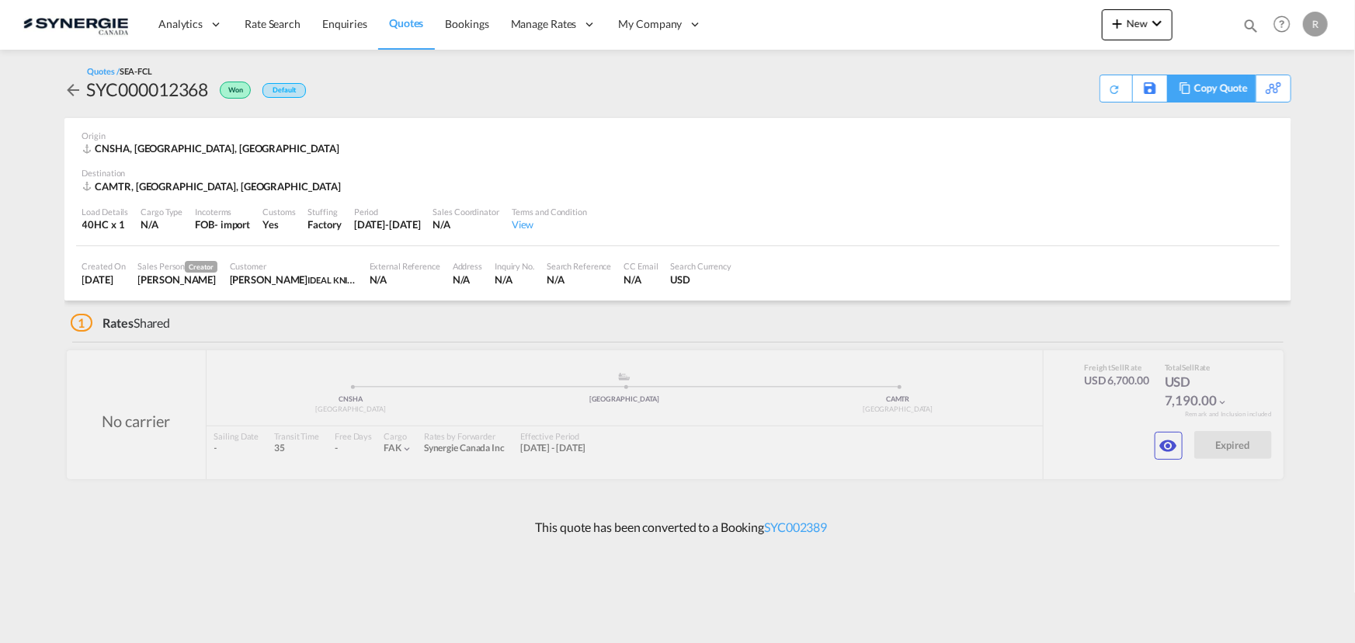
click at [1203, 85] on div "Copy Quote" at bounding box center [1220, 88] width 53 height 26
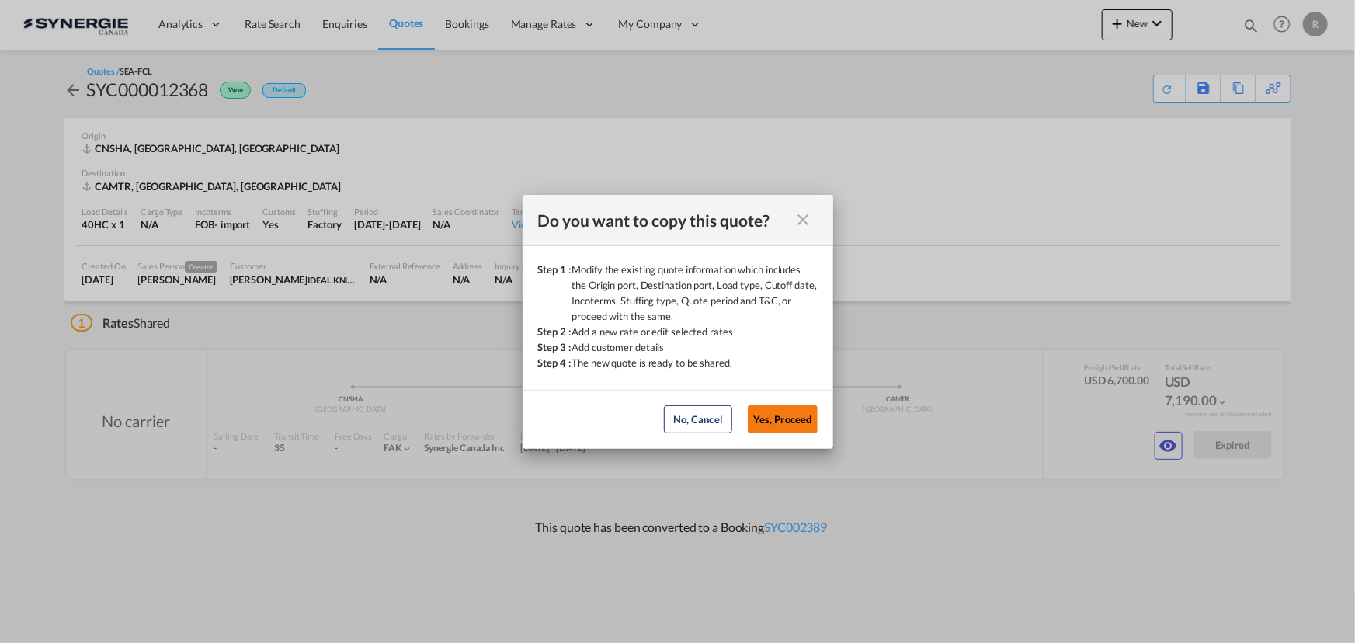
click at [777, 416] on button "Yes, Proceed" at bounding box center [783, 419] width 70 height 28
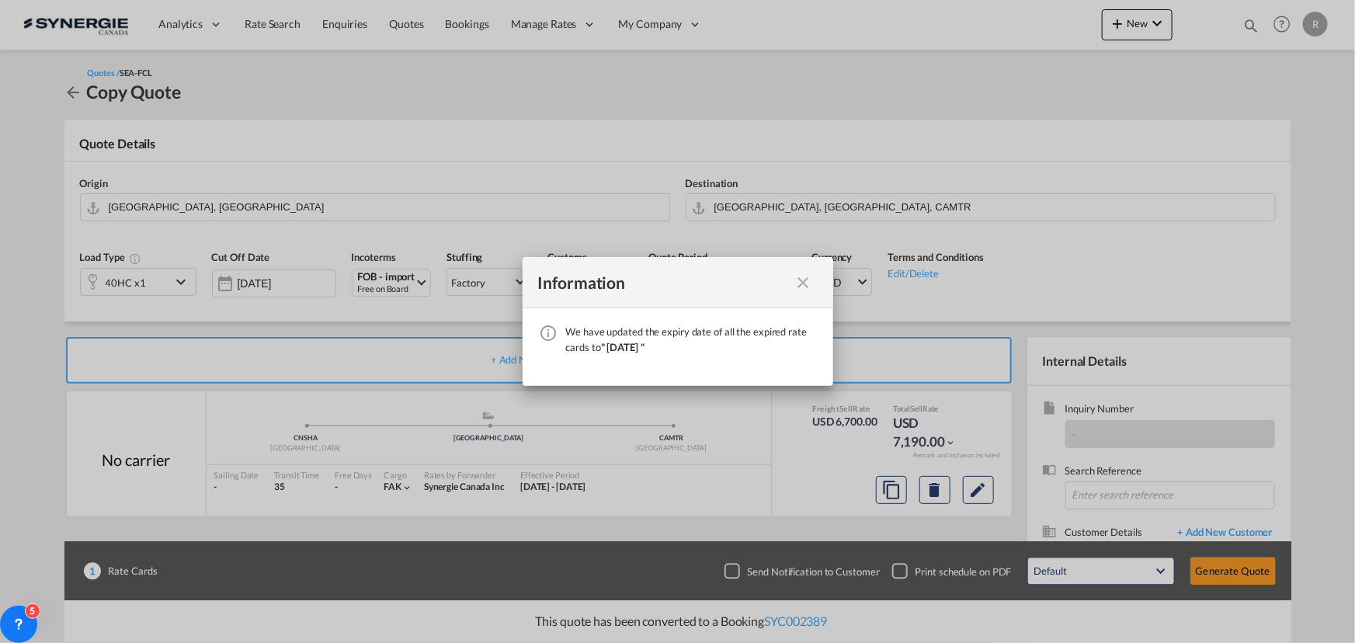
click at [805, 276] on md-icon "icon-close fg-AAA8AD cursor" at bounding box center [803, 282] width 19 height 19
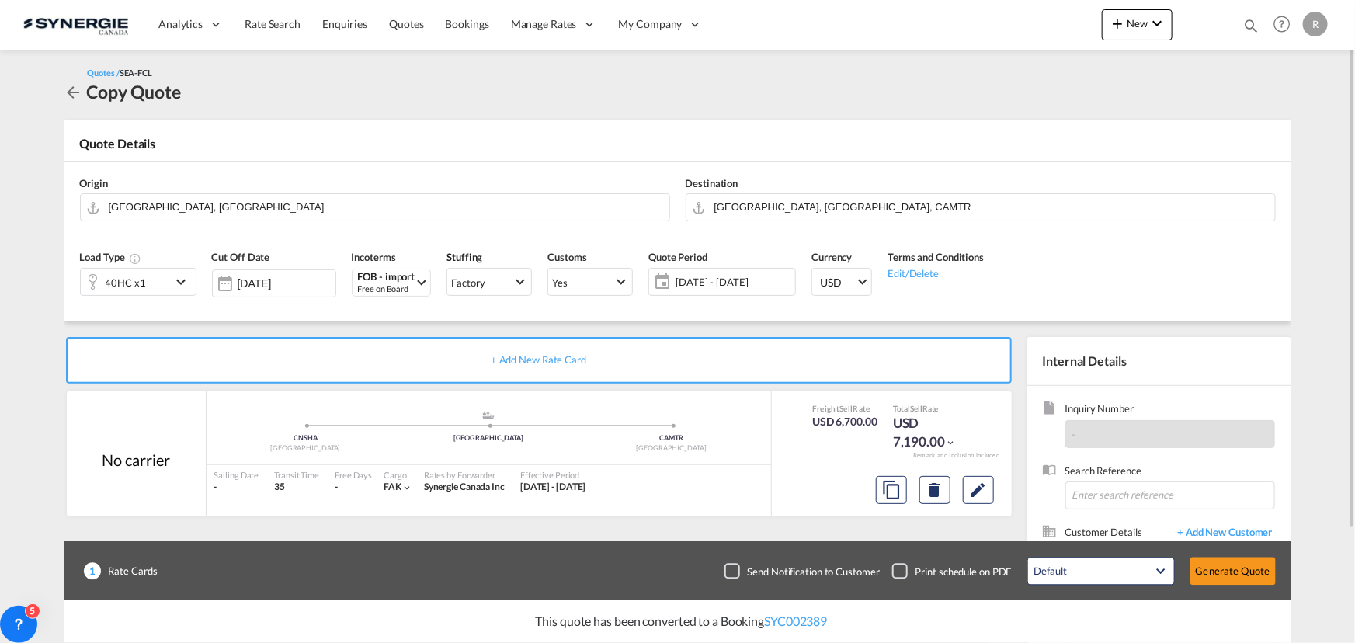
click at [699, 283] on span "03 Sep - 03 Oct 2025" at bounding box center [734, 282] width 116 height 14
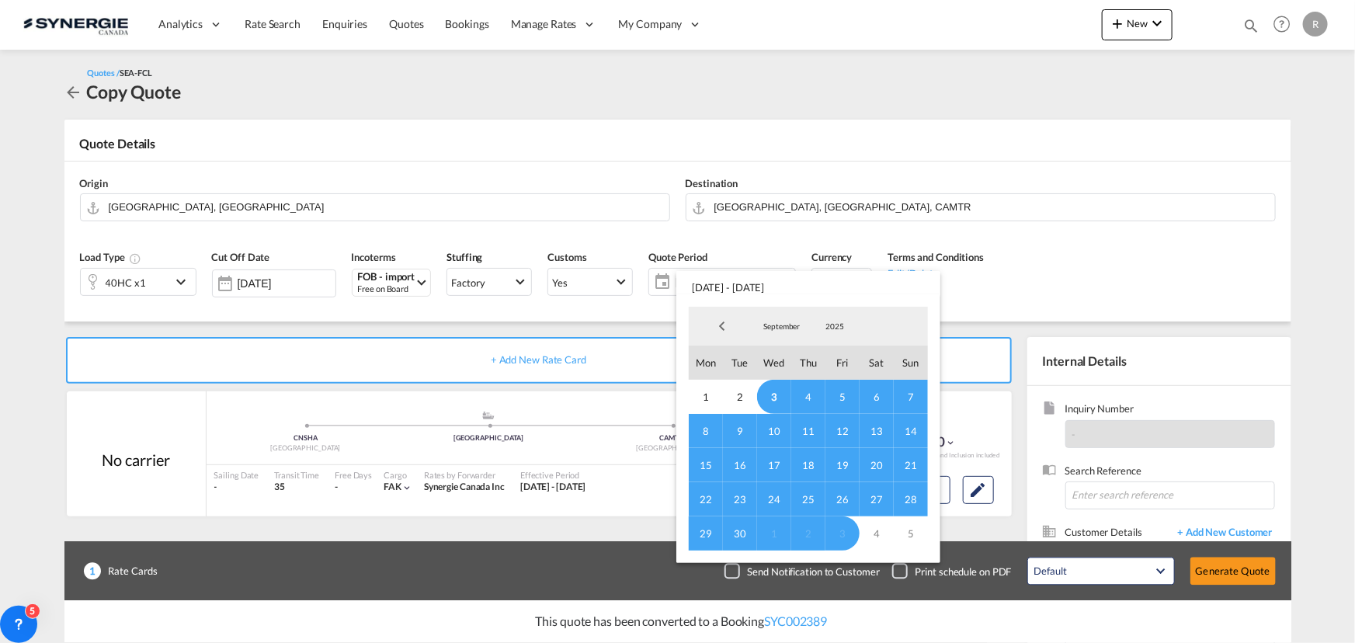
click at [905, 427] on span "14" at bounding box center [911, 431] width 34 height 34
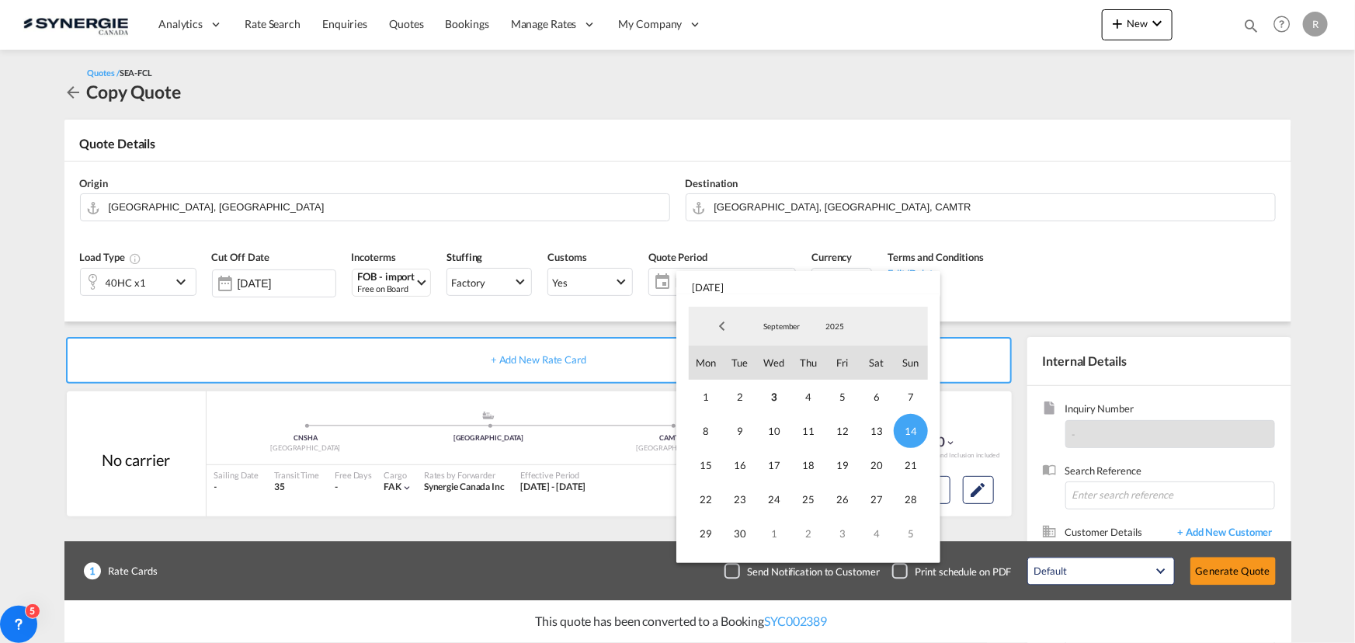
click at [1090, 274] on md-backdrop at bounding box center [677, 321] width 1355 height 643
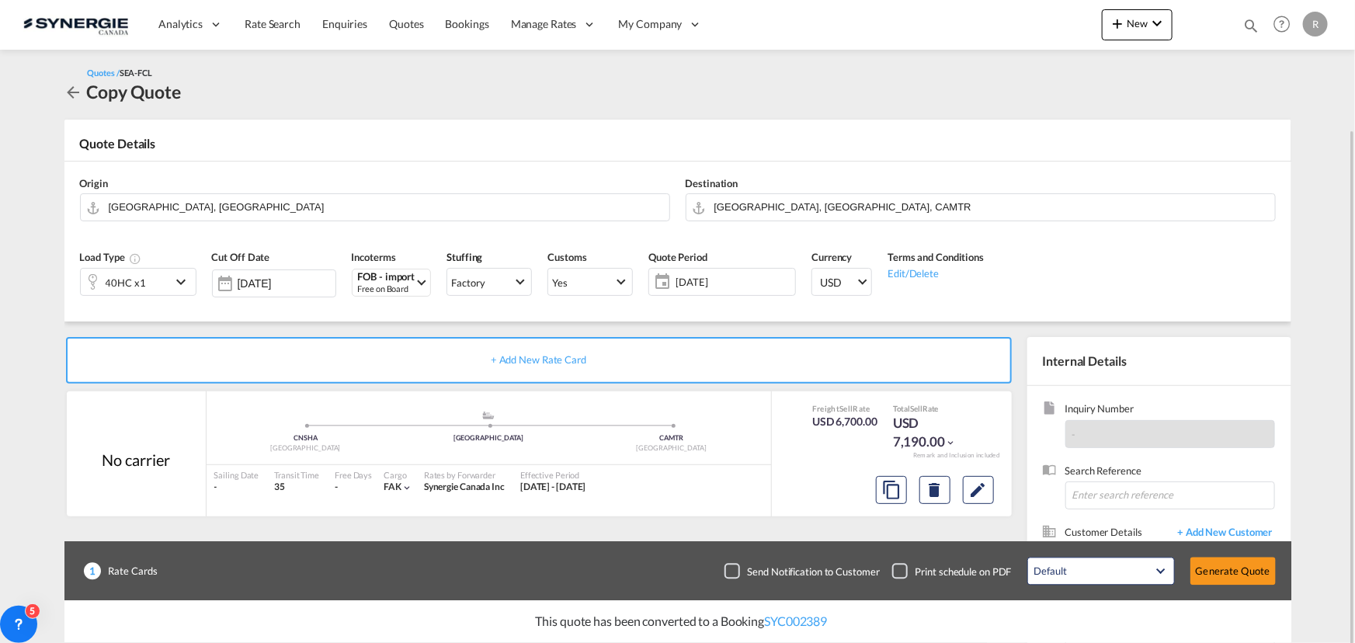
scroll to position [139, 0]
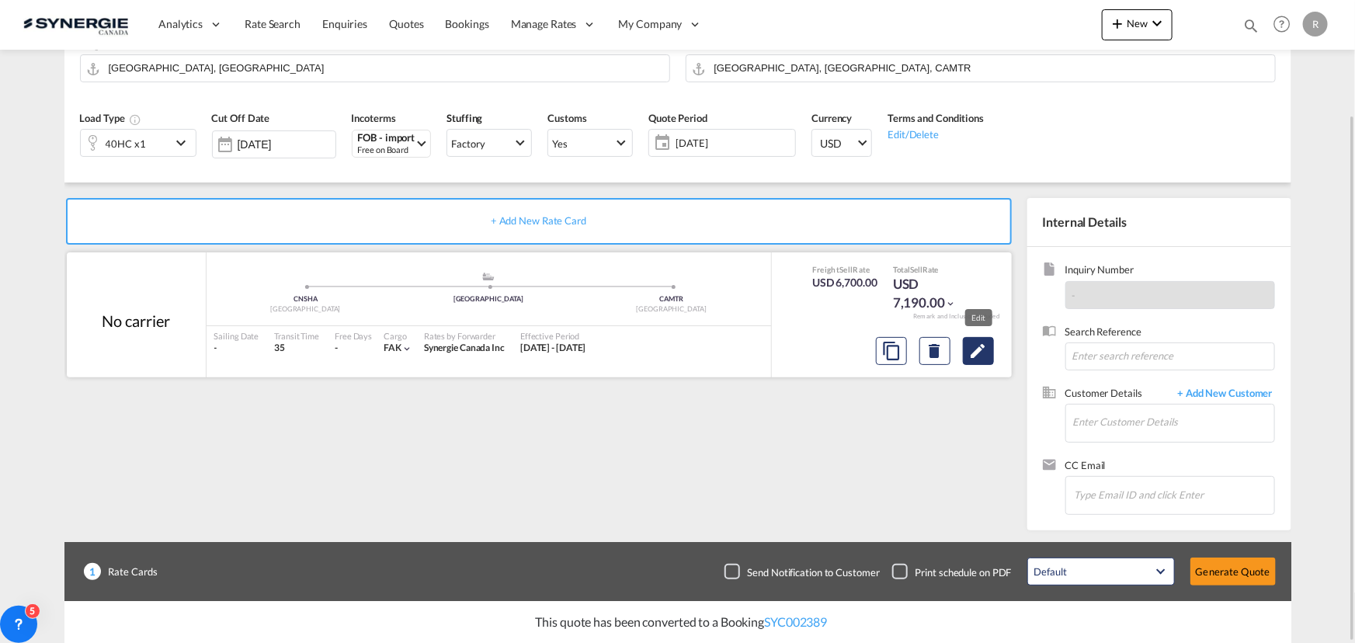
click at [983, 355] on md-icon "Edit" at bounding box center [978, 351] width 19 height 19
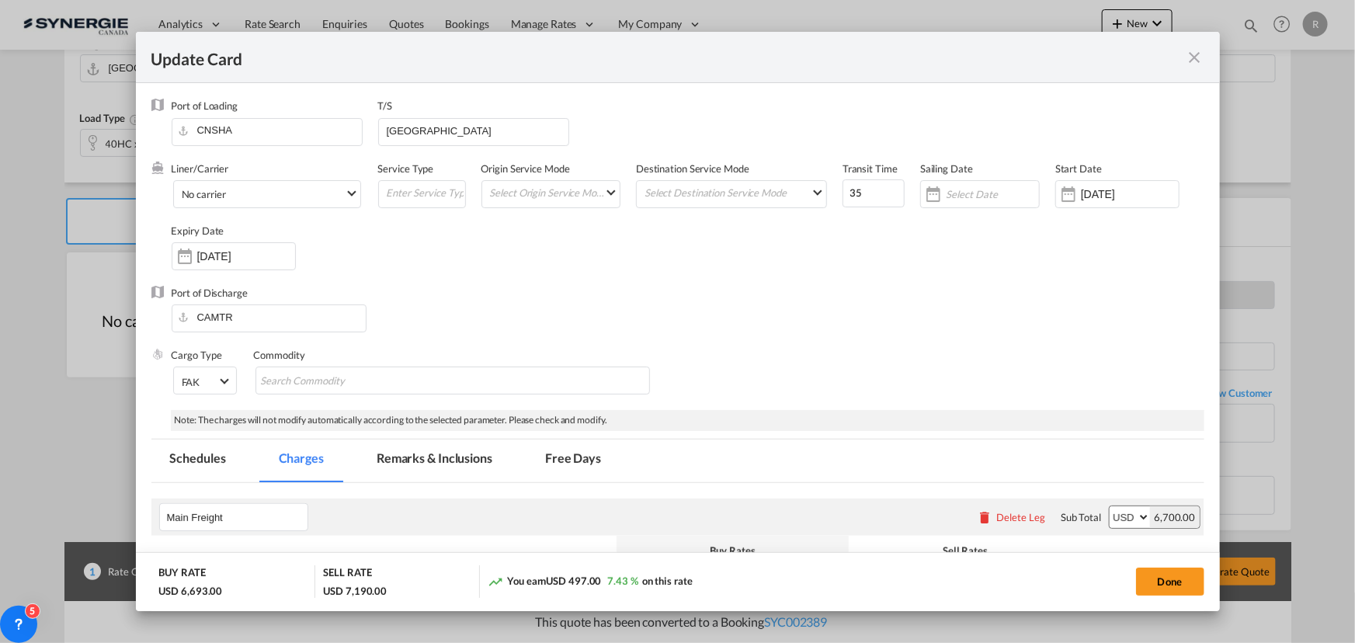
select select "per equipment"
select select "per B/L"
select select "per_hbl"
select select "per equipment"
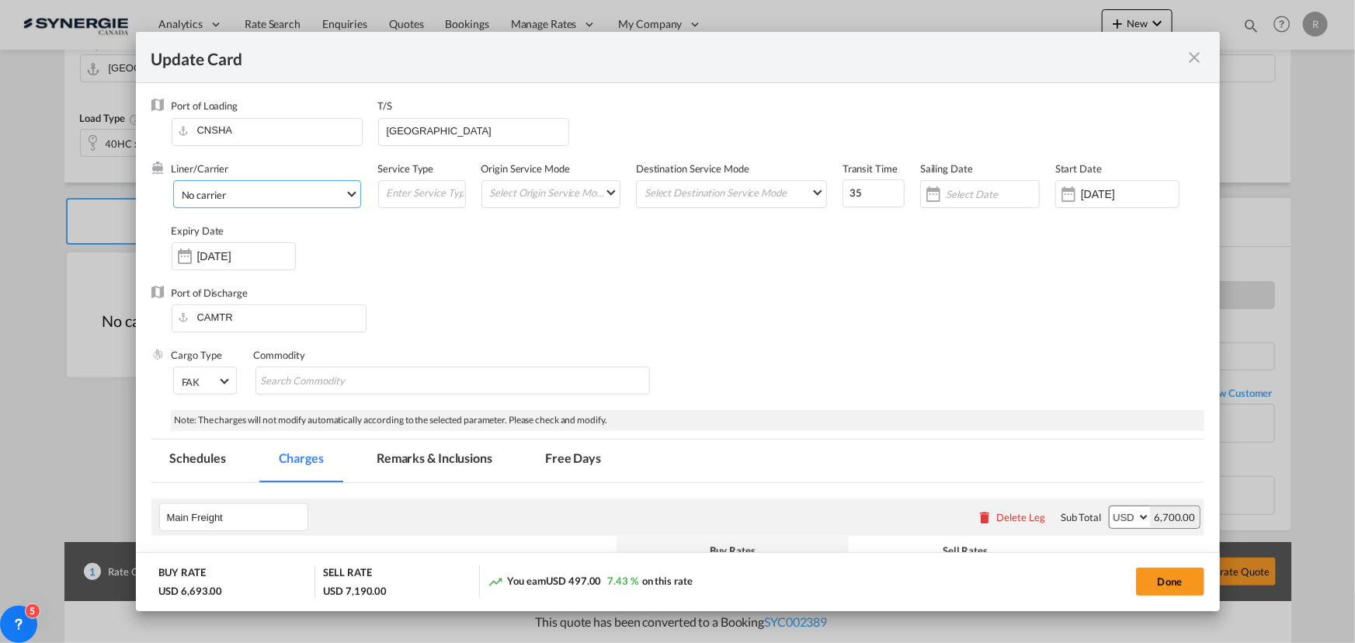
click at [318, 197] on span "No carrier" at bounding box center [263, 195] width 163 height 14
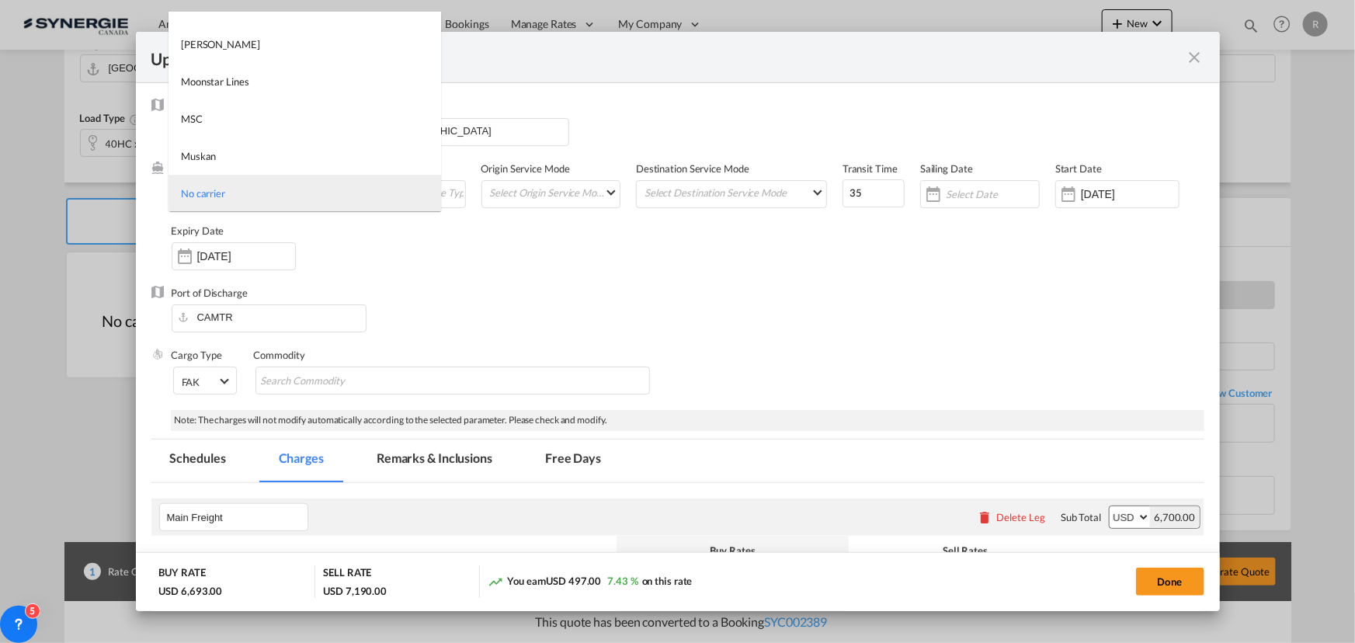
drag, startPoint x: 435, startPoint y: 188, endPoint x: 443, endPoint y: 50, distance: 137.7
click at [441, 50] on md-content "2HM LOGISTICS D.O.O AAXL GLOBAL SHIPPING LINES LLC ABDUL MUHSEN SHIPPING LLC An…" at bounding box center [305, 111] width 273 height 199
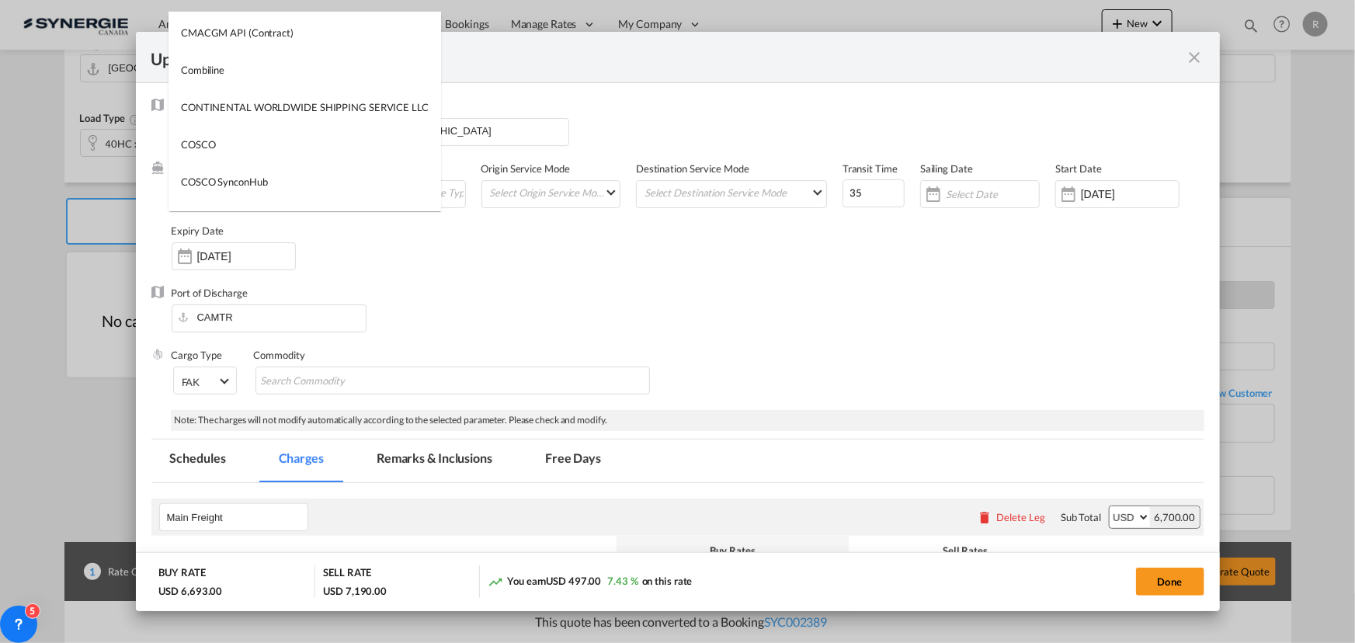
scroll to position [0, 0]
click at [341, 23] on input "search" at bounding box center [309, 30] width 264 height 37
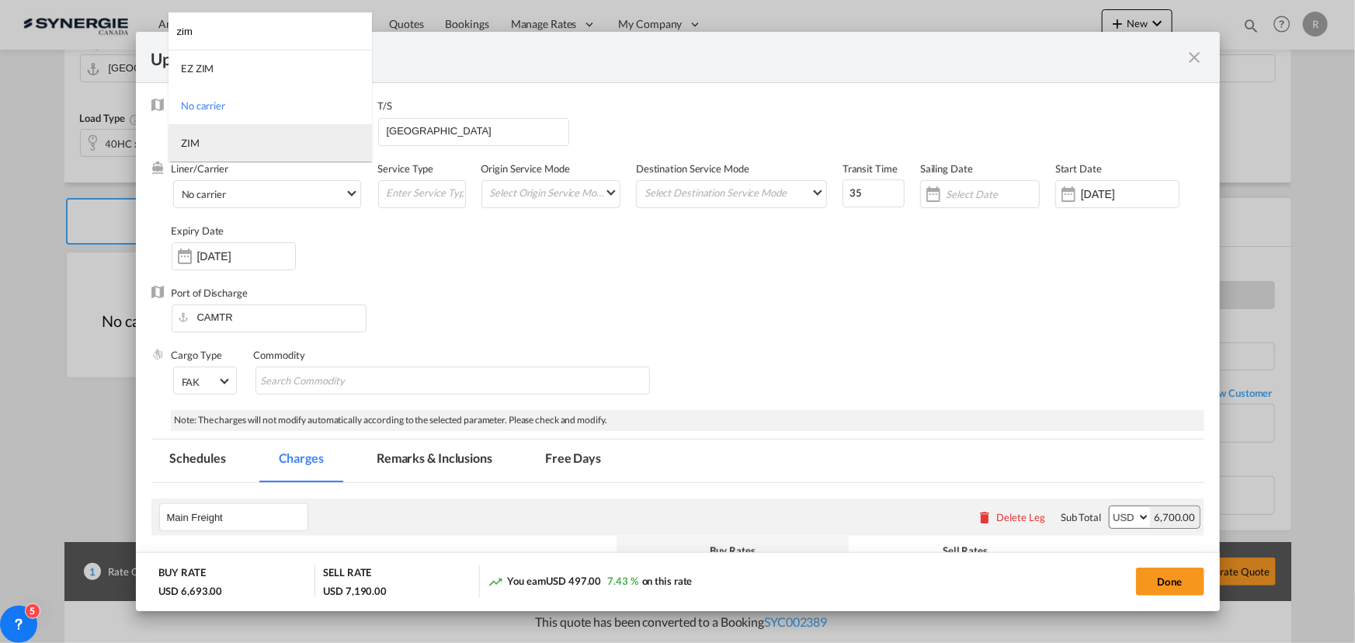
type input "zim"
click at [193, 144] on div "ZIM" at bounding box center [190, 143] width 19 height 14
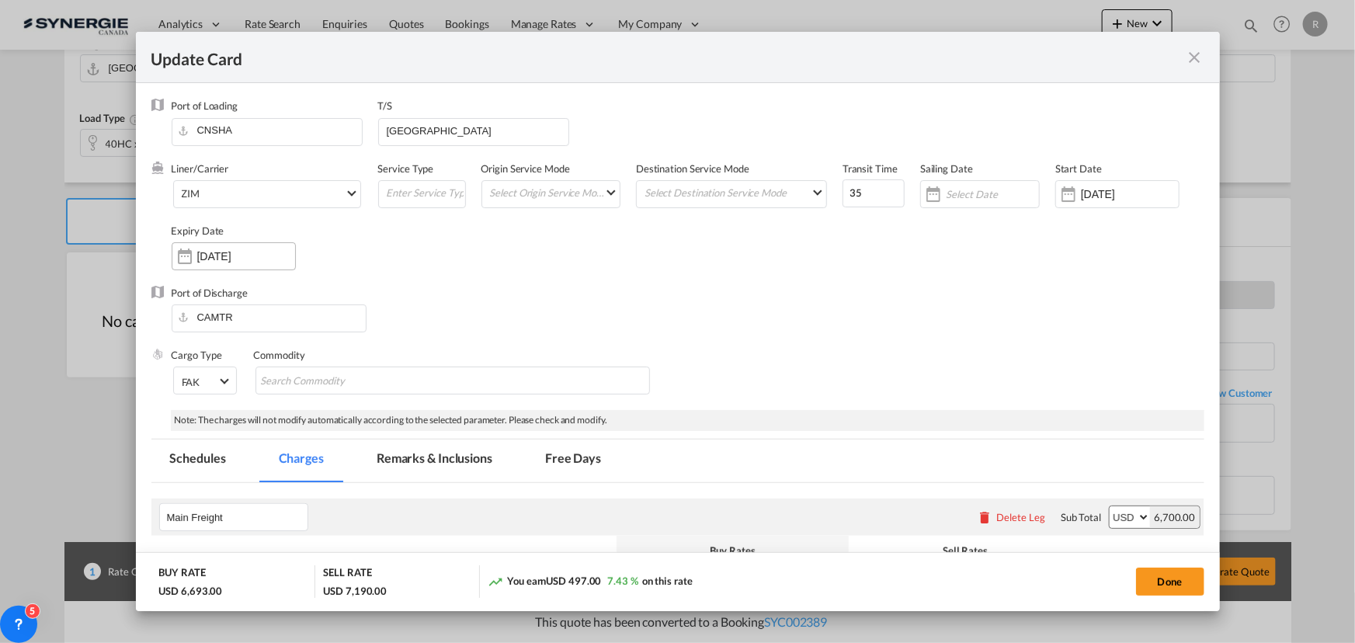
click at [255, 254] on input "03 Oct 2025" at bounding box center [246, 256] width 98 height 12
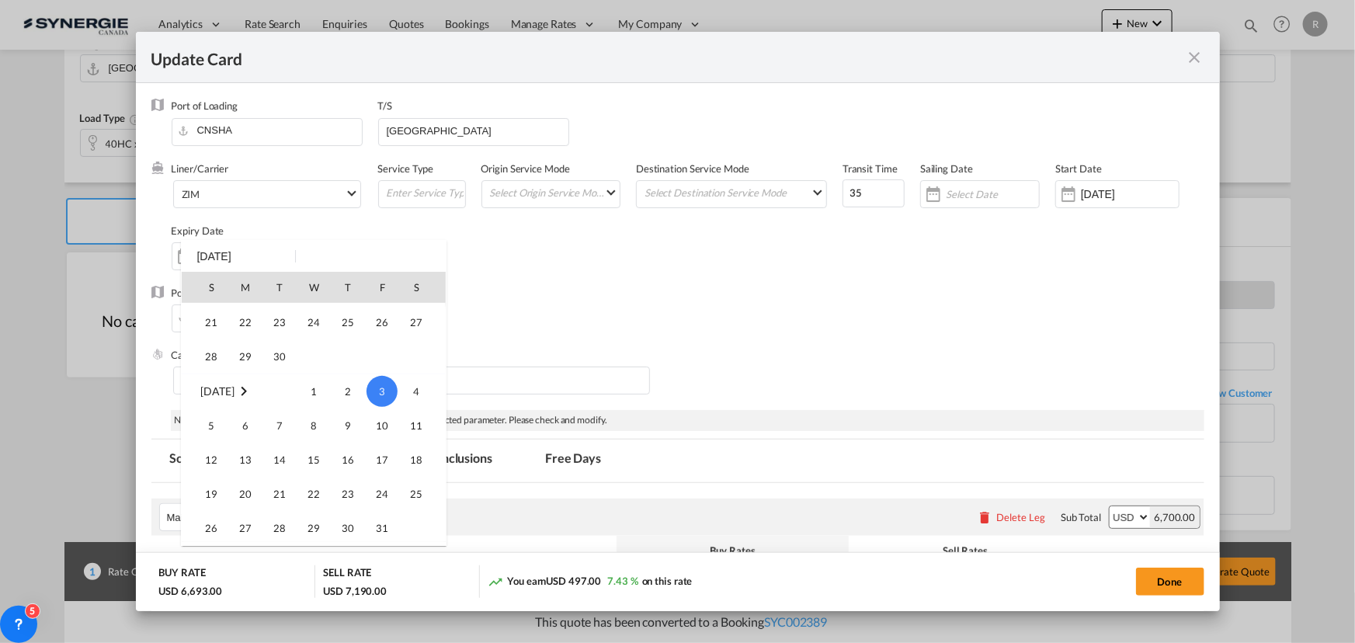
scroll to position [682, 0]
click at [211, 357] on span "14" at bounding box center [211, 358] width 31 height 31
type input "14 Sep 2025"
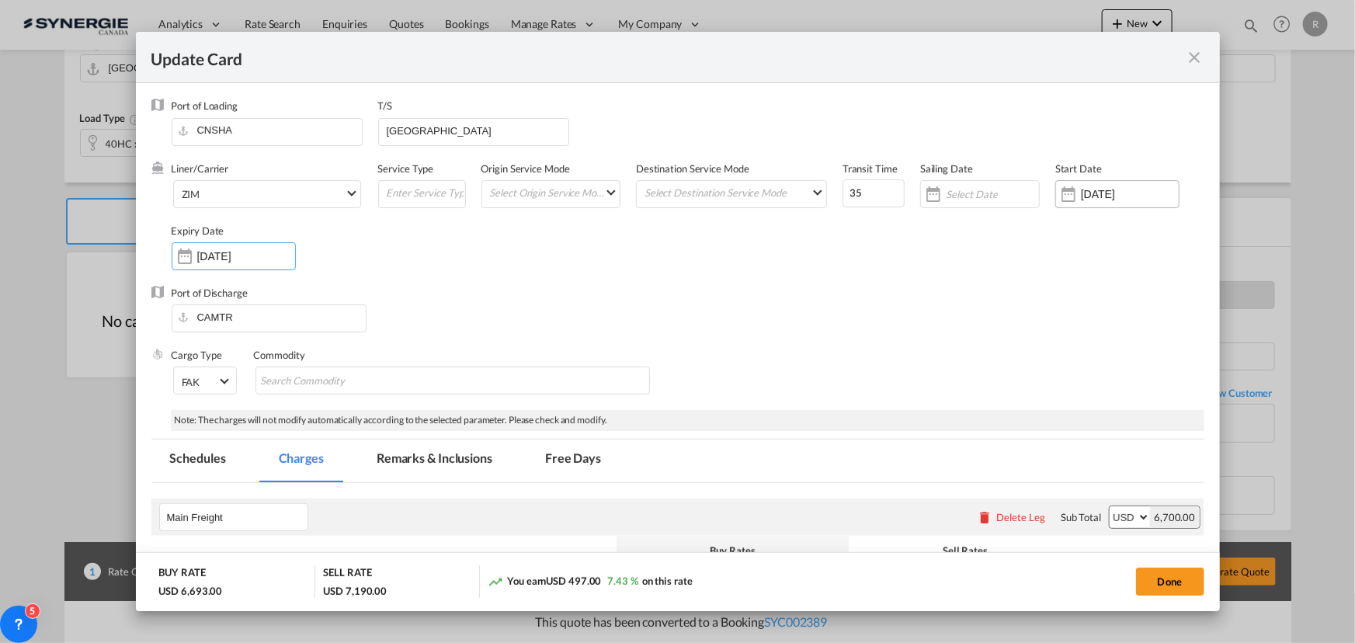
click at [1155, 194] on input "[DATE]" at bounding box center [1130, 194] width 98 height 12
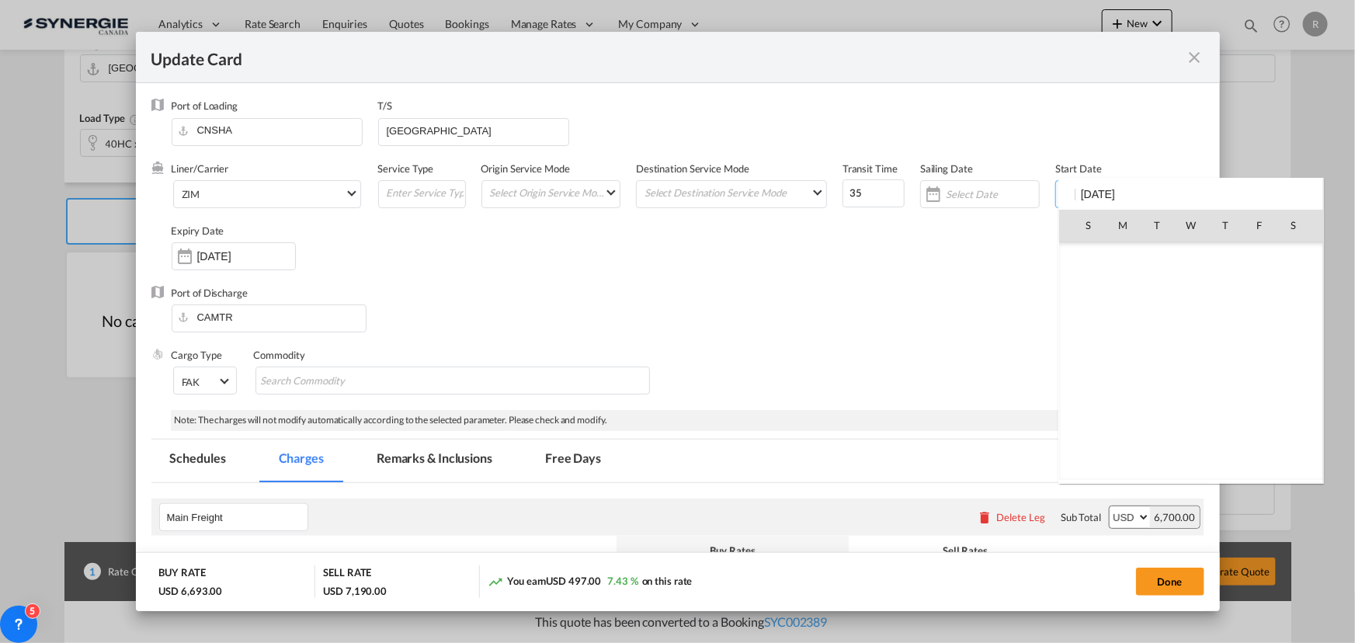
scroll to position [359115, 0]
drag, startPoint x: 1155, startPoint y: 194, endPoint x: 1065, endPoint y: 186, distance: 89.7
click at [1065, 186] on div "S M T W T F S Mar 2025 1 2 3 4 5 6 7 8 9 10 11 12 13 14 15 16 17 18 19 20 21 22…" at bounding box center [1191, 331] width 266 height 306
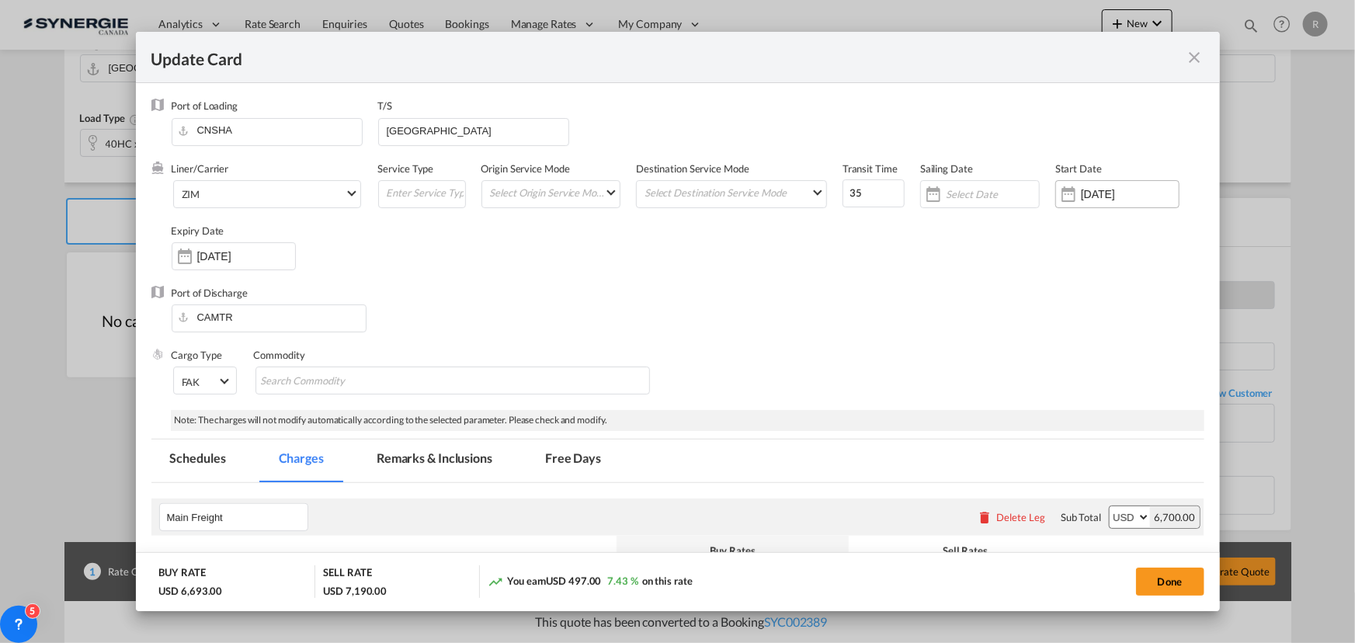
drag, startPoint x: 1136, startPoint y: 193, endPoint x: 1062, endPoint y: 184, distance: 74.3
click at [1062, 184] on div "[DATE]" at bounding box center [1117, 194] width 124 height 28
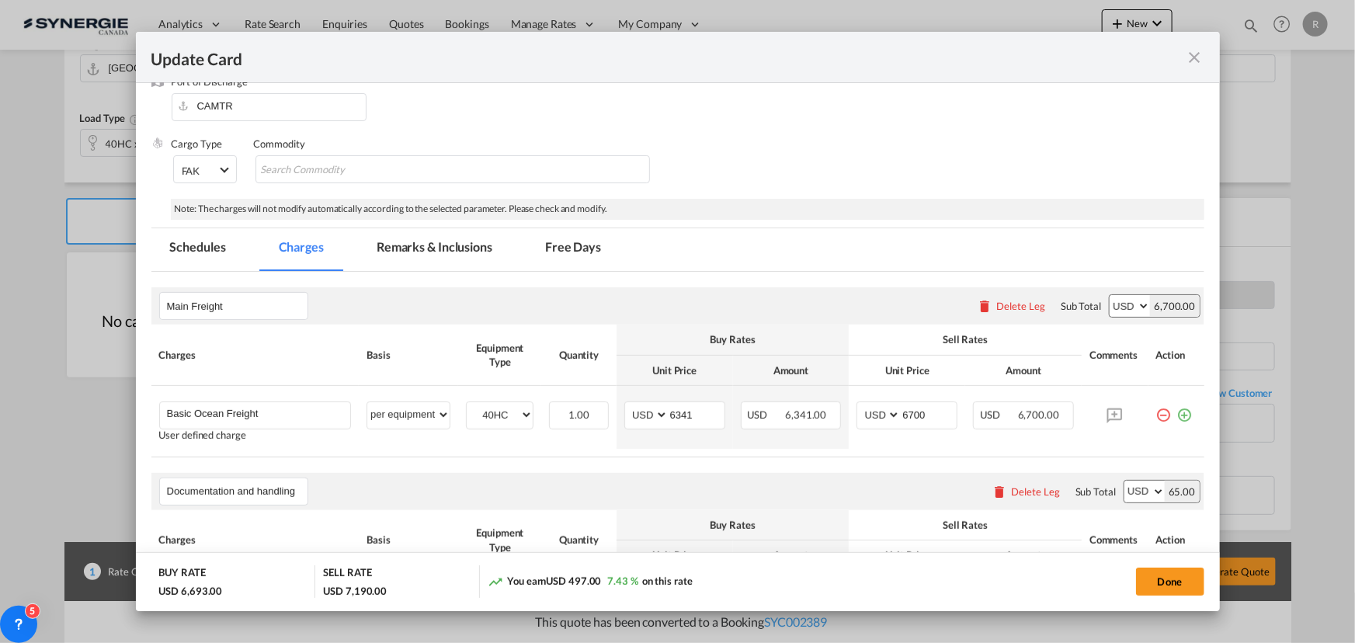
scroll to position [282, 0]
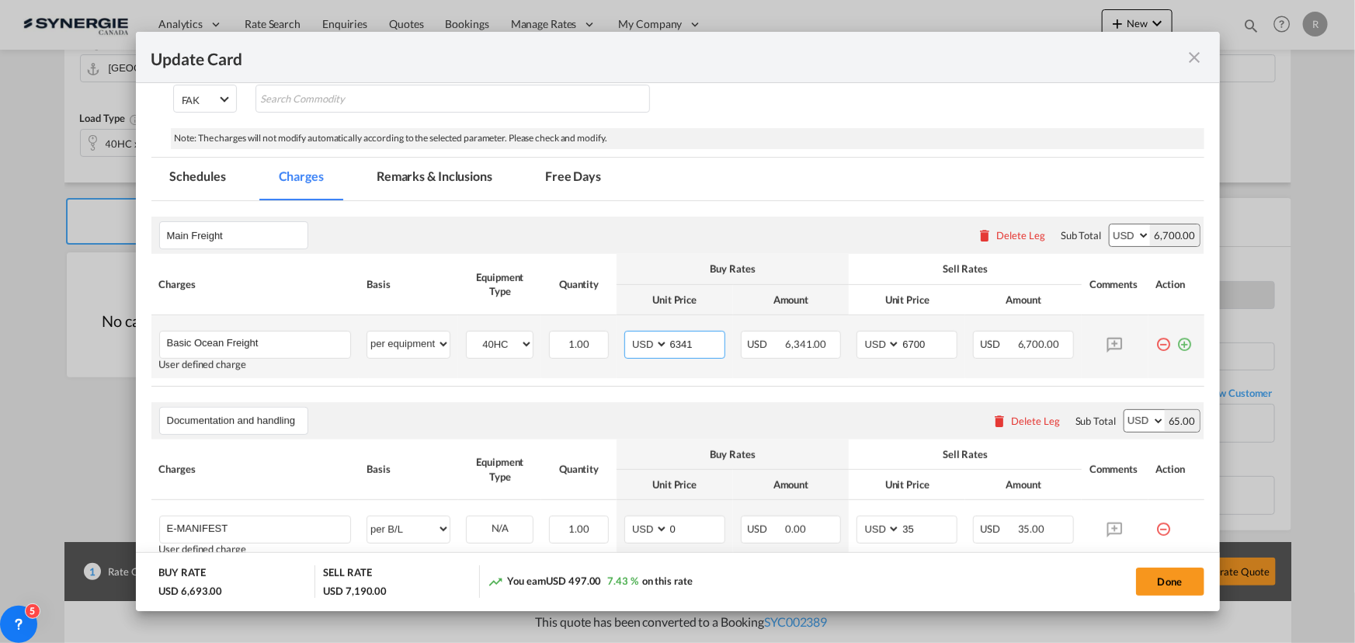
drag, startPoint x: 694, startPoint y: 341, endPoint x: 627, endPoint y: 331, distance: 67.5
click at [627, 331] on md-input-container "AED AFN ALL AMD ANG AOA ARS AUD AWG AZN BAM BBD BDT BGN BHD BIF BMD BND BOB BRL…" at bounding box center [674, 345] width 101 height 28
type input "3850"
drag, startPoint x: 930, startPoint y: 342, endPoint x: 847, endPoint y: 326, distance: 84.7
click at [849, 326] on td "AED AFN ALL AMD ANG AOA ARS AUD AWG AZN BAM BBD BDT BGN BHD BIF BMD BND BOB BRL…" at bounding box center [907, 346] width 116 height 63
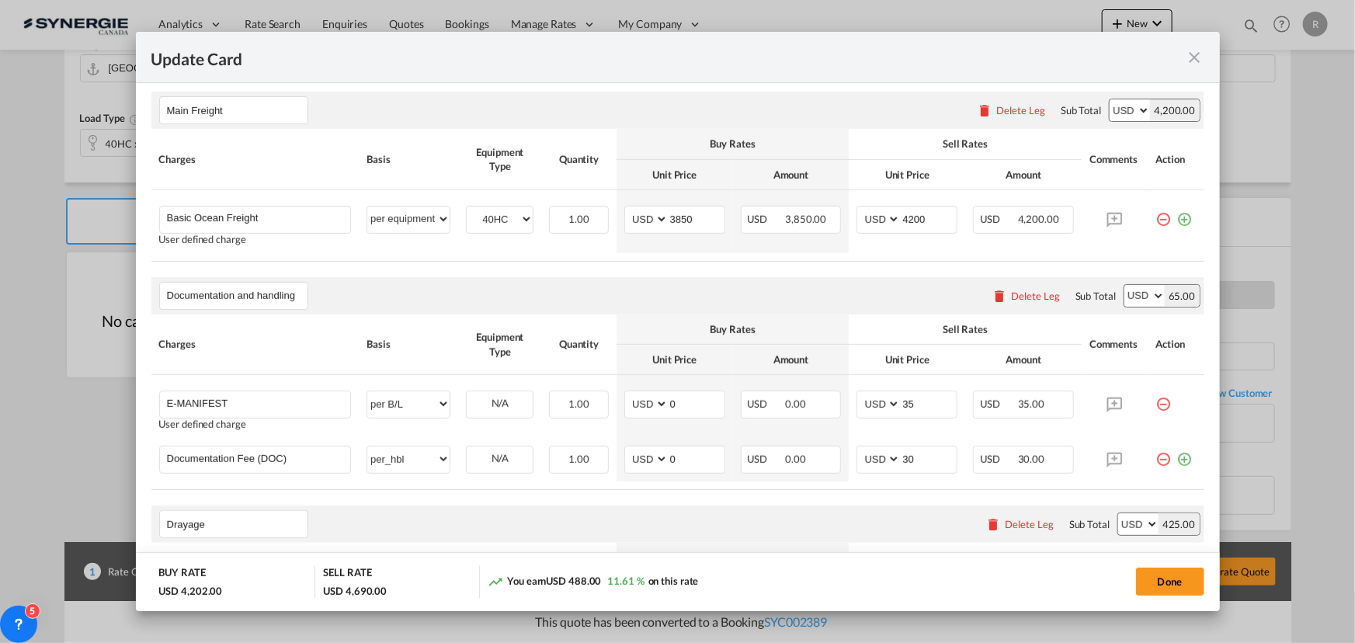
scroll to position [423, 0]
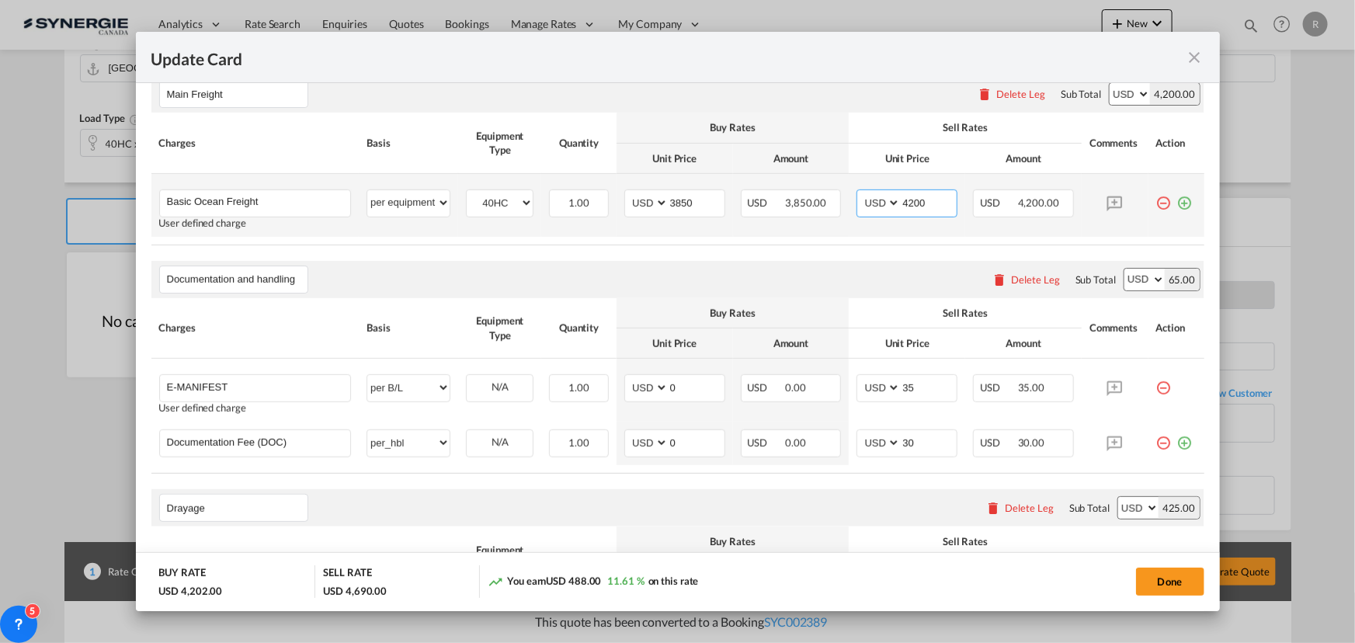
click at [911, 200] on input "4200" at bounding box center [929, 201] width 56 height 23
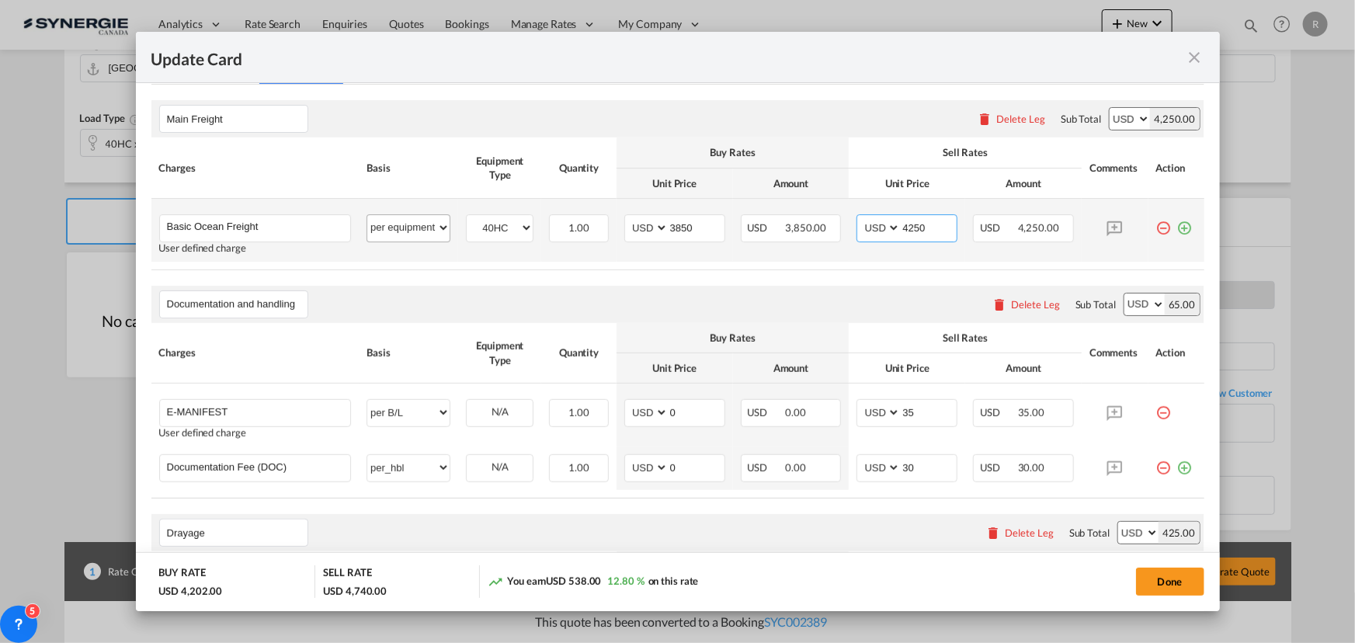
scroll to position [186, 0]
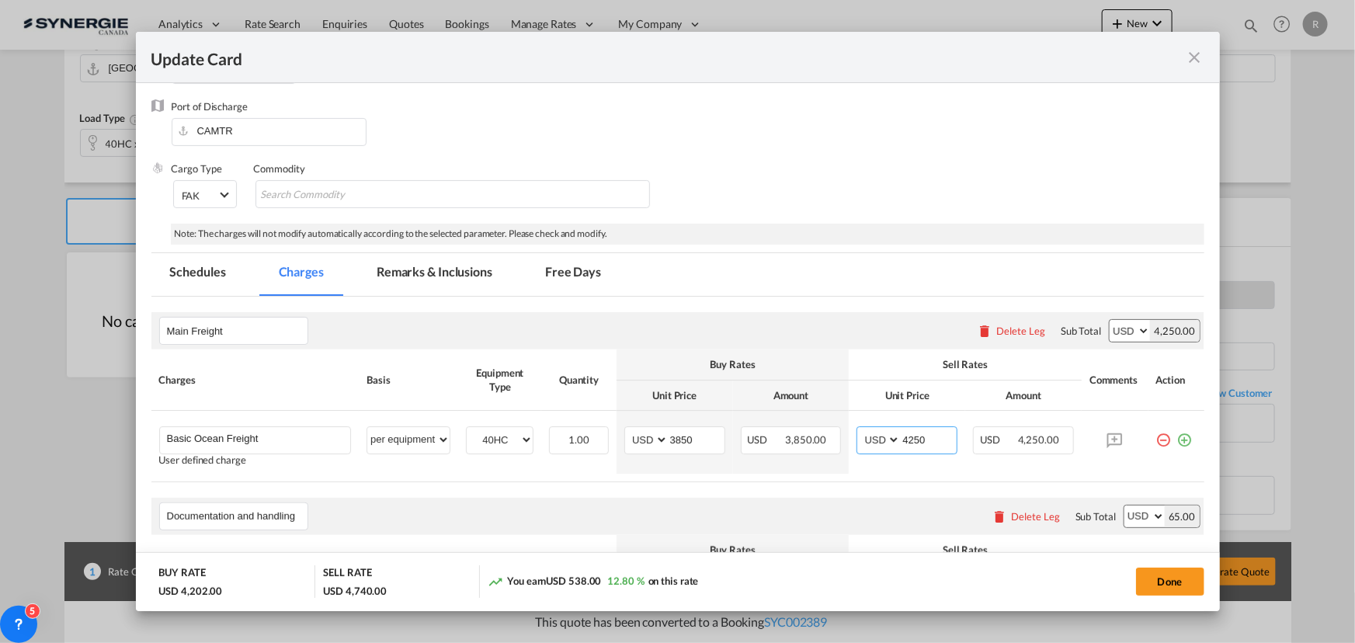
type input "4250"
click at [424, 272] on md-tab-item "Remarks & Inclusions" at bounding box center [434, 274] width 153 height 43
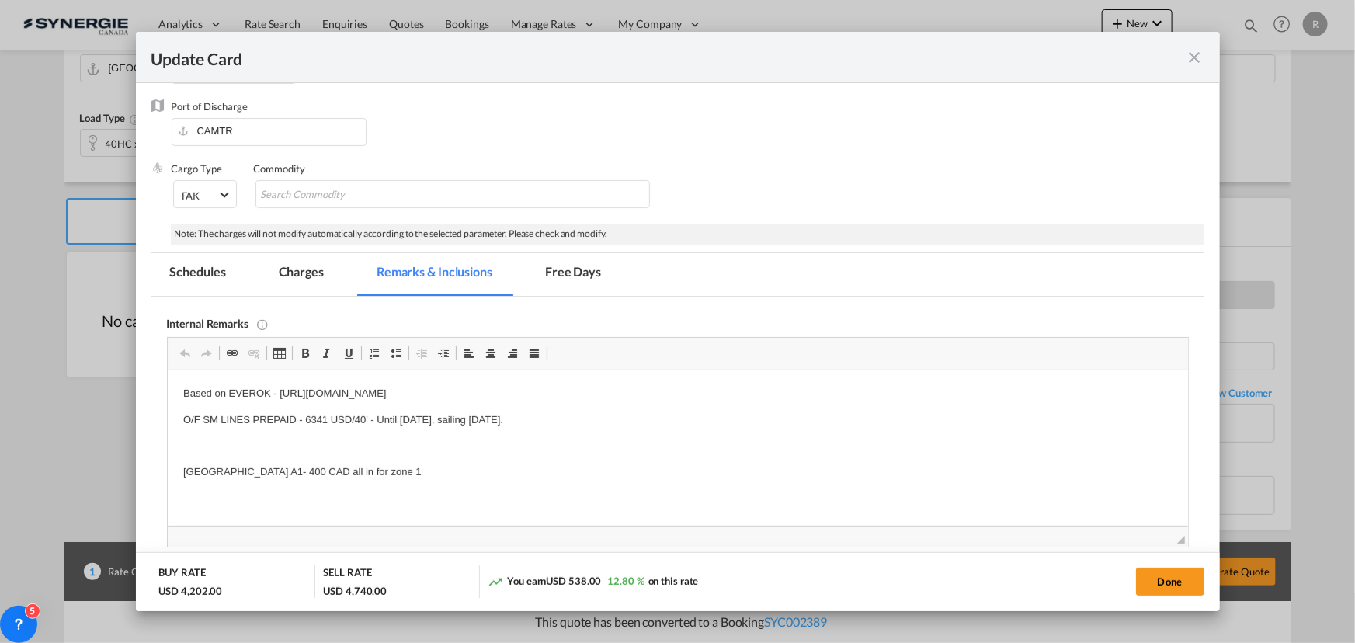
scroll to position [0, 0]
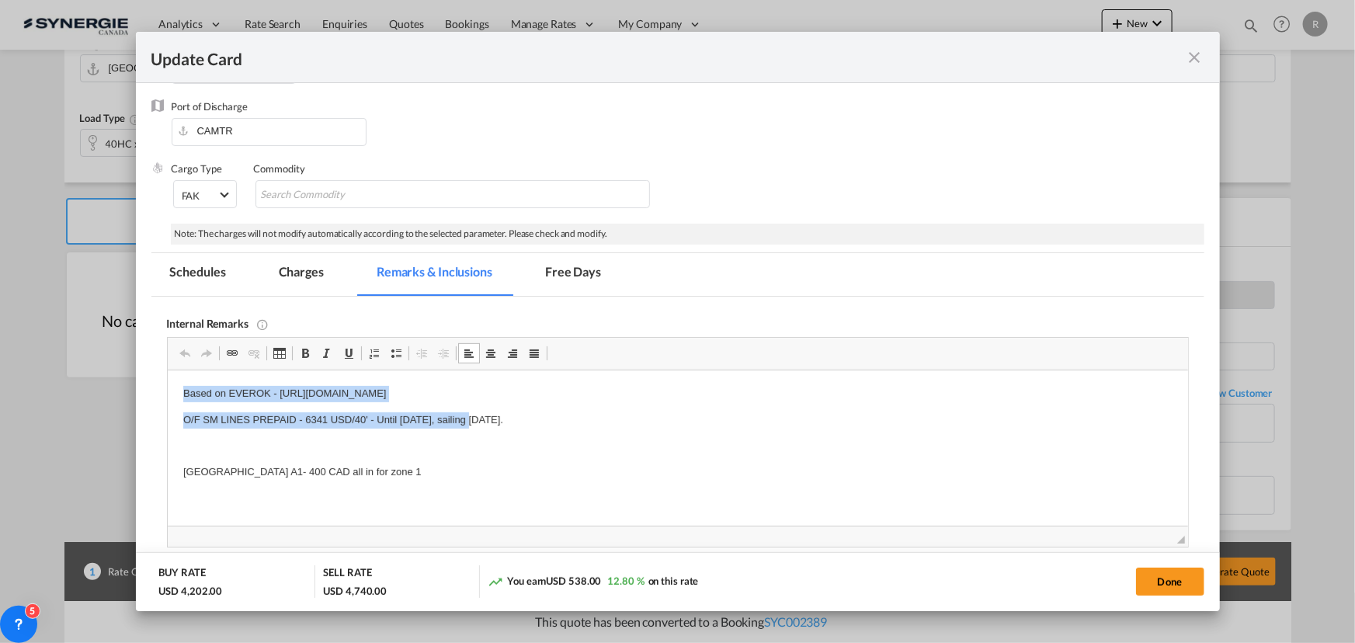
drag, startPoint x: 172, startPoint y: 391, endPoint x: 468, endPoint y: 402, distance: 295.3
click at [457, 391] on p "Based on EVEROK - https://app.frontapp.com/open/cnv_polyo3z?key=snlIvK0Lm6hVpRw…" at bounding box center [676, 394] width 989 height 16
drag, startPoint x: 278, startPoint y: 391, endPoint x: 724, endPoint y: 429, distance: 447.3
click at [724, 429] on body "Based on EVEROK - https://app.frontapp.com/open/cnv_polyo3z?key=snlIvK0Lm6hVpRw…" at bounding box center [676, 433] width 989 height 95
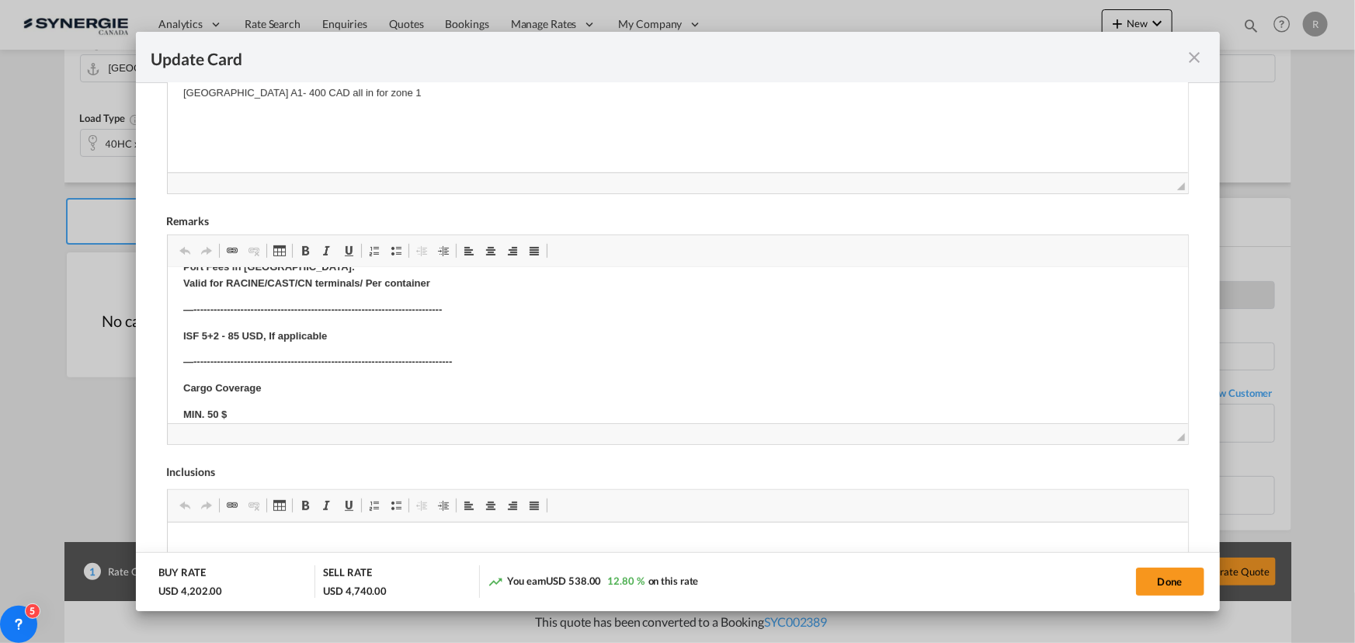
scroll to position [423, 0]
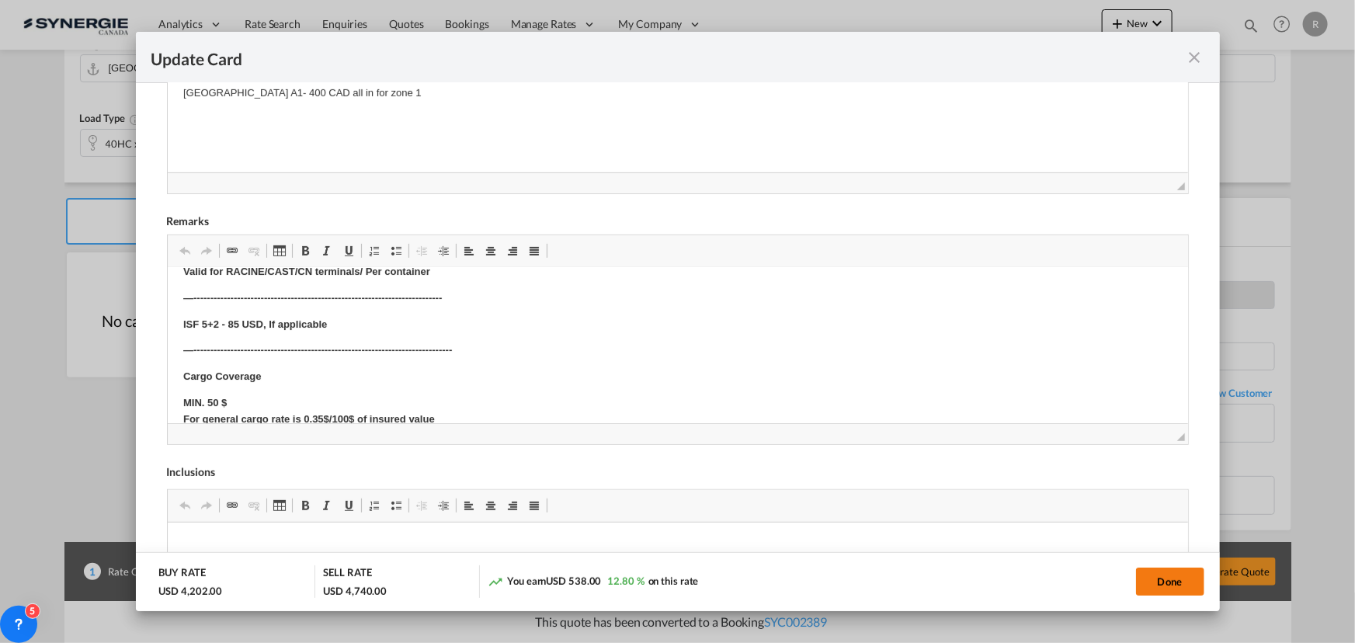
click at [1162, 582] on button "Done" at bounding box center [1170, 582] width 68 height 28
type input "13 Sep 2025"
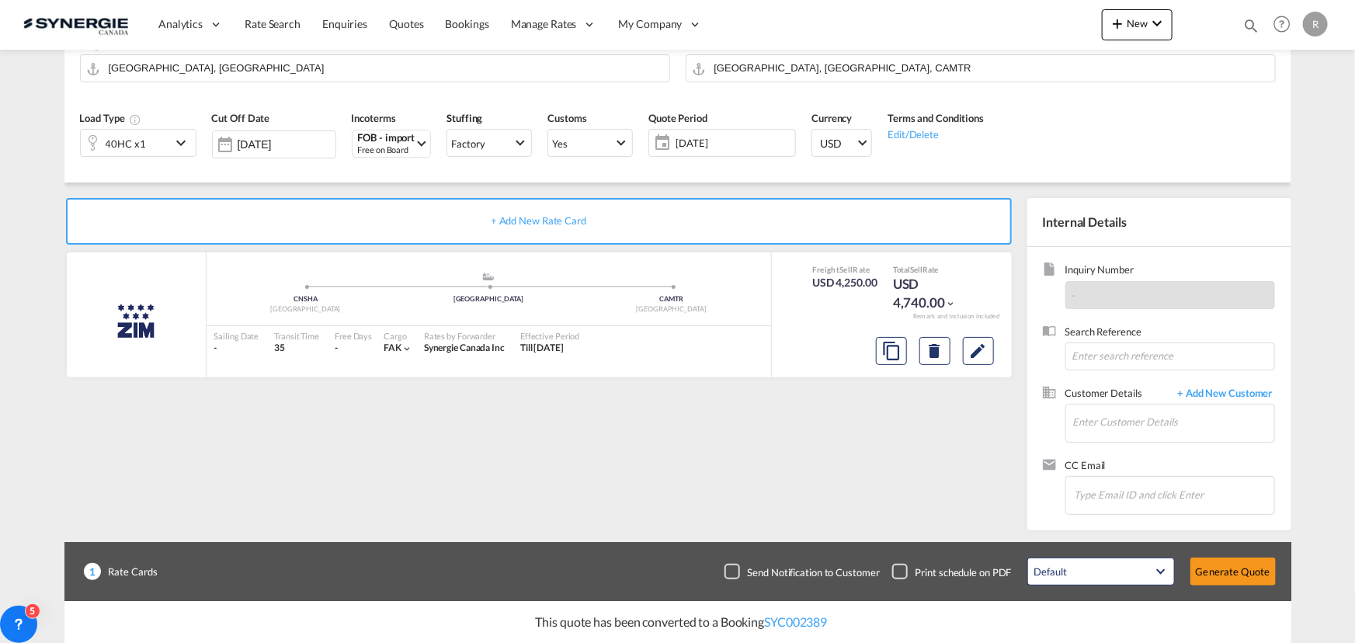
scroll to position [233, 0]
click at [1099, 425] on input "Enter Customer Details" at bounding box center [1173, 422] width 201 height 35
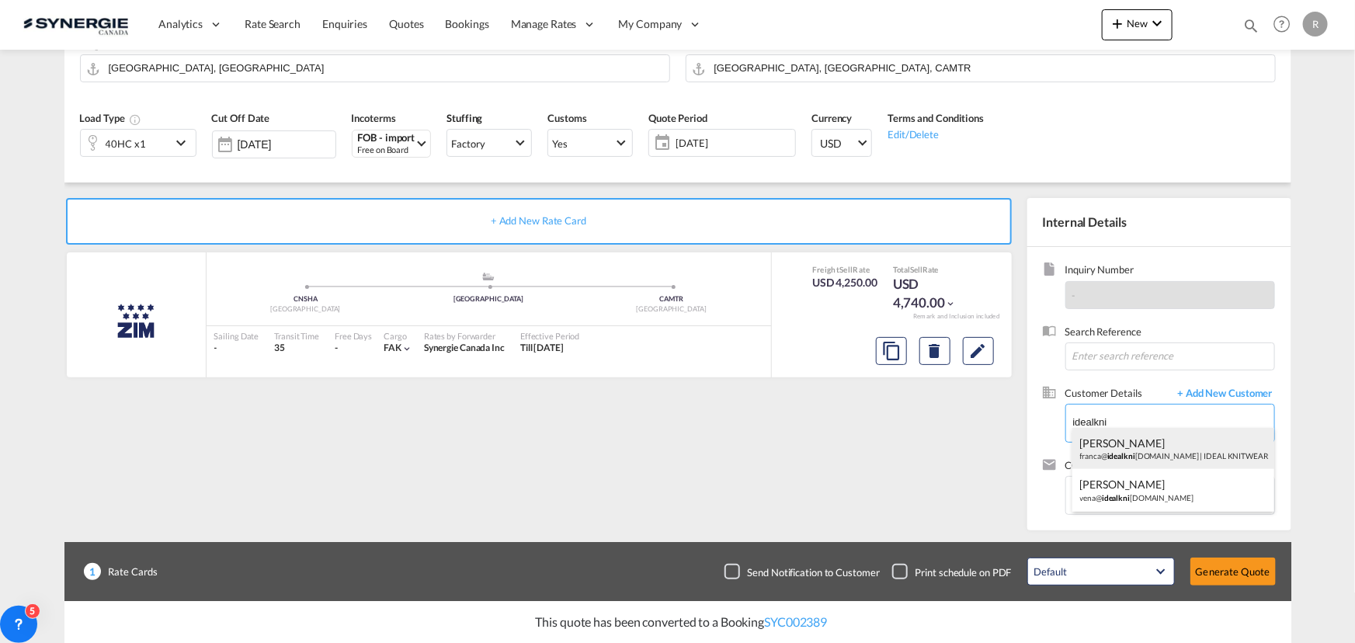
click at [1134, 449] on div "FRANCA ALBANO franca@ idealkni twear.com | IDEAL KNITWEAR" at bounding box center [1173, 449] width 202 height 42
type input "IDEAL KNITWEAR, FRANCA ALBANO, franca@idealknitwear.com"
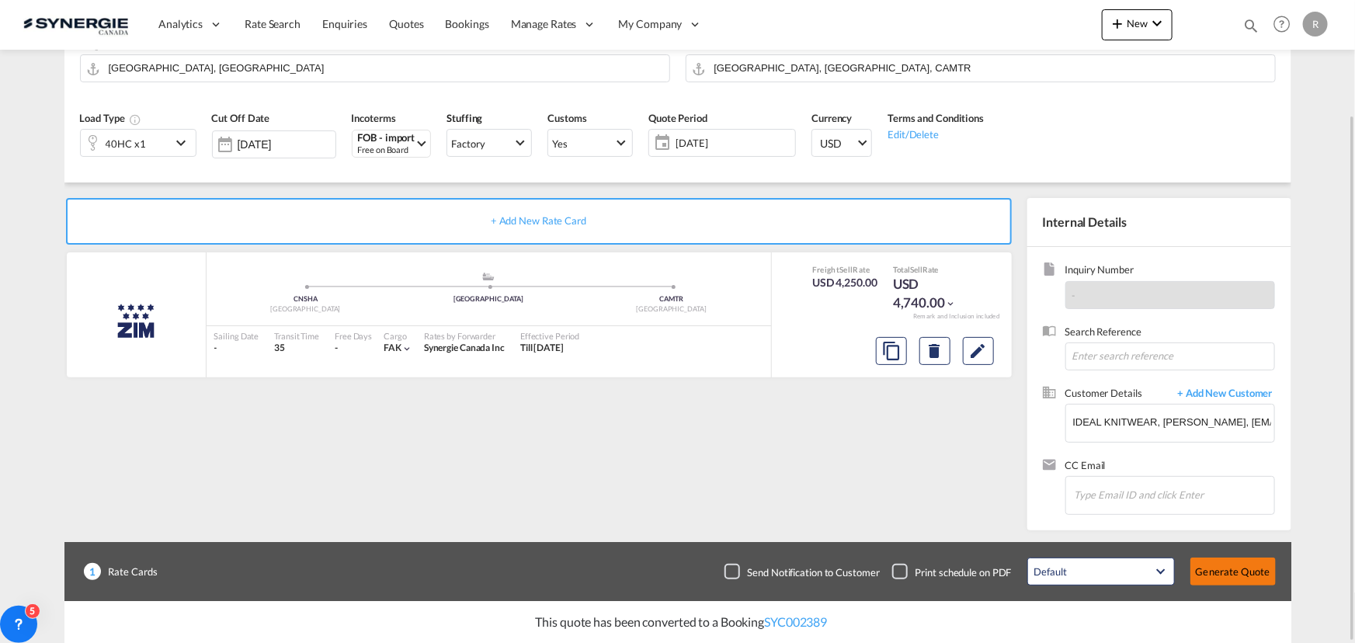
click at [1227, 578] on button "Generate Quote" at bounding box center [1233, 572] width 85 height 28
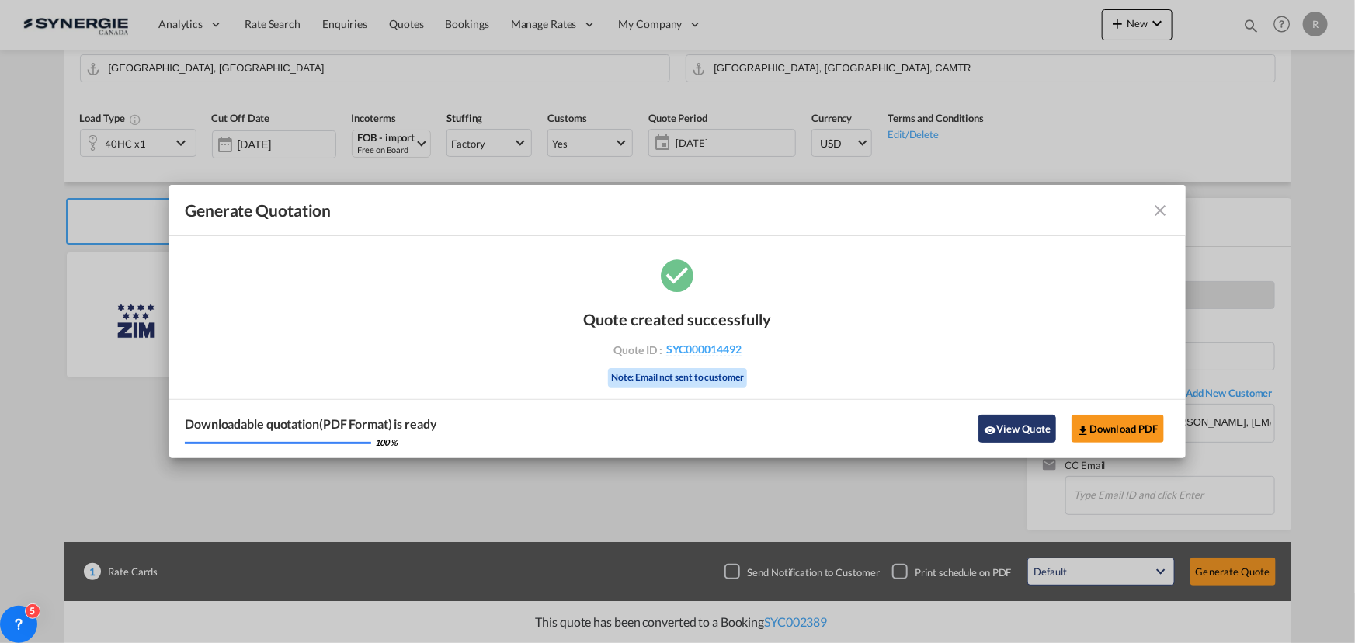
click at [1027, 424] on button "View Quote" at bounding box center [1018, 429] width 78 height 28
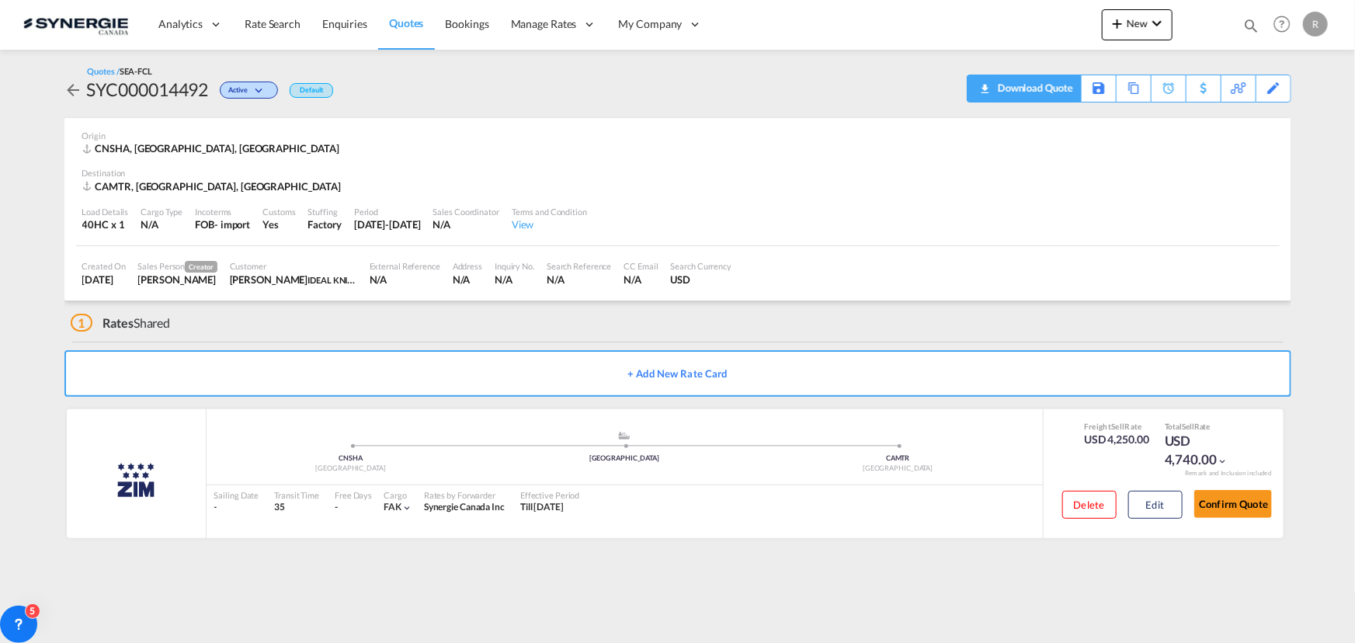
click at [1062, 90] on div "Download Quote" at bounding box center [1033, 87] width 79 height 25
click at [1244, 507] on button "Confirm Quote" at bounding box center [1233, 504] width 78 height 28
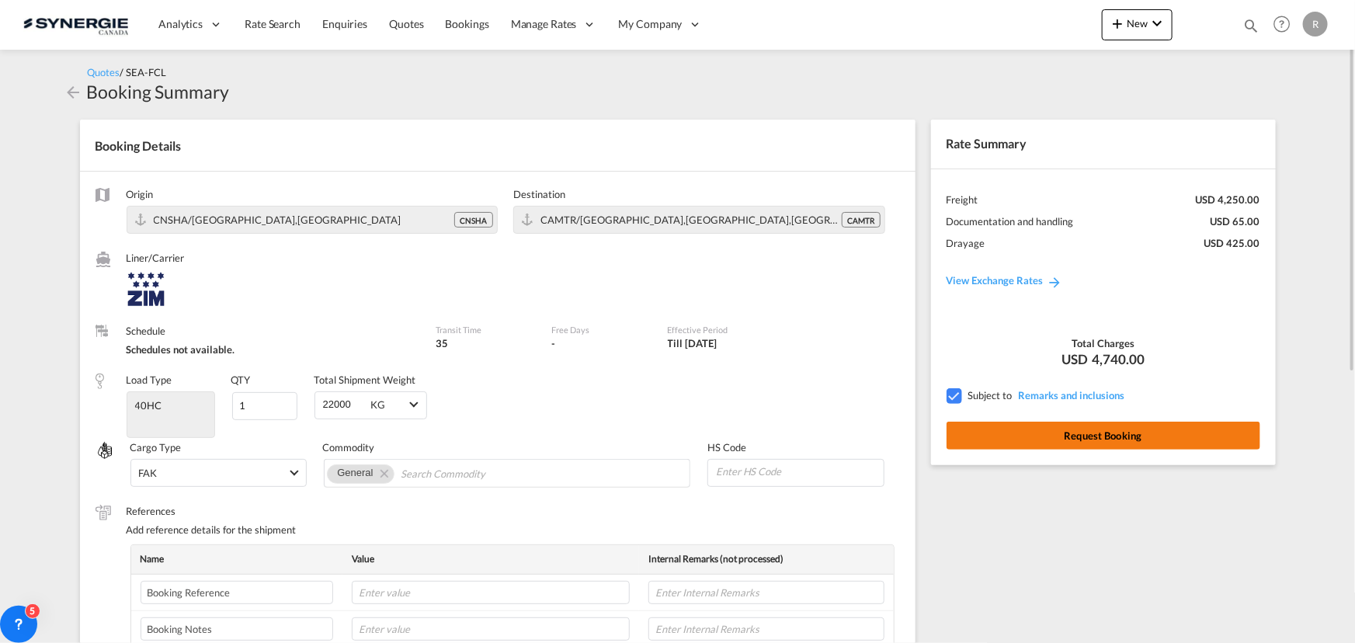
click at [1080, 443] on button "Request Booking" at bounding box center [1104, 436] width 314 height 28
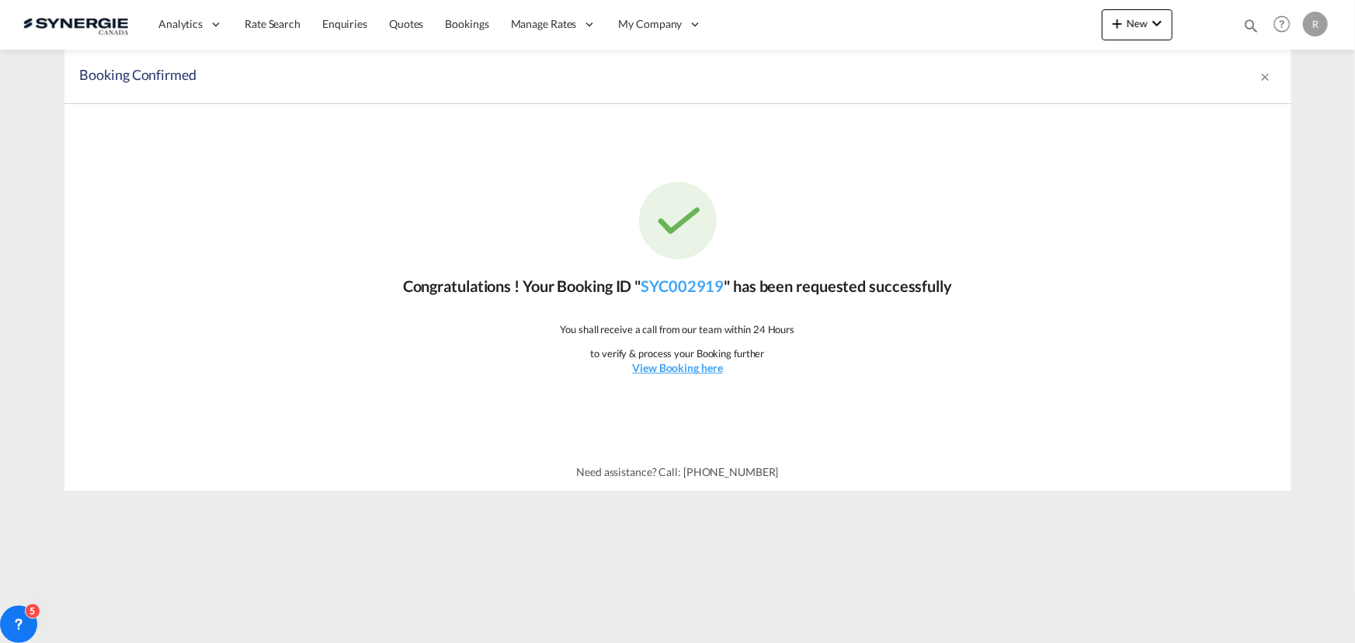
click at [2, 272] on md-content "Analytics Reports Dashboard Rate Search Enquiries Quotes Bookings" at bounding box center [677, 321] width 1355 height 643
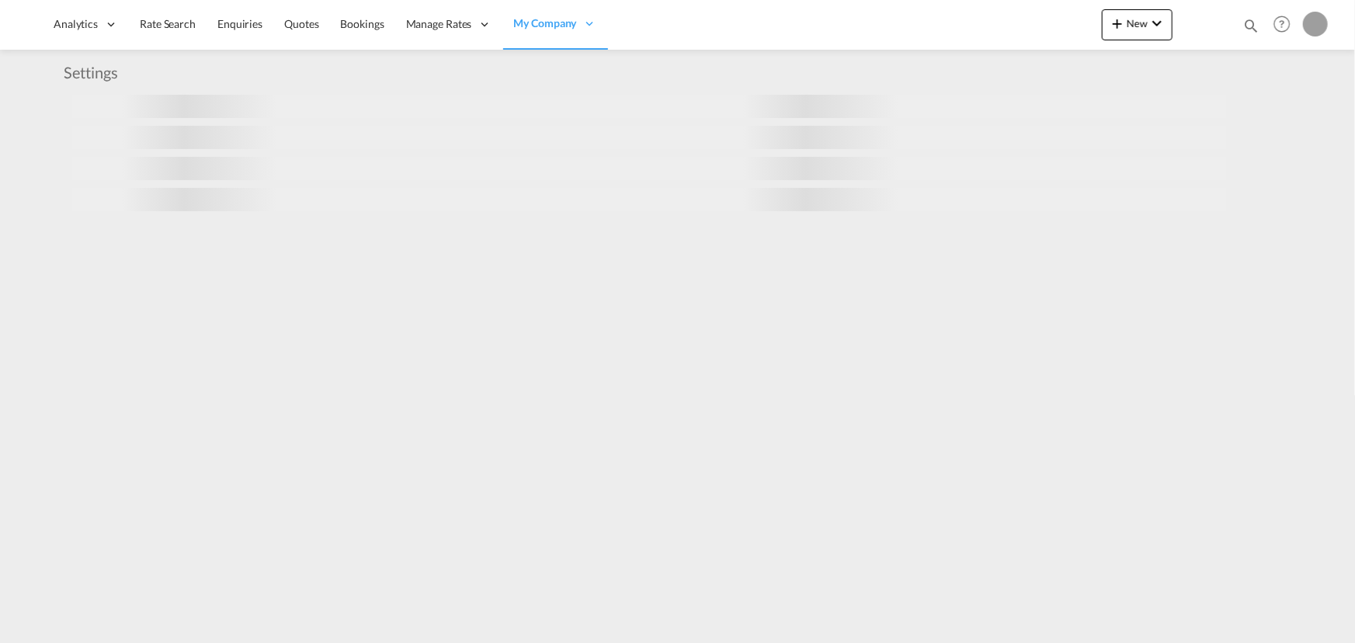
click at [1250, 26] on md-icon "icon-magnify" at bounding box center [1251, 25] width 17 height 17
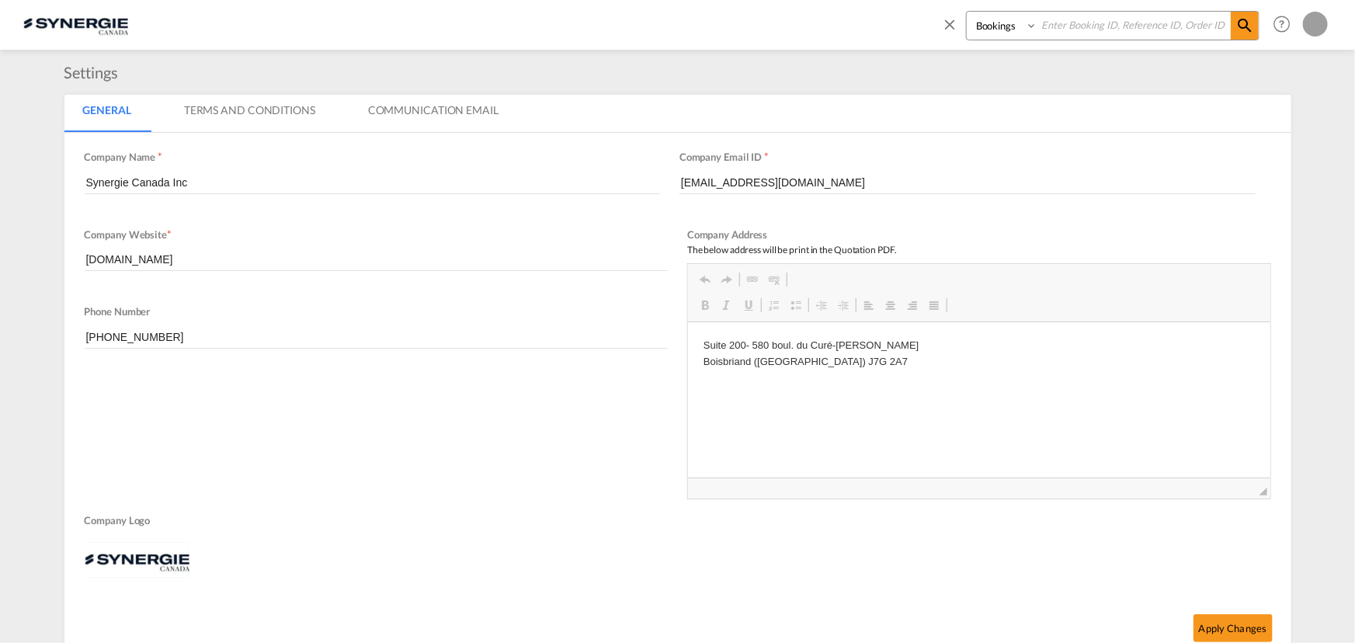
click at [1017, 26] on select "Bookings Quotes Enquiries" at bounding box center [1004, 26] width 74 height 28
select select "Quotes"
click at [967, 12] on select "Bookings Quotes Enquiries" at bounding box center [1004, 26] width 74 height 28
click at [1101, 20] on input at bounding box center [1134, 25] width 193 height 27
type input "14454"
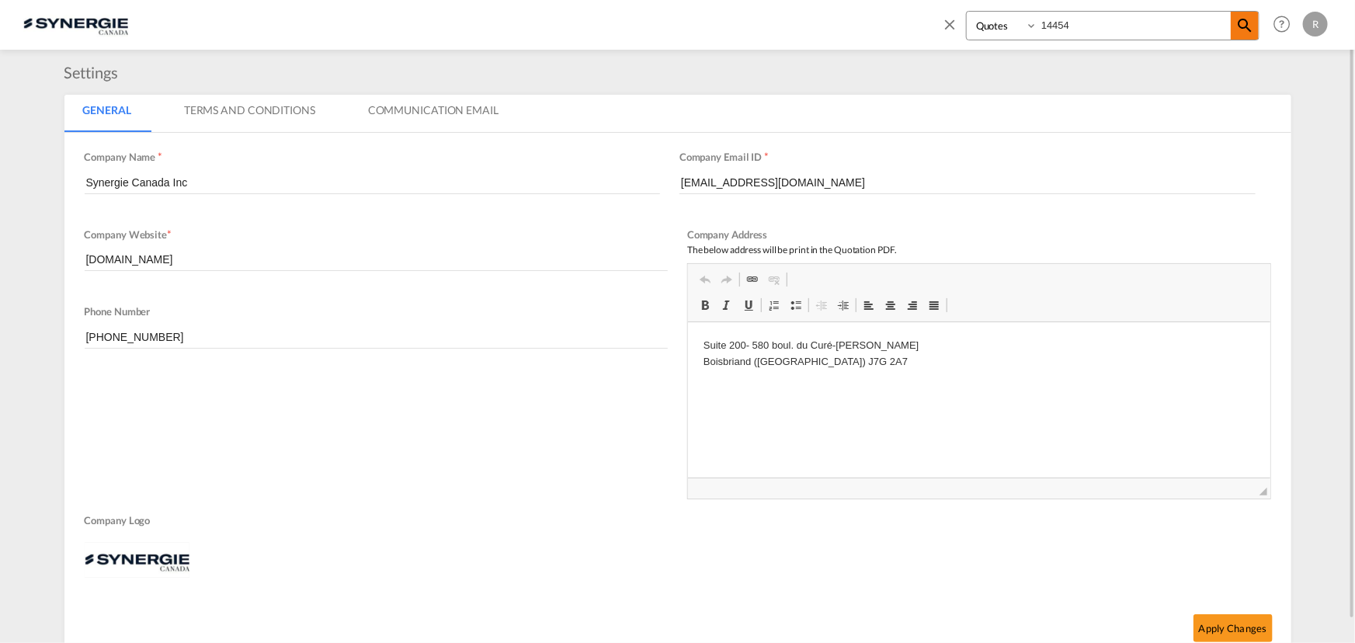
click at [1250, 21] on md-icon "icon-magnify" at bounding box center [1245, 25] width 19 height 19
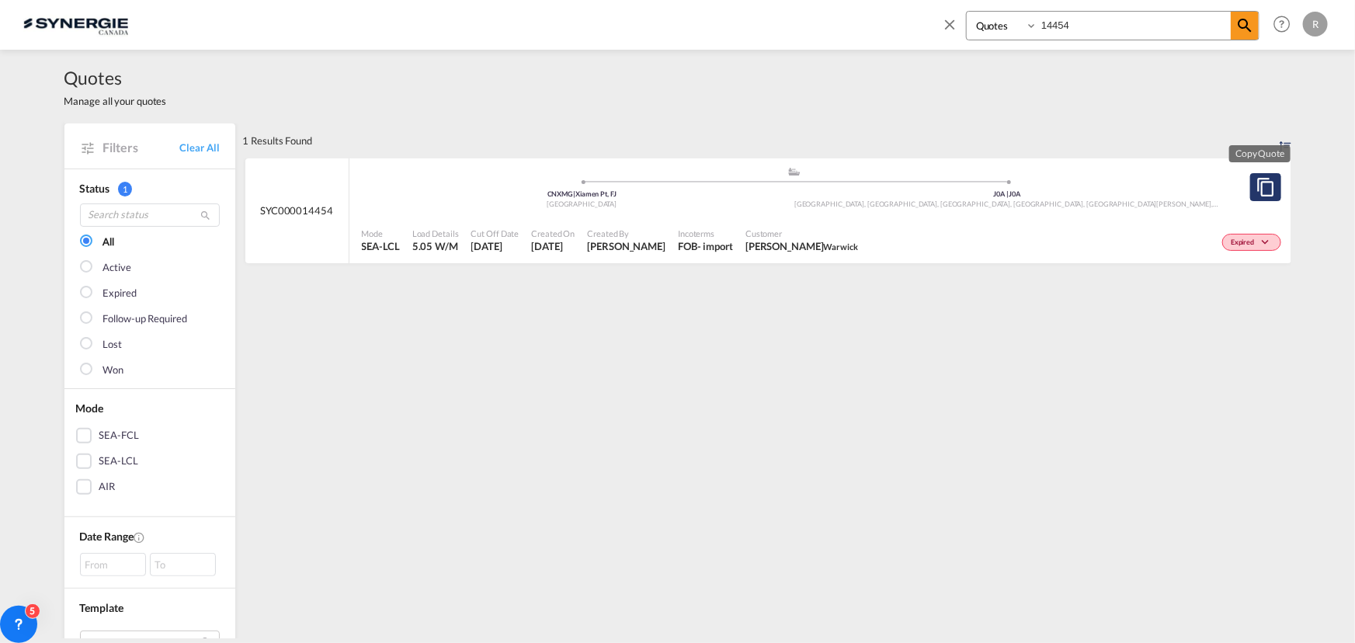
click at [1257, 194] on md-icon "assets/icons/custom/copyQuote.svg" at bounding box center [1266, 187] width 19 height 19
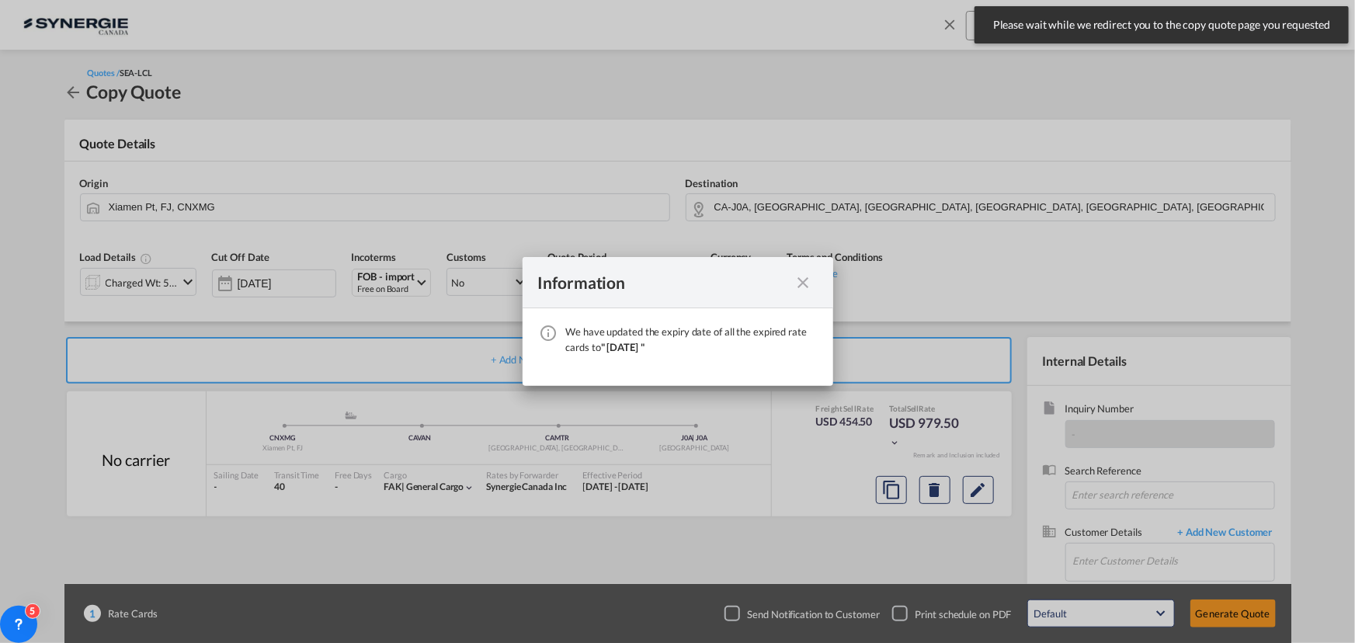
click at [800, 278] on md-icon "icon-close fg-AAA8AD cursor" at bounding box center [803, 282] width 19 height 19
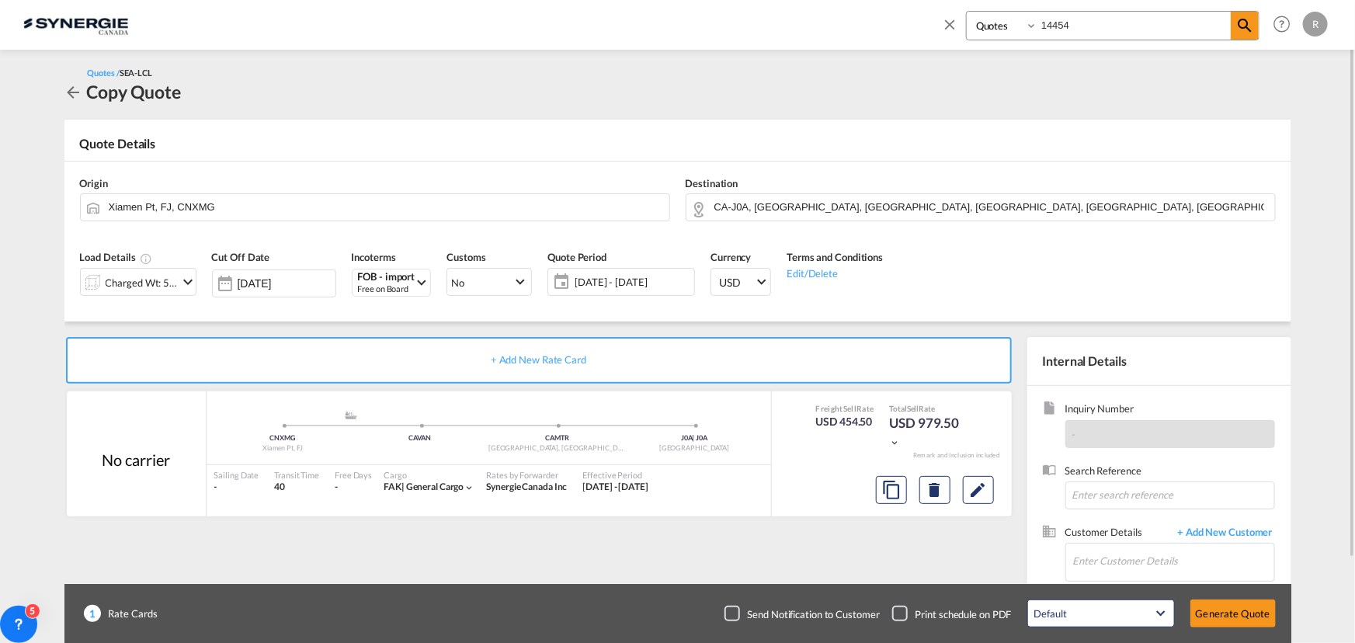
click at [614, 279] on span "[DATE] - [DATE]" at bounding box center [633, 282] width 116 height 14
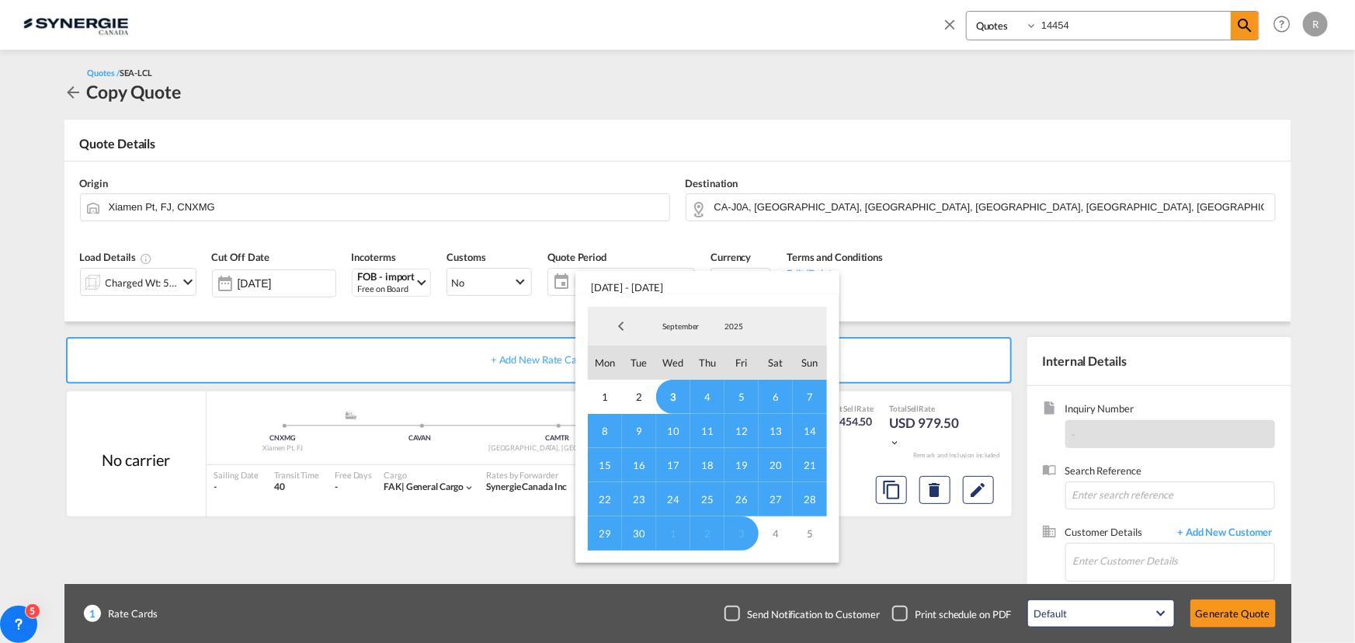
click at [707, 396] on span "4" at bounding box center [707, 397] width 34 height 34
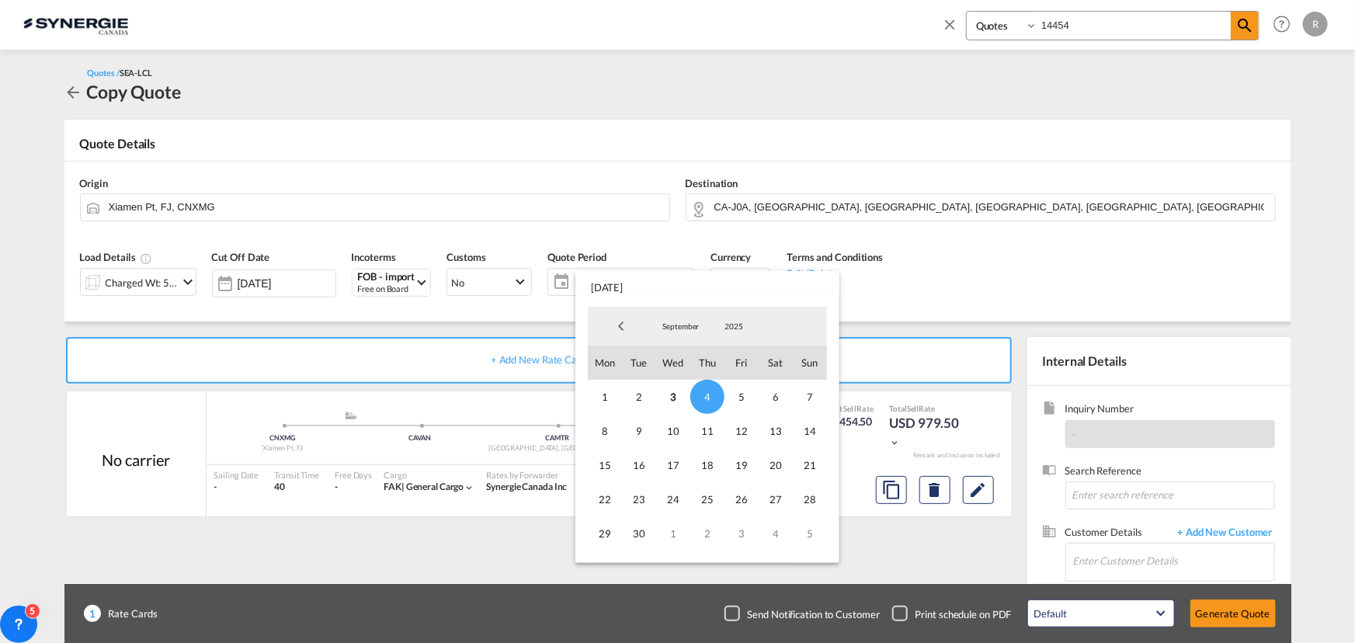
click at [295, 347] on md-backdrop at bounding box center [677, 321] width 1355 height 643
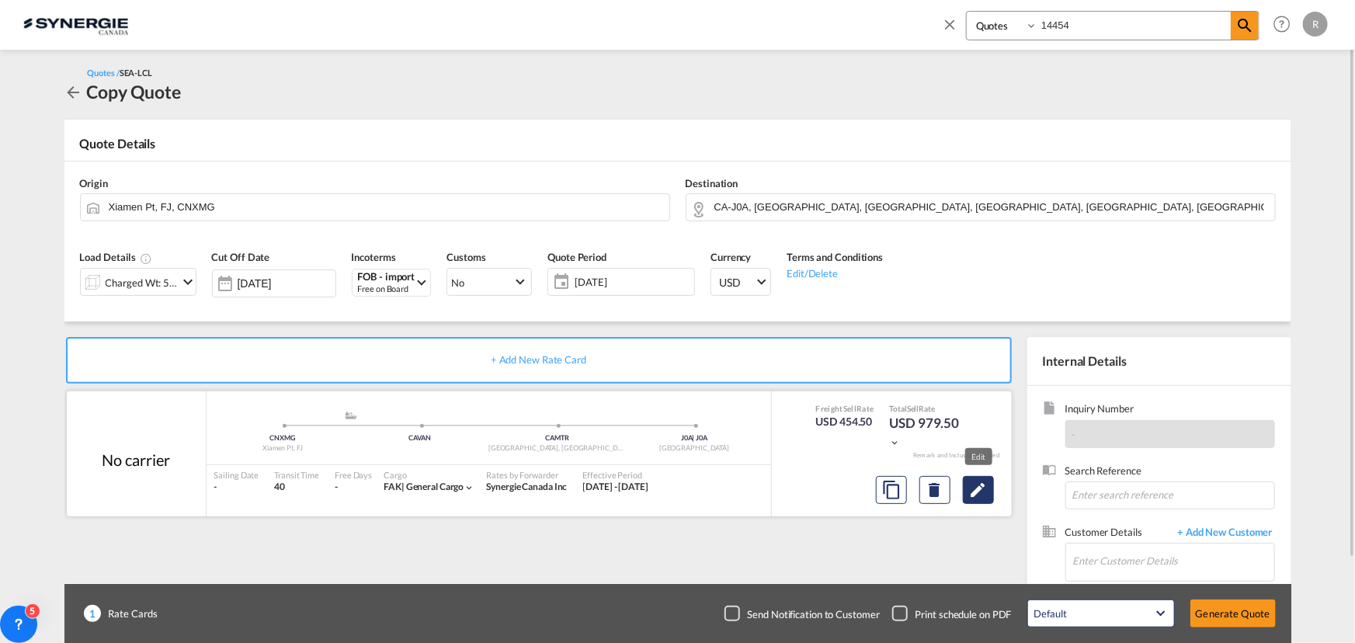
click at [984, 492] on md-icon "Edit" at bounding box center [978, 490] width 19 height 19
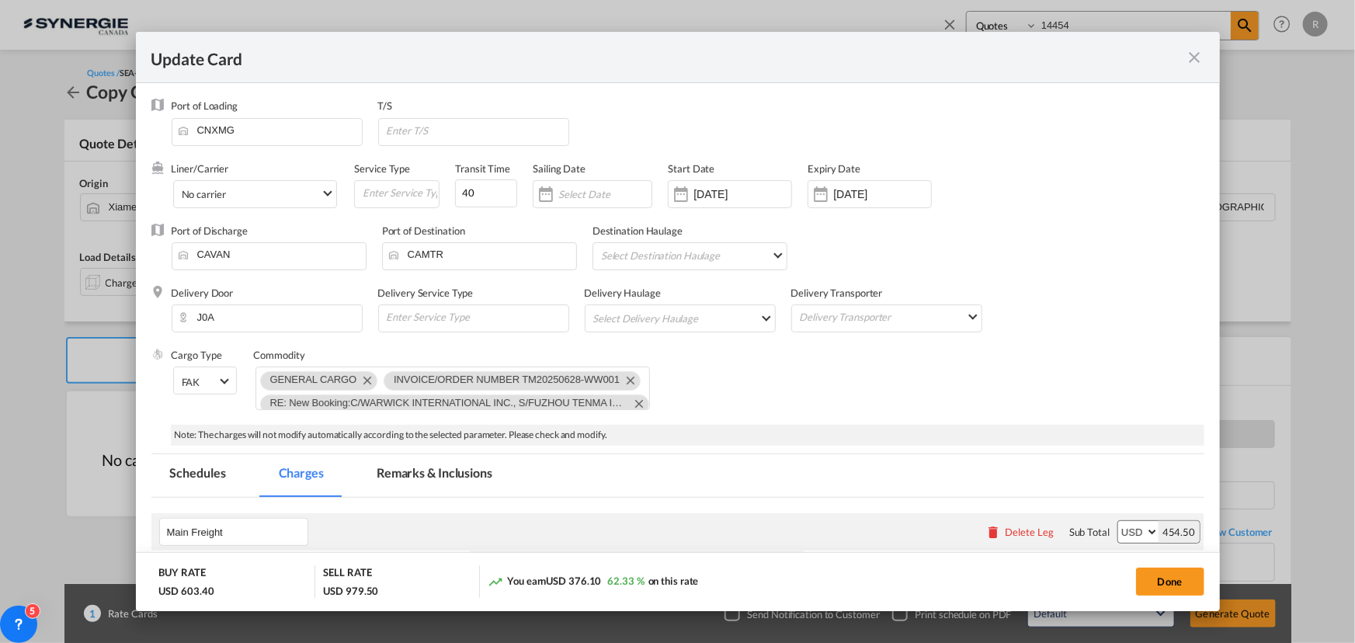
select select "per_w/m"
select select "per_hbl"
select select "flat"
select select "per_bl"
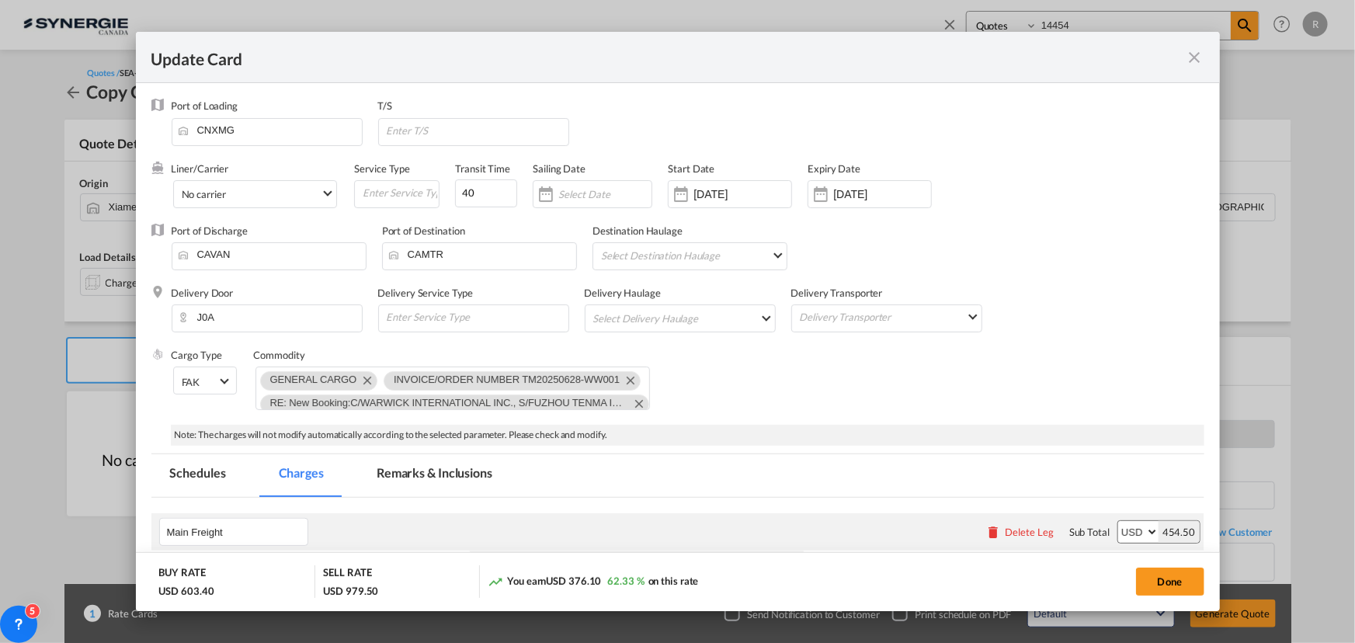
select select "per_bl"
select select "per_shipment"
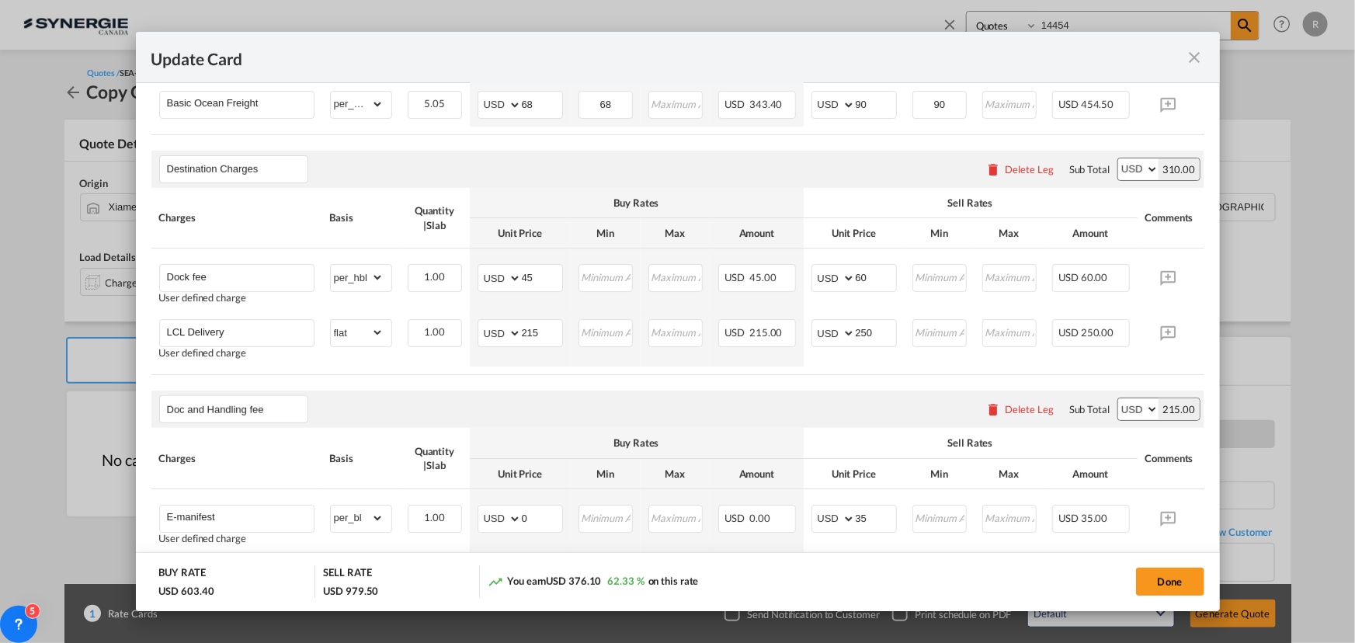
scroll to position [513, 0]
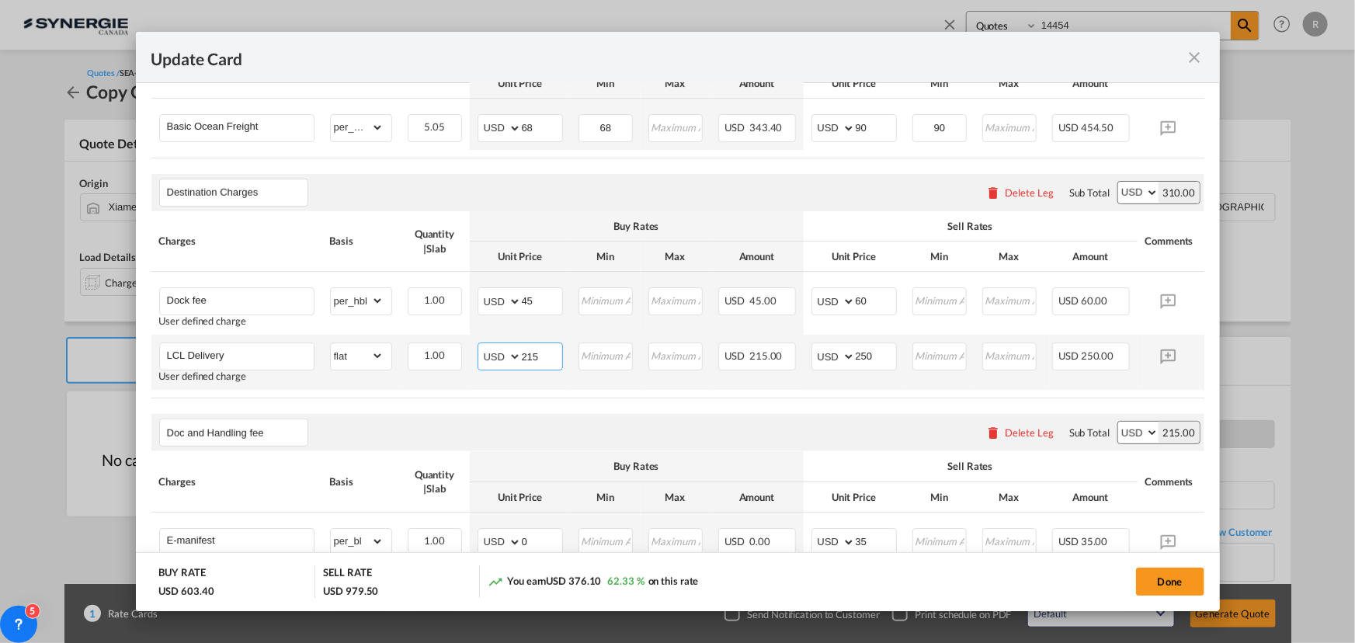
drag, startPoint x: 544, startPoint y: 356, endPoint x: 483, endPoint y: 341, distance: 62.5
click at [483, 341] on td "AED AFN ALL AMD ANG AOA ARS AUD AWG AZN BAM BBD BDT BGN BHD BIF BMD BND [PERSON…" at bounding box center [520, 362] width 101 height 55
type input "405"
drag, startPoint x: 887, startPoint y: 356, endPoint x: 820, endPoint y: 333, distance: 70.7
click at [822, 348] on md-input-container "AED AFN ALL AMD ANG AOA ARS AUD AWG AZN BAM BBD BDT BGN BHD BIF BMD BND [PERSON…" at bounding box center [854, 356] width 85 height 28
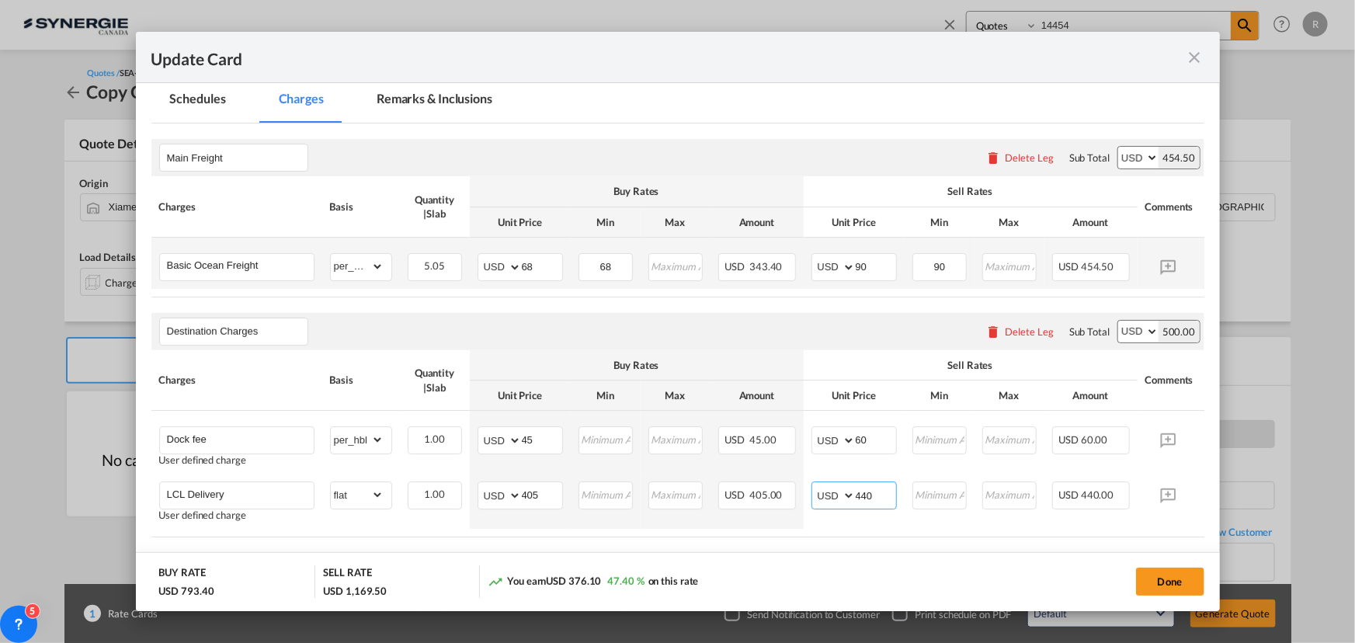
scroll to position [373, 0]
type input "440"
click at [435, 103] on md-tab-item "Remarks & Inclusions" at bounding box center [434, 103] width 153 height 43
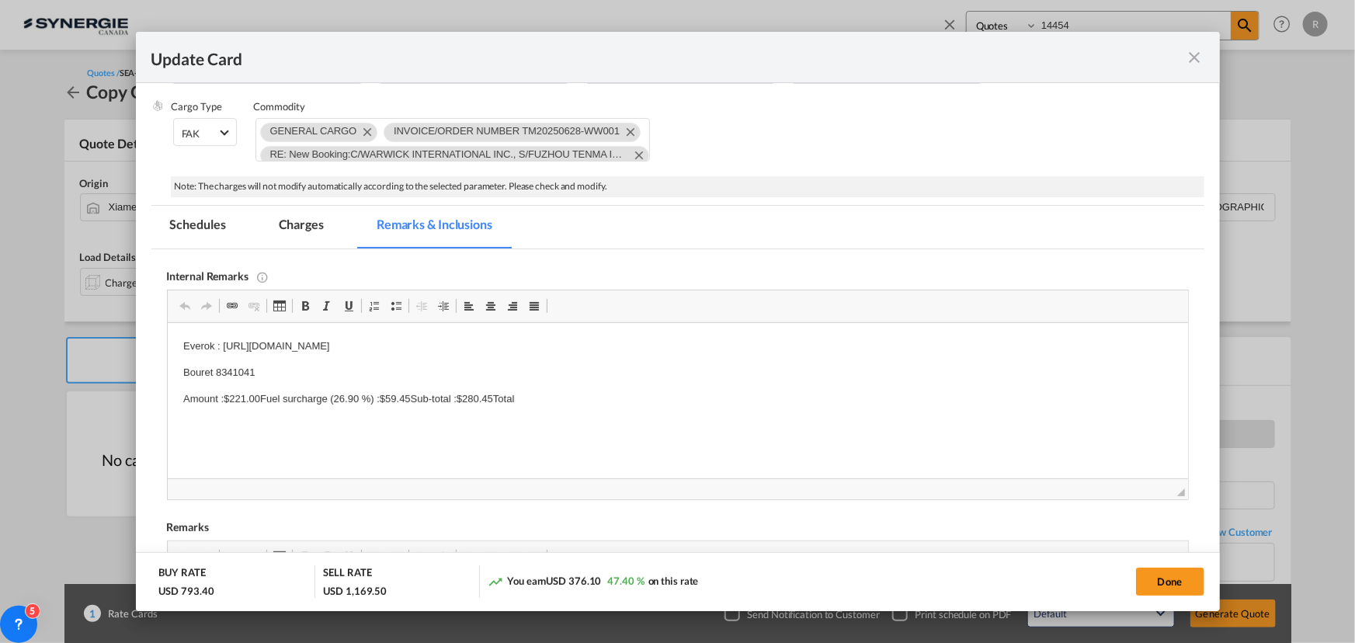
scroll to position [341, 0]
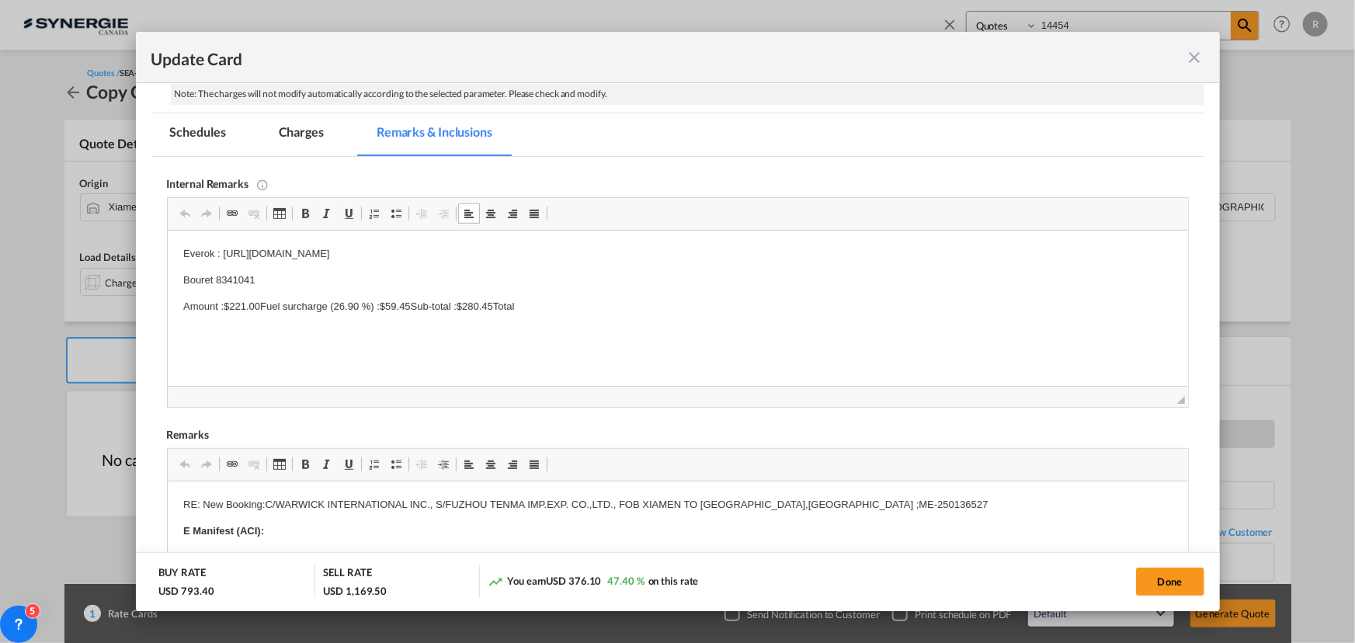
click at [563, 313] on p "Amount :$221.00Fuel surcharge (26.90 %) :$59.45Sub-total :$280.45Total" at bounding box center [676, 307] width 989 height 16
click at [257, 332] on p "SNJ" at bounding box center [676, 333] width 989 height 16
click at [301, 132] on md-tab-item "Charges" at bounding box center [301, 134] width 82 height 43
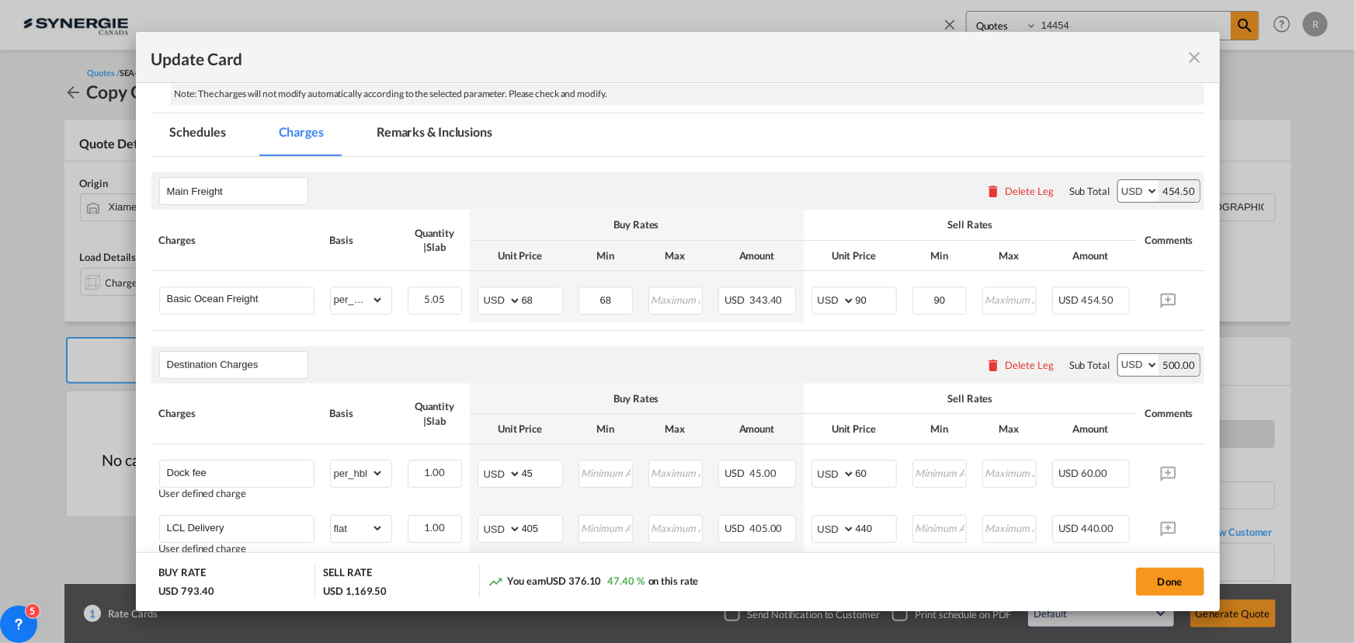
scroll to position [481, 0]
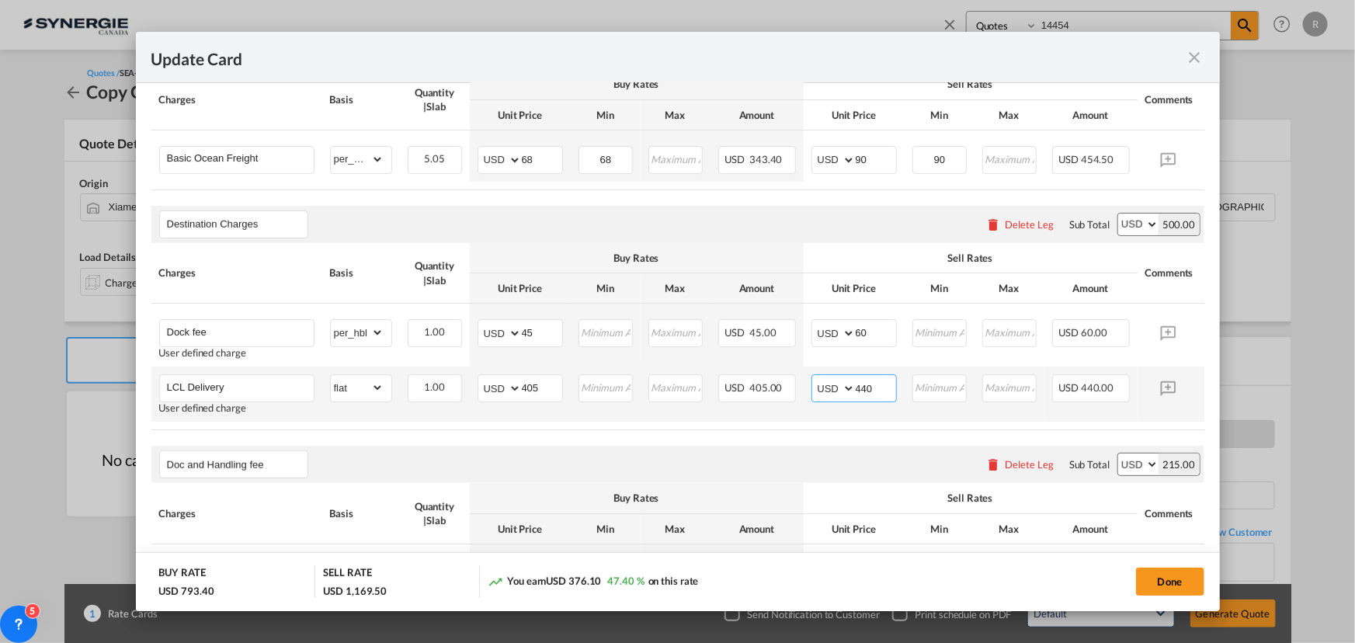
drag, startPoint x: 885, startPoint y: 394, endPoint x: 833, endPoint y: 378, distance: 53.6
click at [833, 378] on md-input-container "AED AFN ALL AMD ANG AOA ARS AUD AWG AZN BAM BBD BDT BGN BHD BIF BMD BND [PERSON…" at bounding box center [854, 388] width 85 height 28
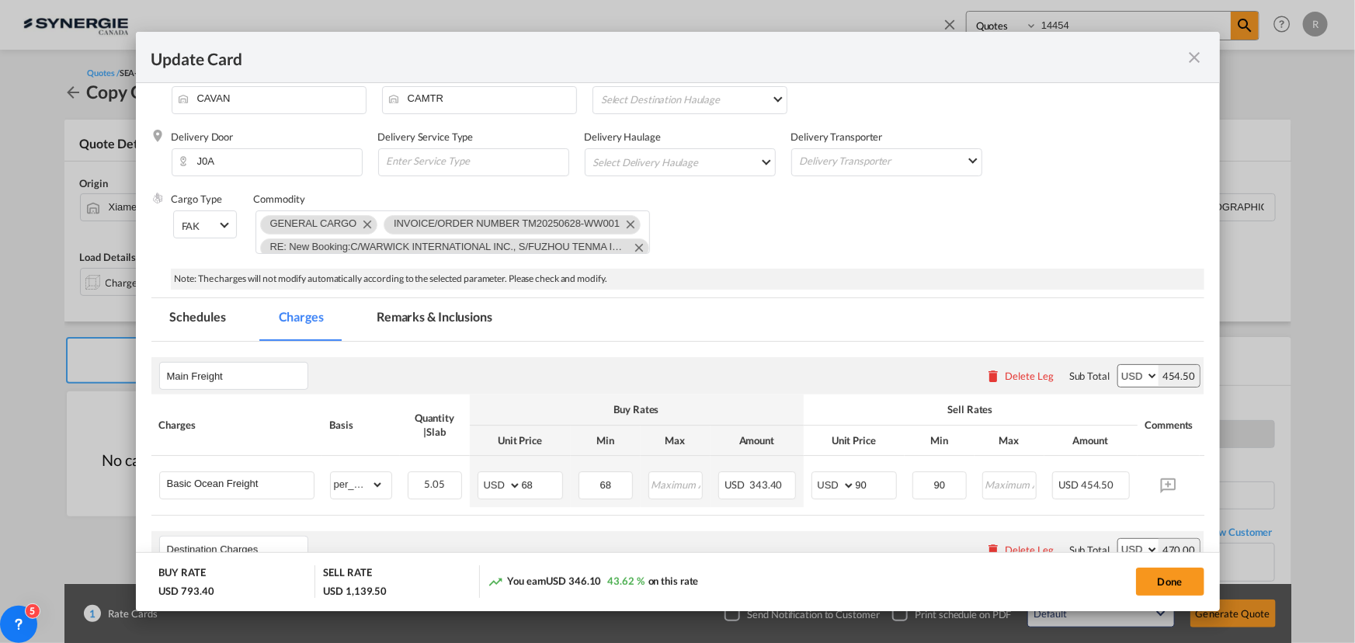
scroll to position [0, 0]
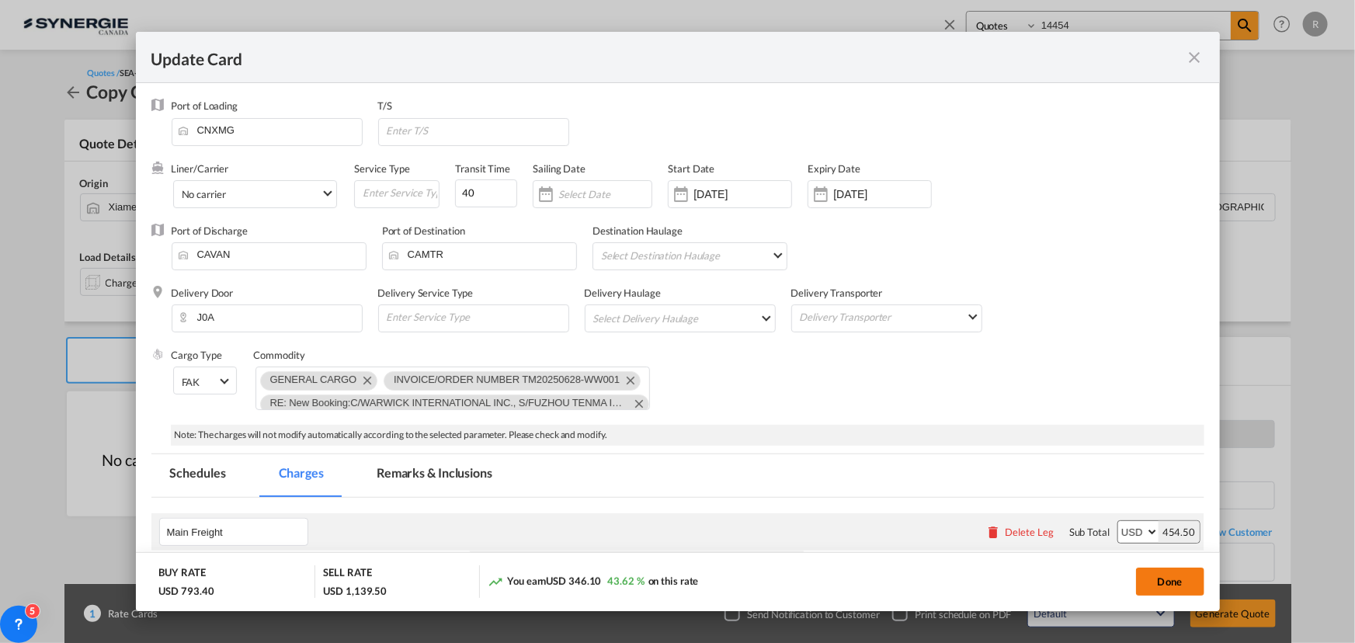
type input "410"
click at [1155, 587] on button "Done" at bounding box center [1170, 582] width 68 height 28
type input "[DATE]"
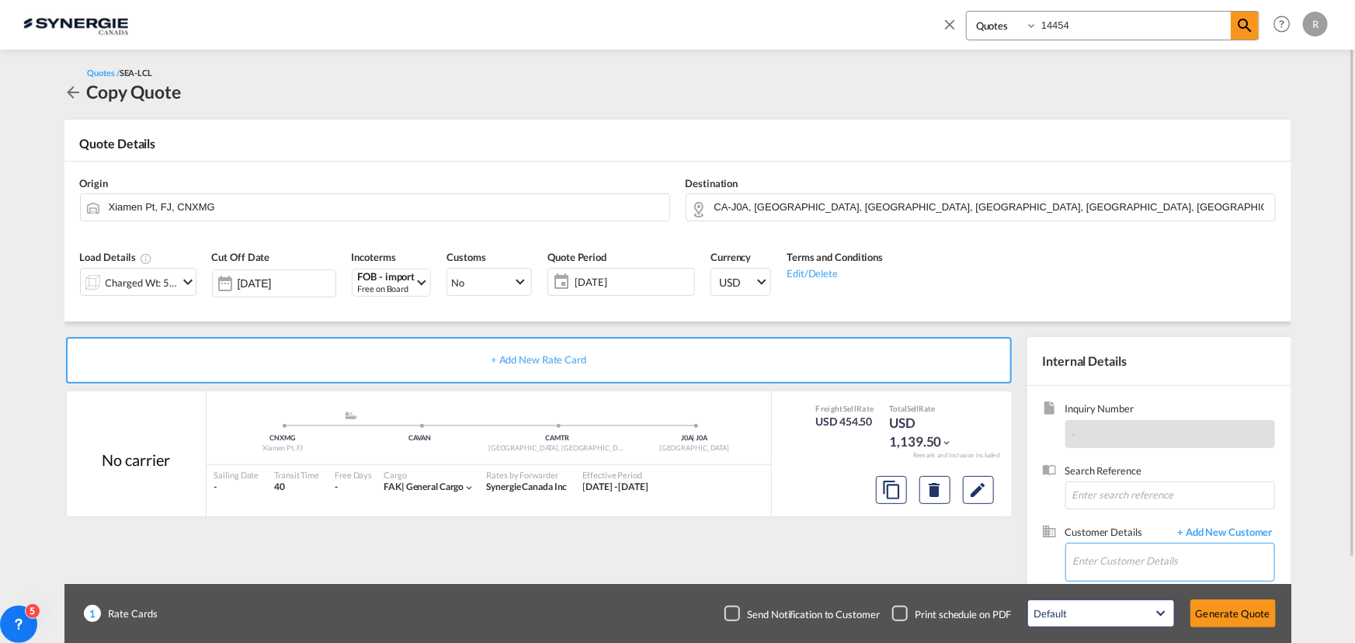
click at [1100, 559] on input "Enter Customer Details" at bounding box center [1173, 561] width 201 height 35
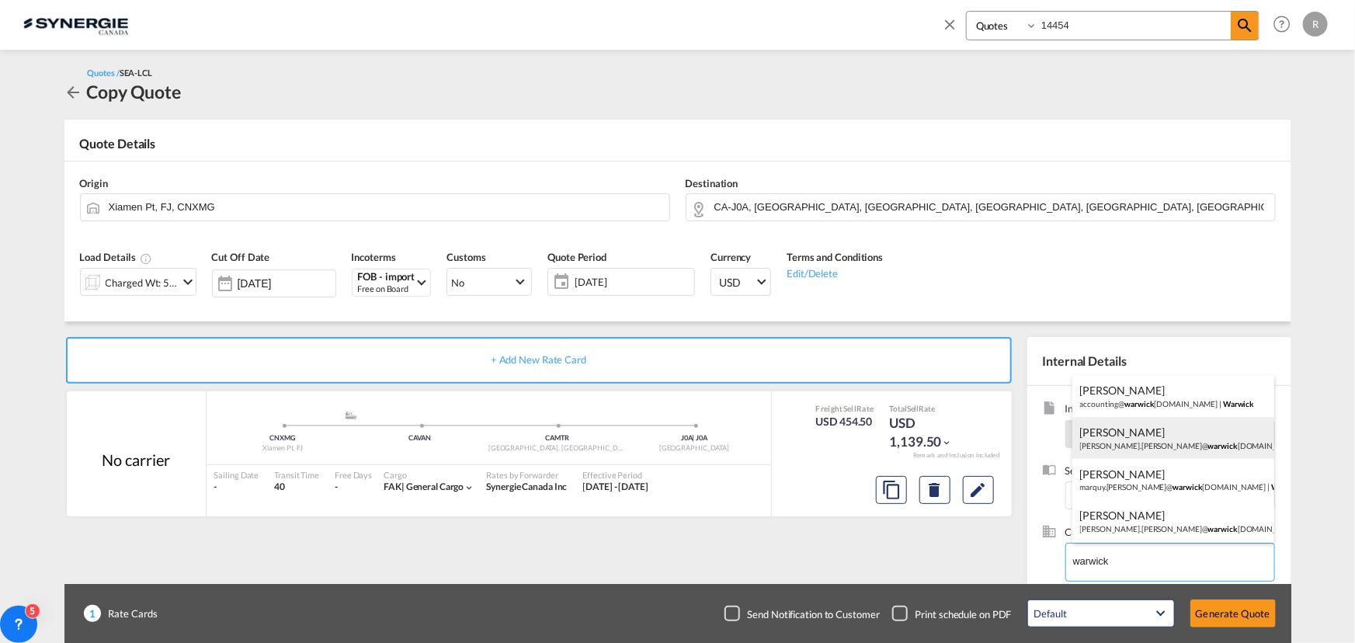
click at [1130, 439] on div "[PERSON_NAME] [PERSON_NAME].[PERSON_NAME]@ warwick [DOMAIN_NAME] | [GEOGRAPHIC_…" at bounding box center [1173, 438] width 202 height 42
type input "[PERSON_NAME], [PERSON_NAME], [PERSON_NAME][EMAIL_ADDRESS][PERSON_NAME][DOMAIN_…"
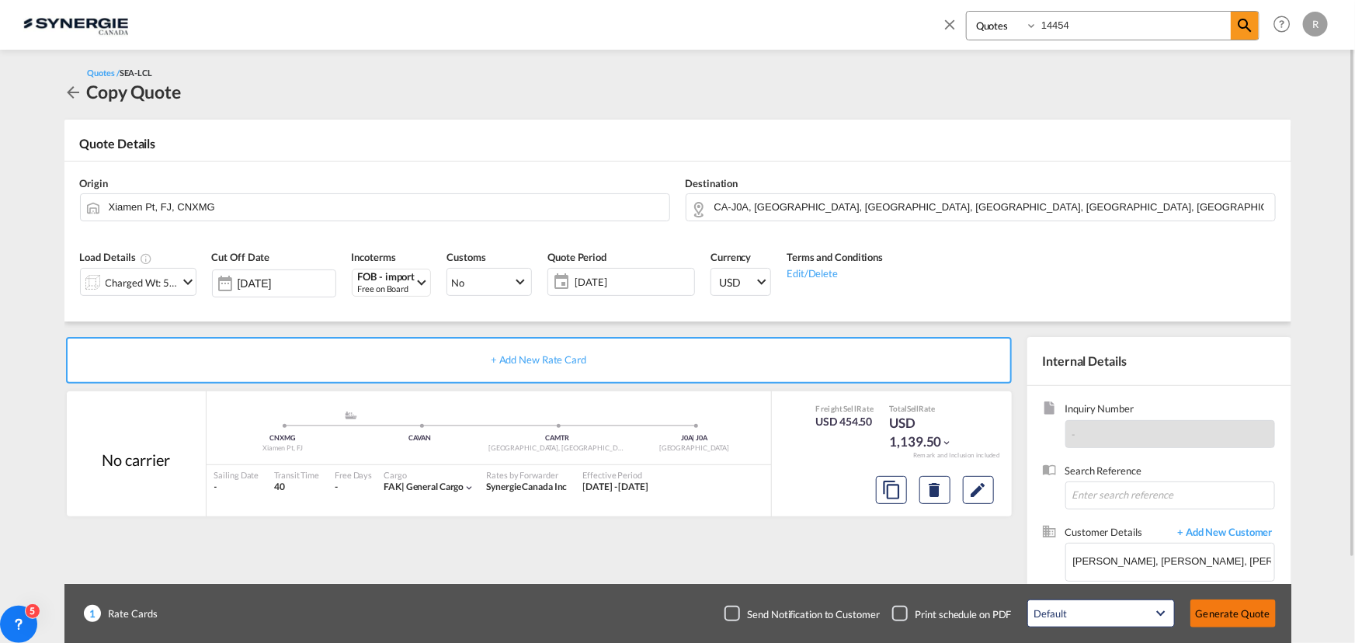
click at [1217, 617] on button "Generate Quote" at bounding box center [1233, 614] width 85 height 28
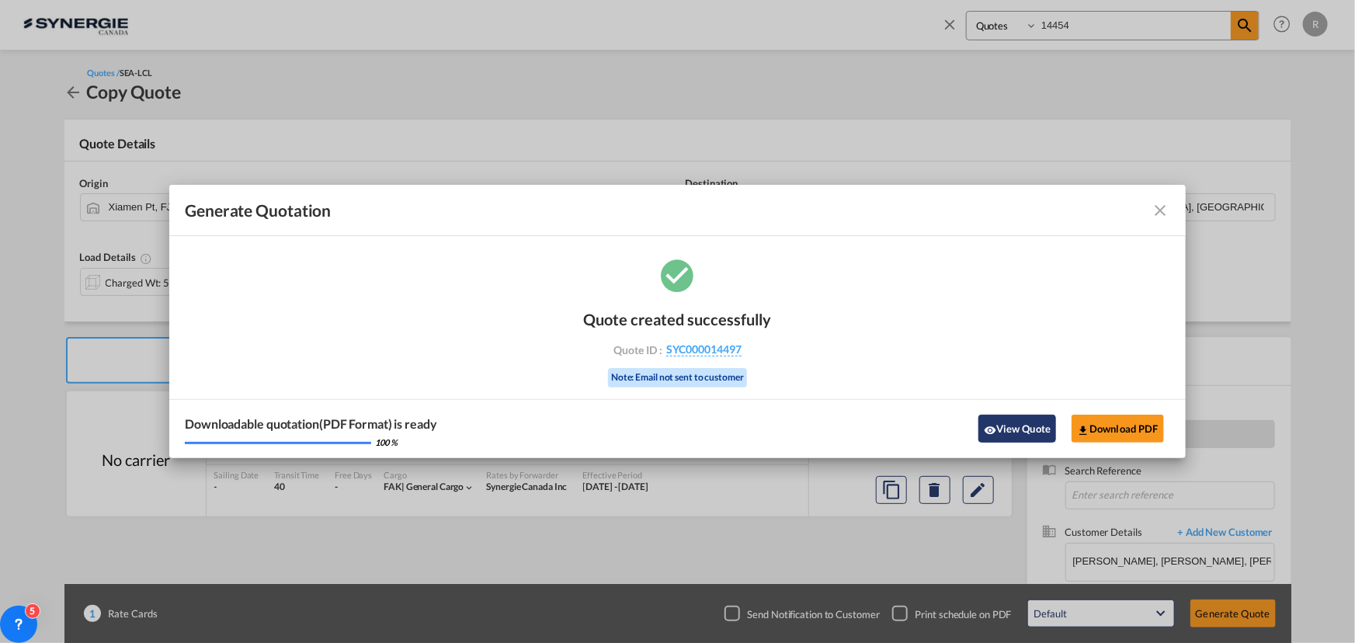
click at [1003, 429] on button "View Quote" at bounding box center [1018, 429] width 78 height 28
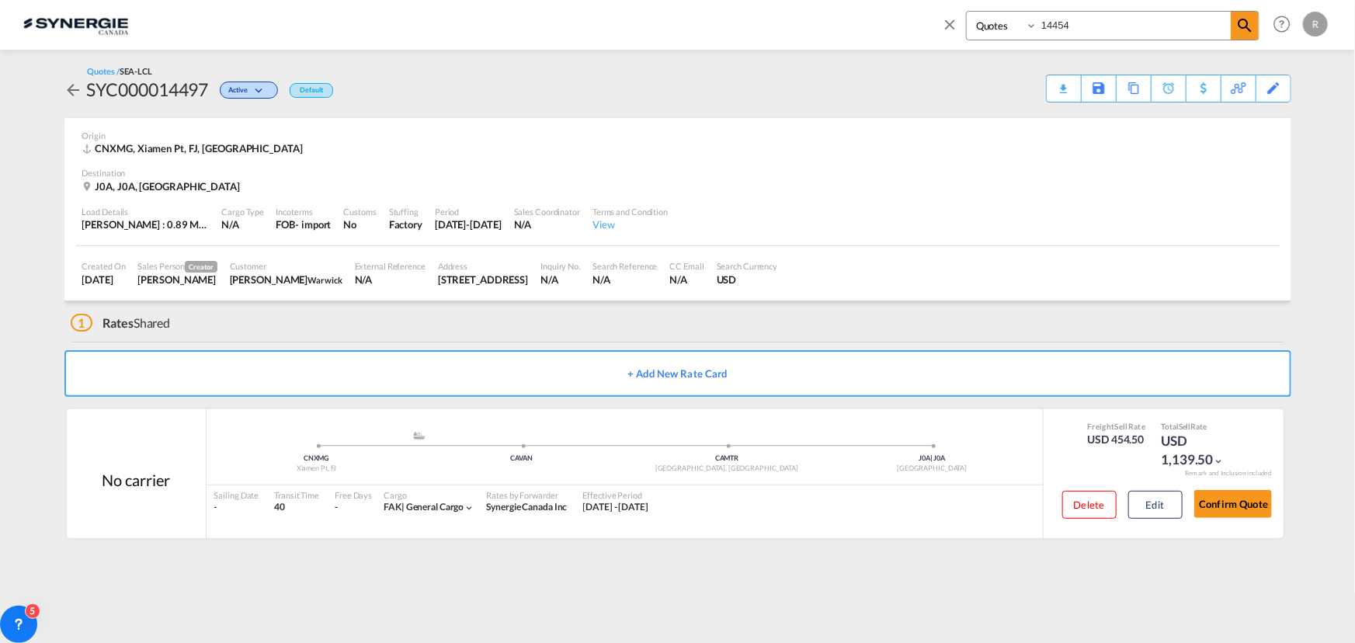
click at [0, 0] on div "Download Quote" at bounding box center [0, 0] width 0 height 0
click at [1232, 506] on button "Confirm Quote" at bounding box center [1233, 504] width 78 height 28
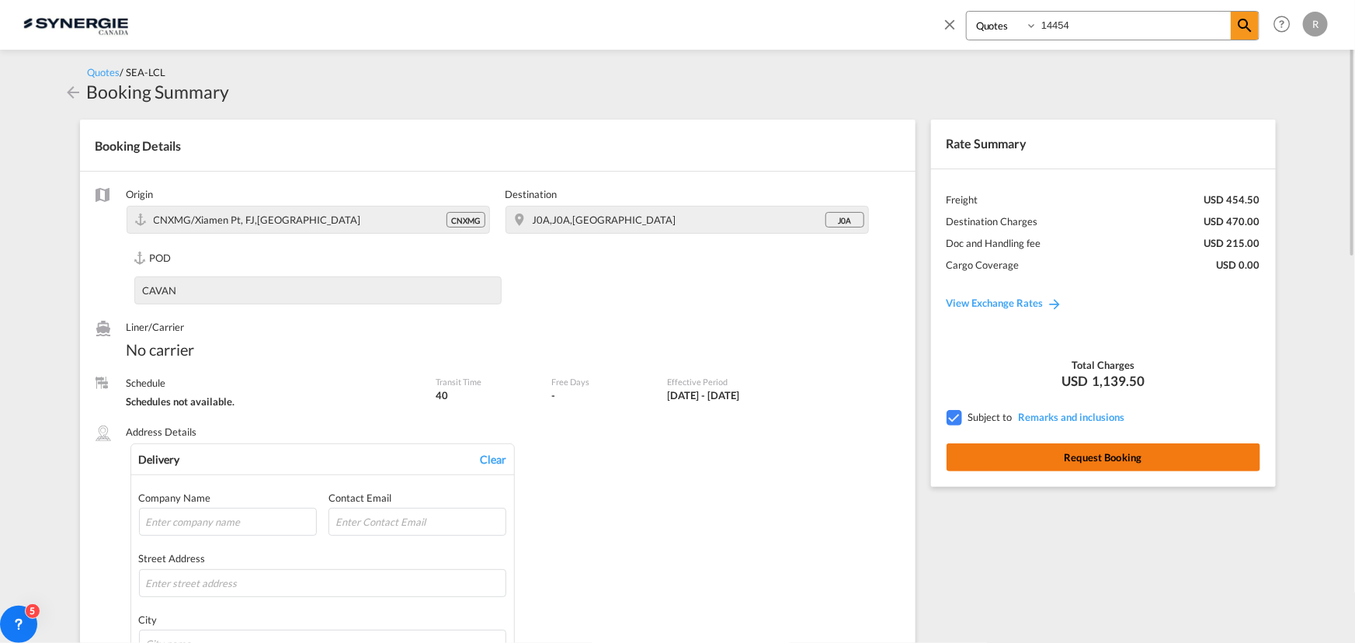
click at [1063, 450] on button "Request Booking" at bounding box center [1104, 457] width 314 height 28
